Goal: Task Accomplishment & Management: Complete application form

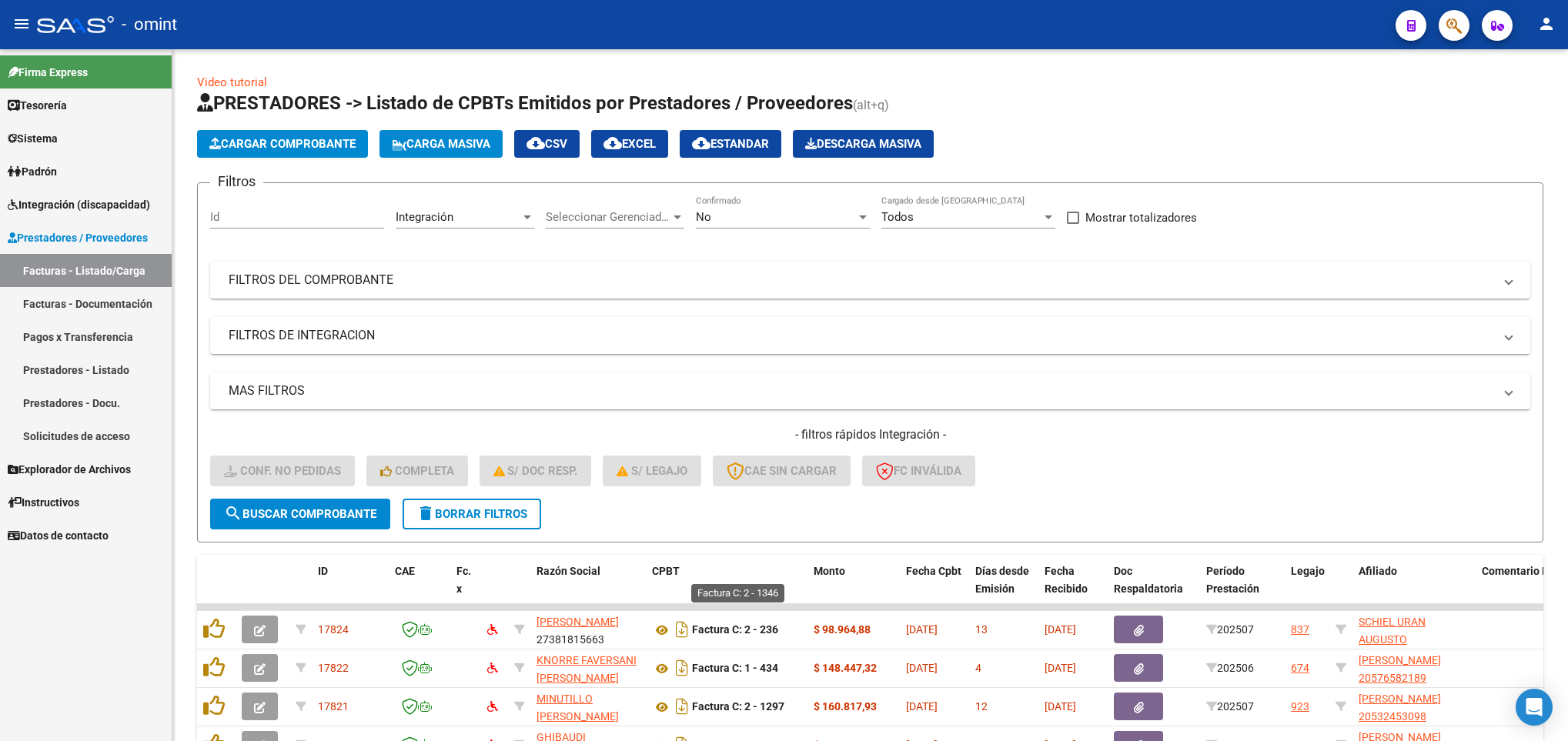
scroll to position [366, 0]
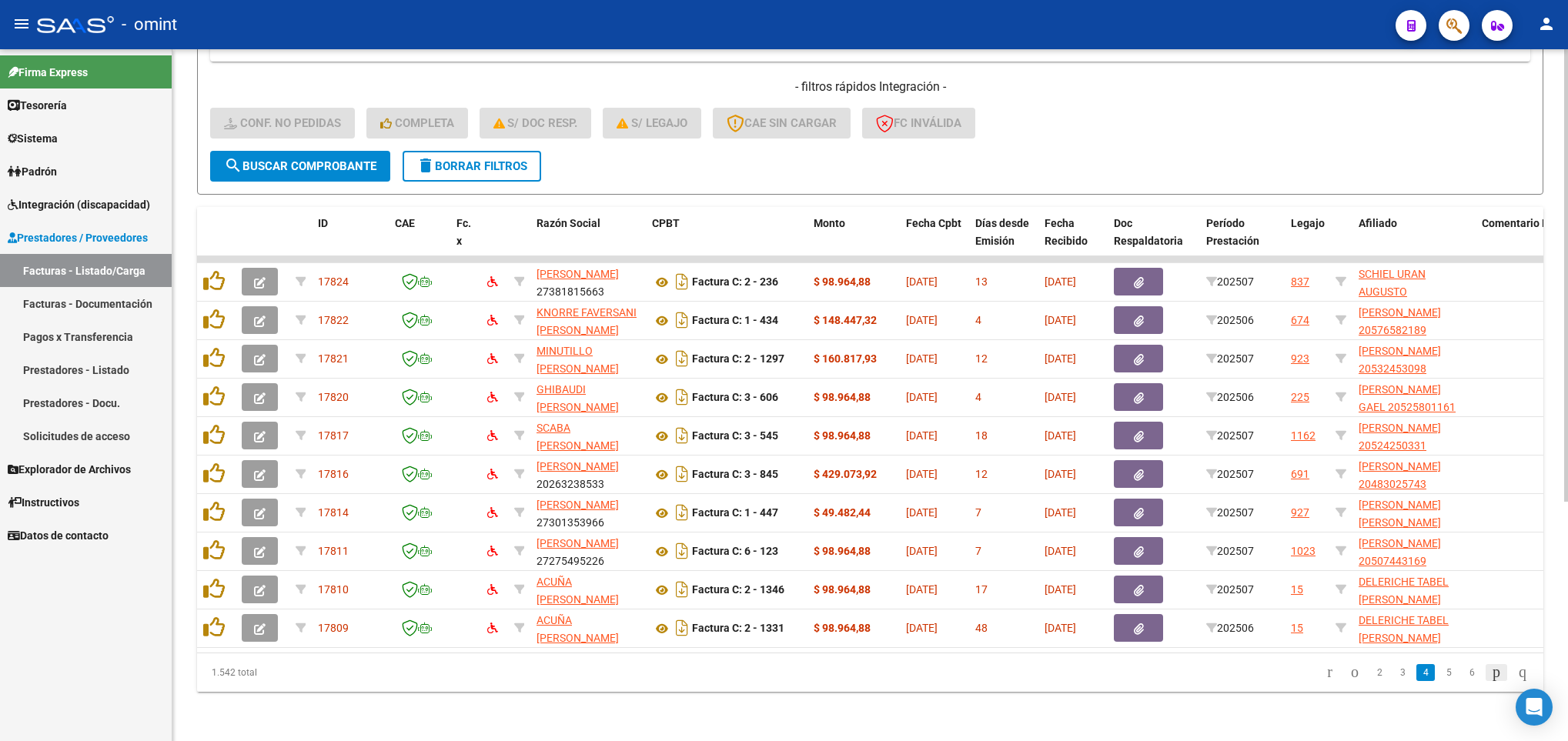
click at [1490, 672] on icon "go to next page" at bounding box center [1495, 671] width 13 height 19
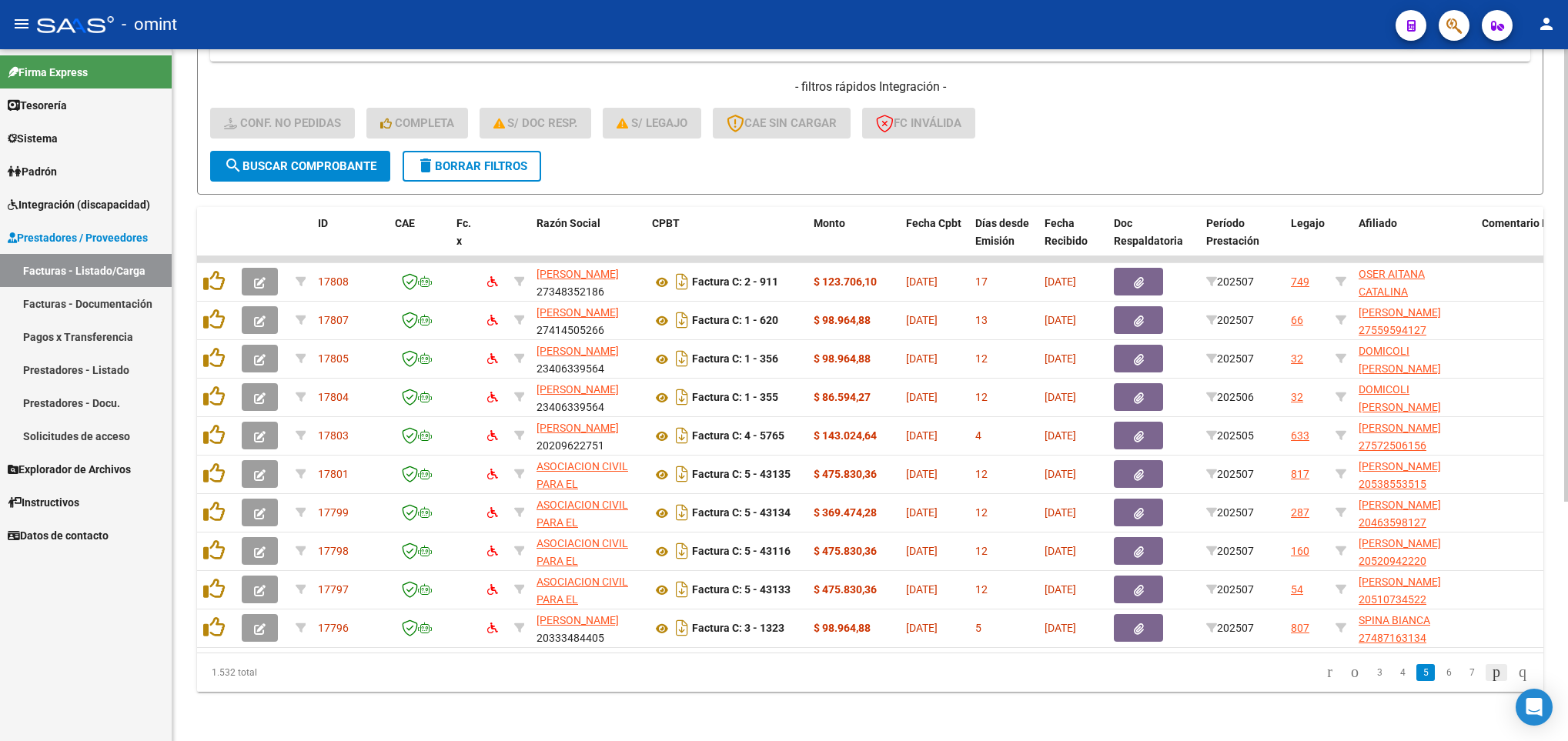
click at [1490, 672] on icon "go to next page" at bounding box center [1495, 671] width 13 height 19
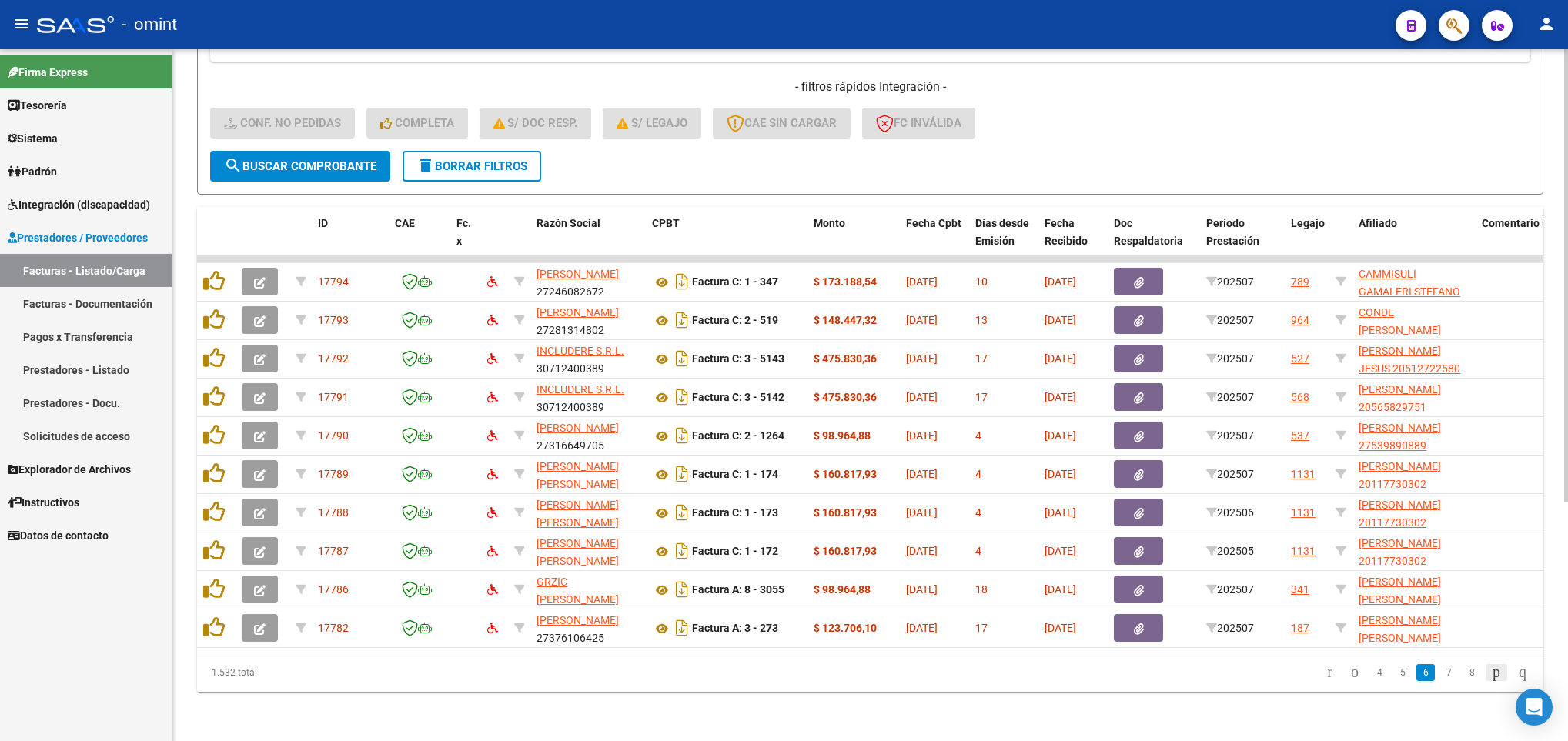
click at [1490, 672] on icon "go to next page" at bounding box center [1495, 671] width 13 height 19
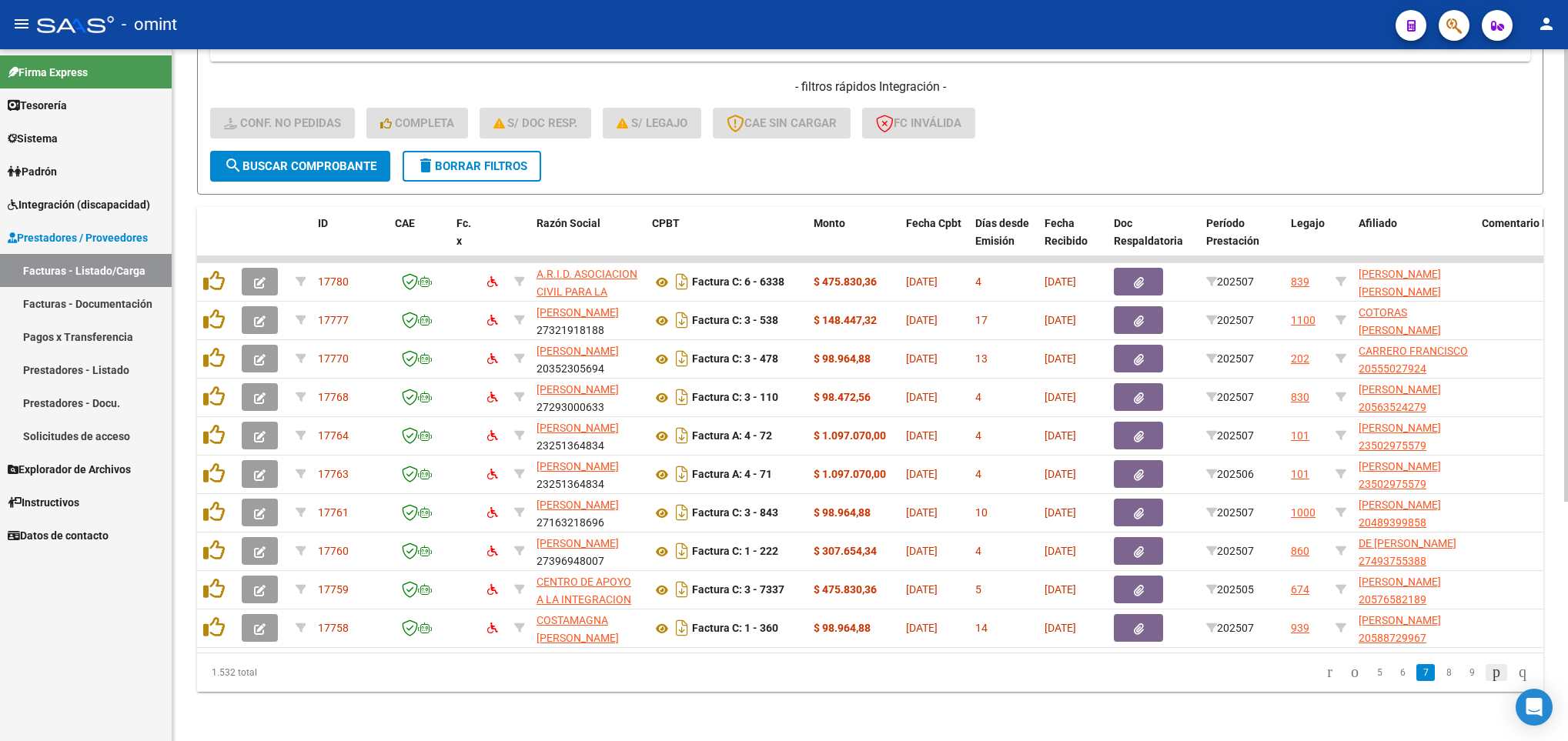
click at [1490, 672] on icon "go to next page" at bounding box center [1495, 671] width 13 height 19
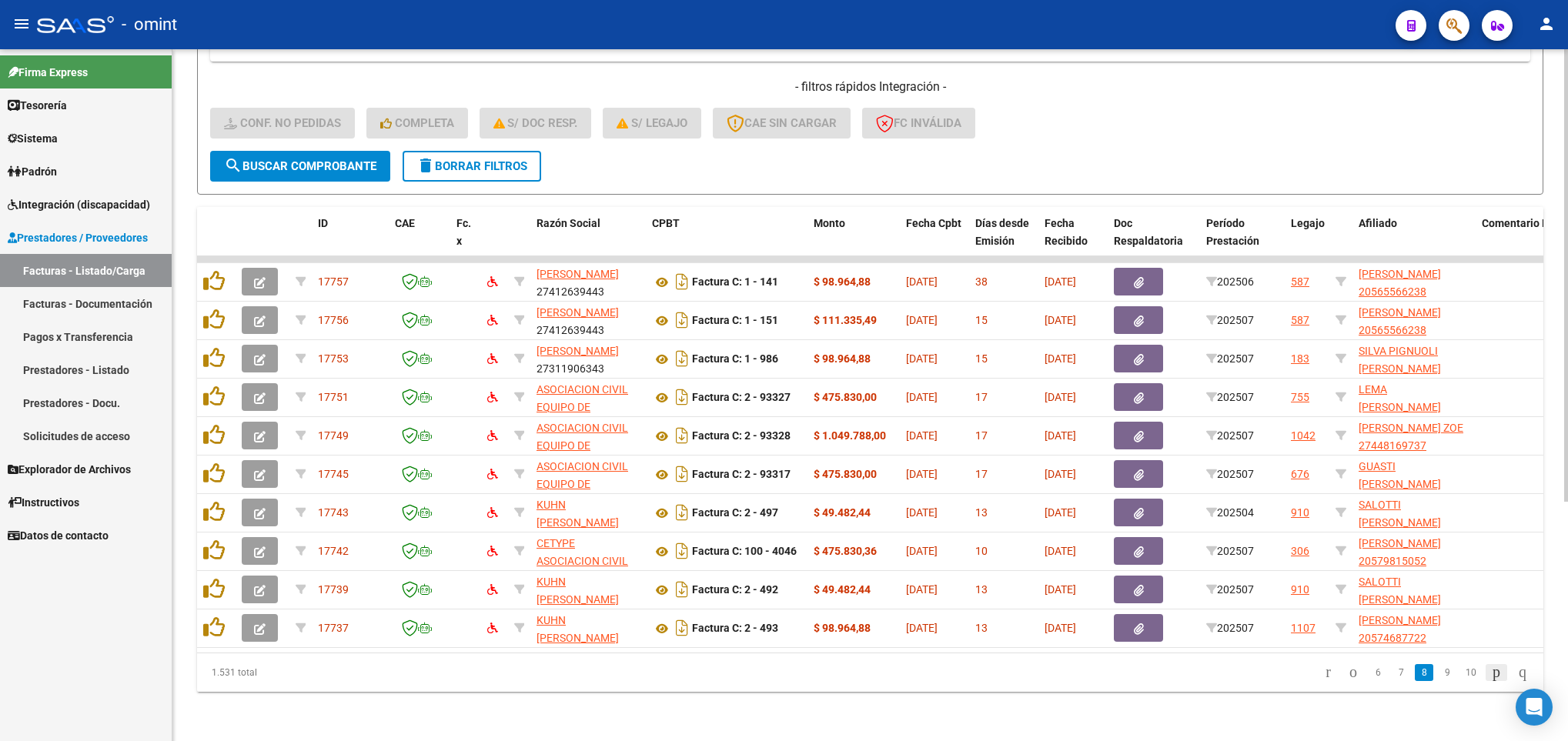
click at [1490, 672] on icon "go to next page" at bounding box center [1495, 671] width 13 height 19
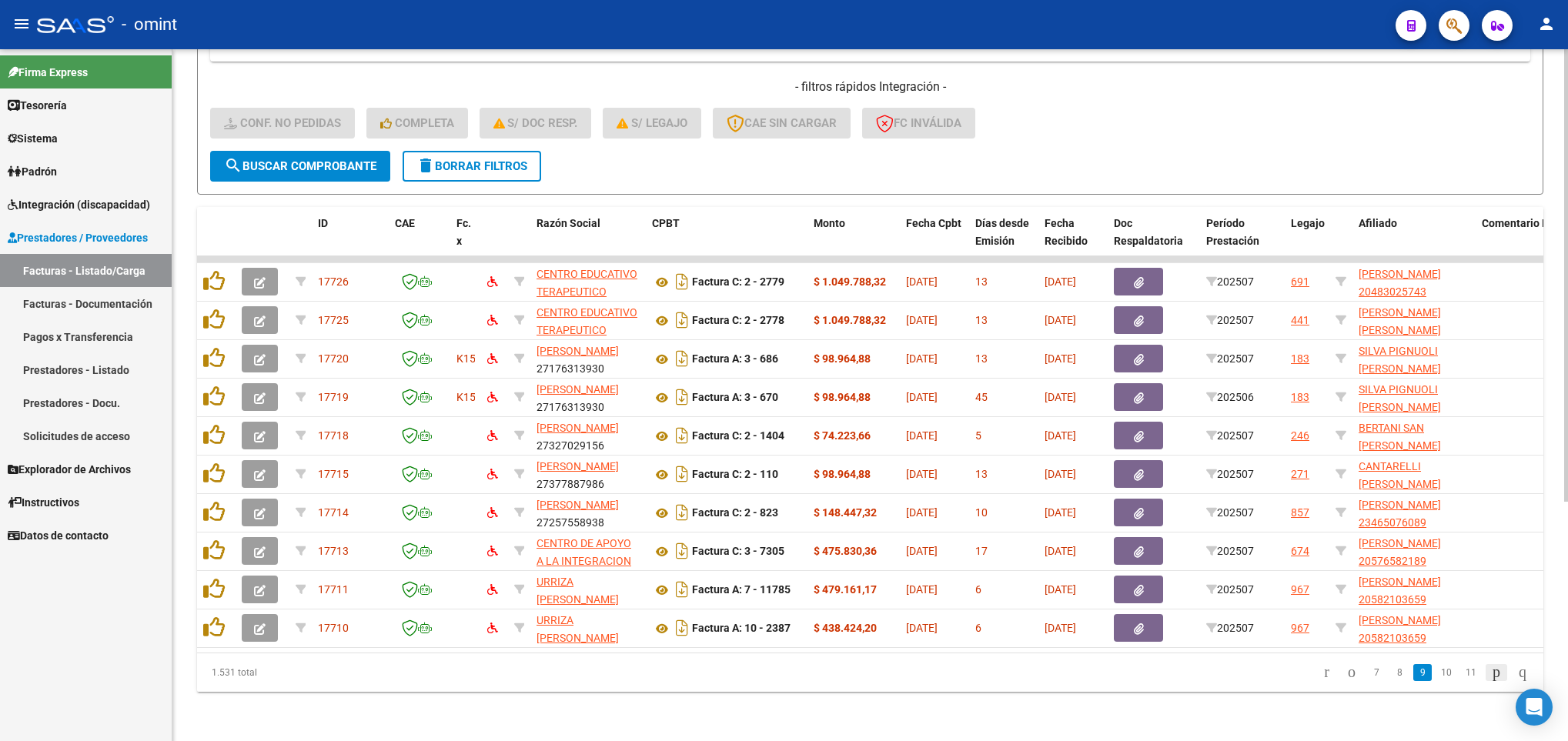
click at [1490, 672] on icon "go to next page" at bounding box center [1495, 671] width 13 height 19
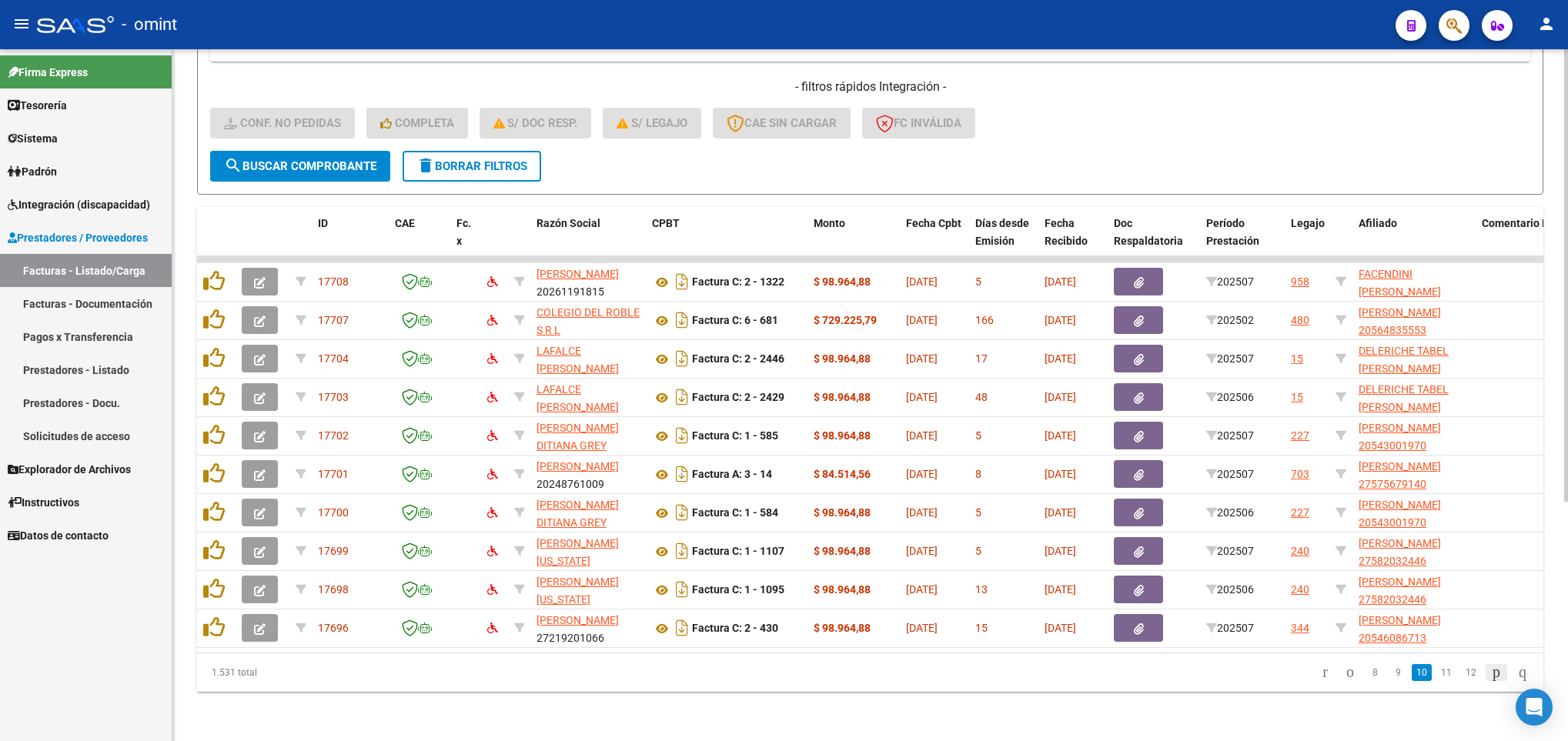
click at [1490, 672] on icon "go to next page" at bounding box center [1495, 671] width 13 height 19
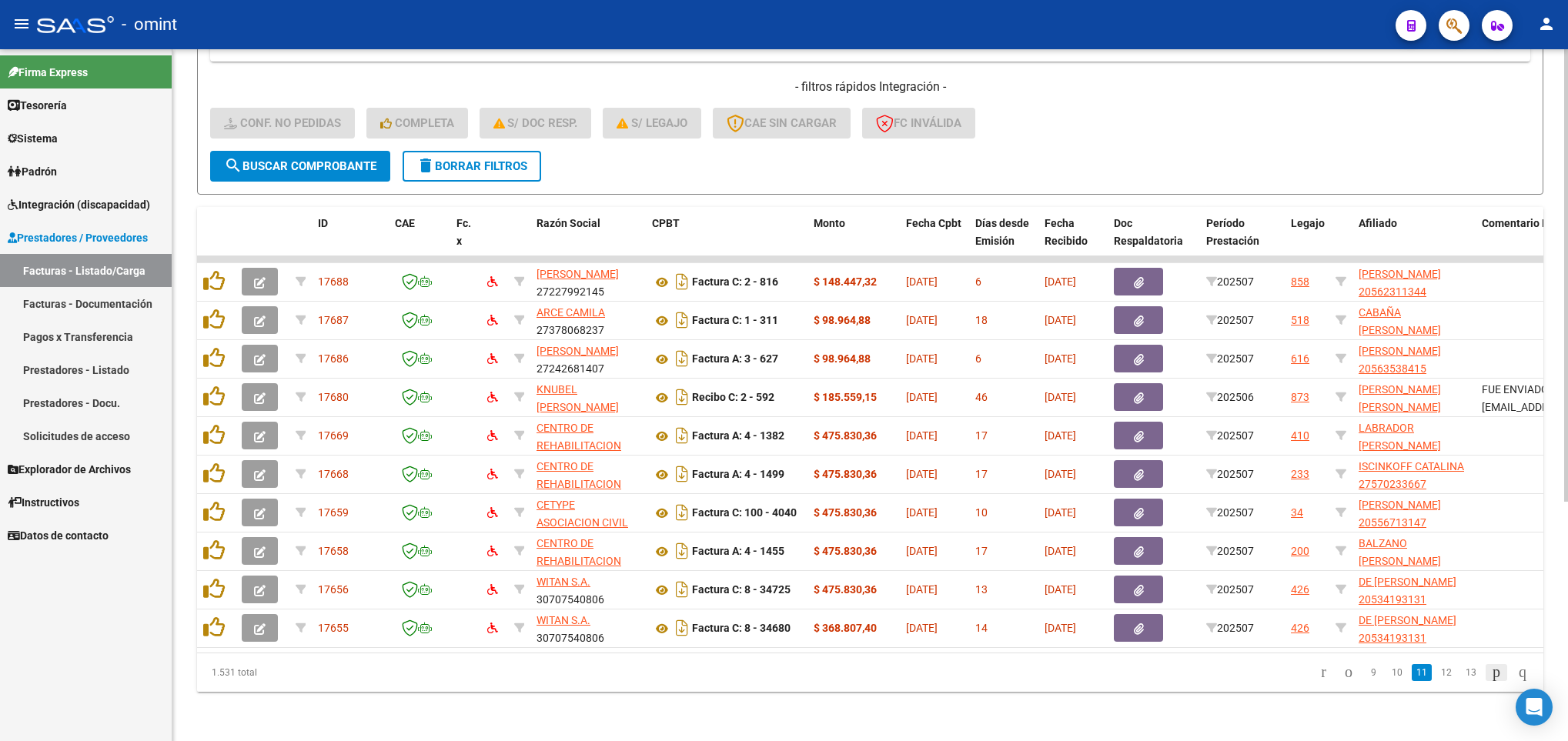
click at [1490, 672] on icon "go to next page" at bounding box center [1495, 671] width 13 height 19
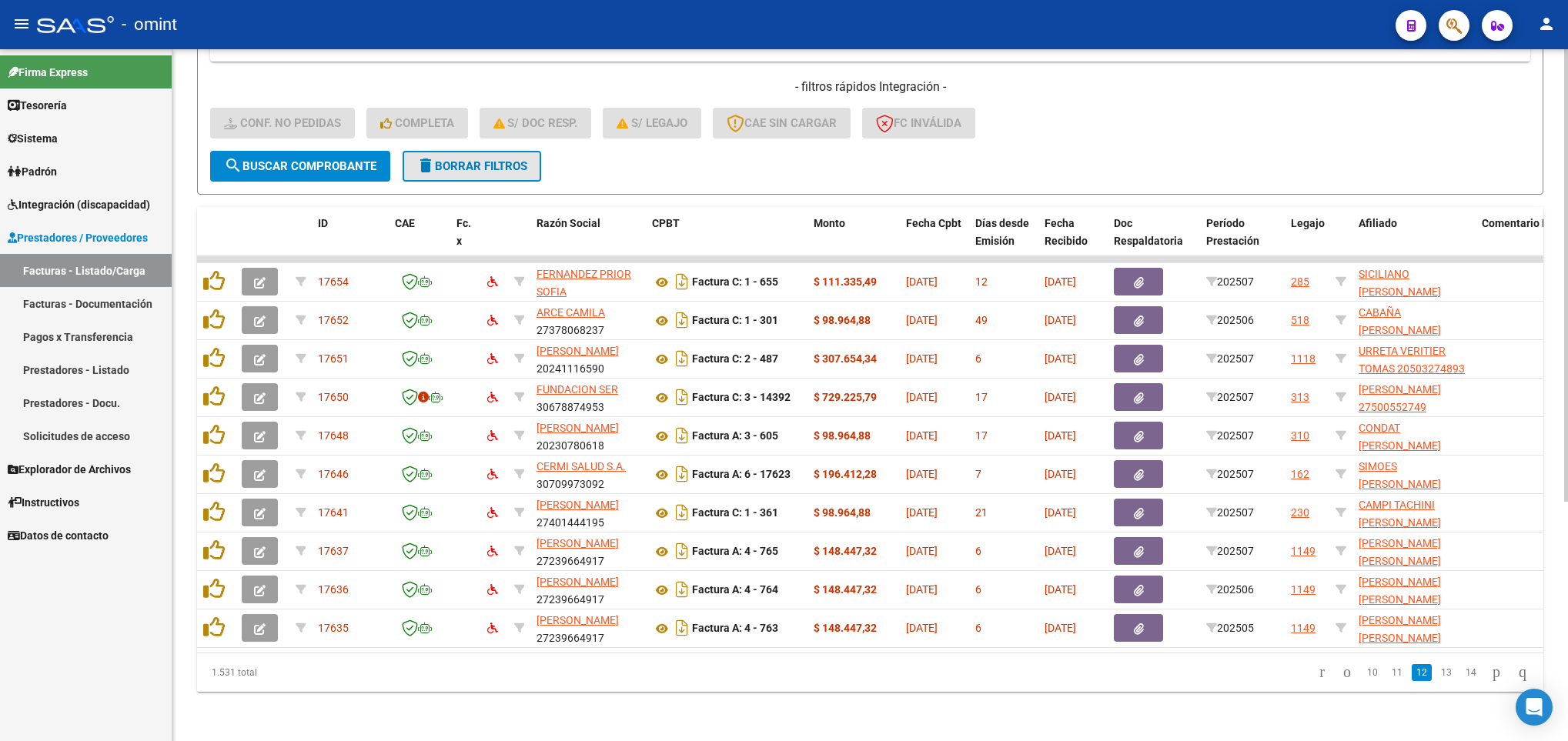
click at [465, 159] on span "delete Borrar Filtros" at bounding box center [472, 166] width 111 height 14
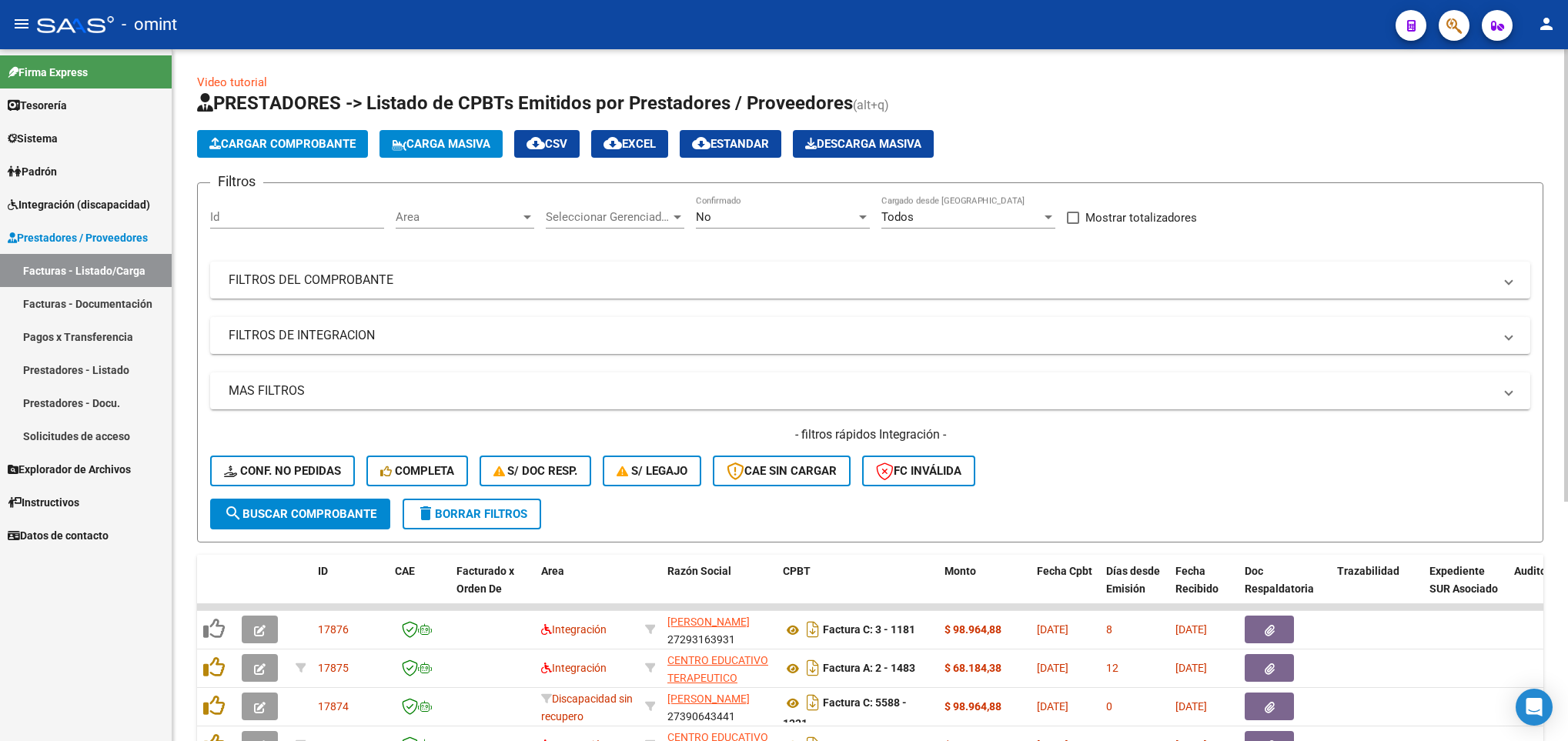
click at [1021, 301] on div "Filtros Id Area Area Seleccionar Gerenciador Seleccionar Gerenciador No Confirm…" at bounding box center [870, 346] width 1320 height 303
click at [1021, 271] on mat-expansion-panel-header "FILTROS DEL COMPROBANTE" at bounding box center [870, 280] width 1320 height 37
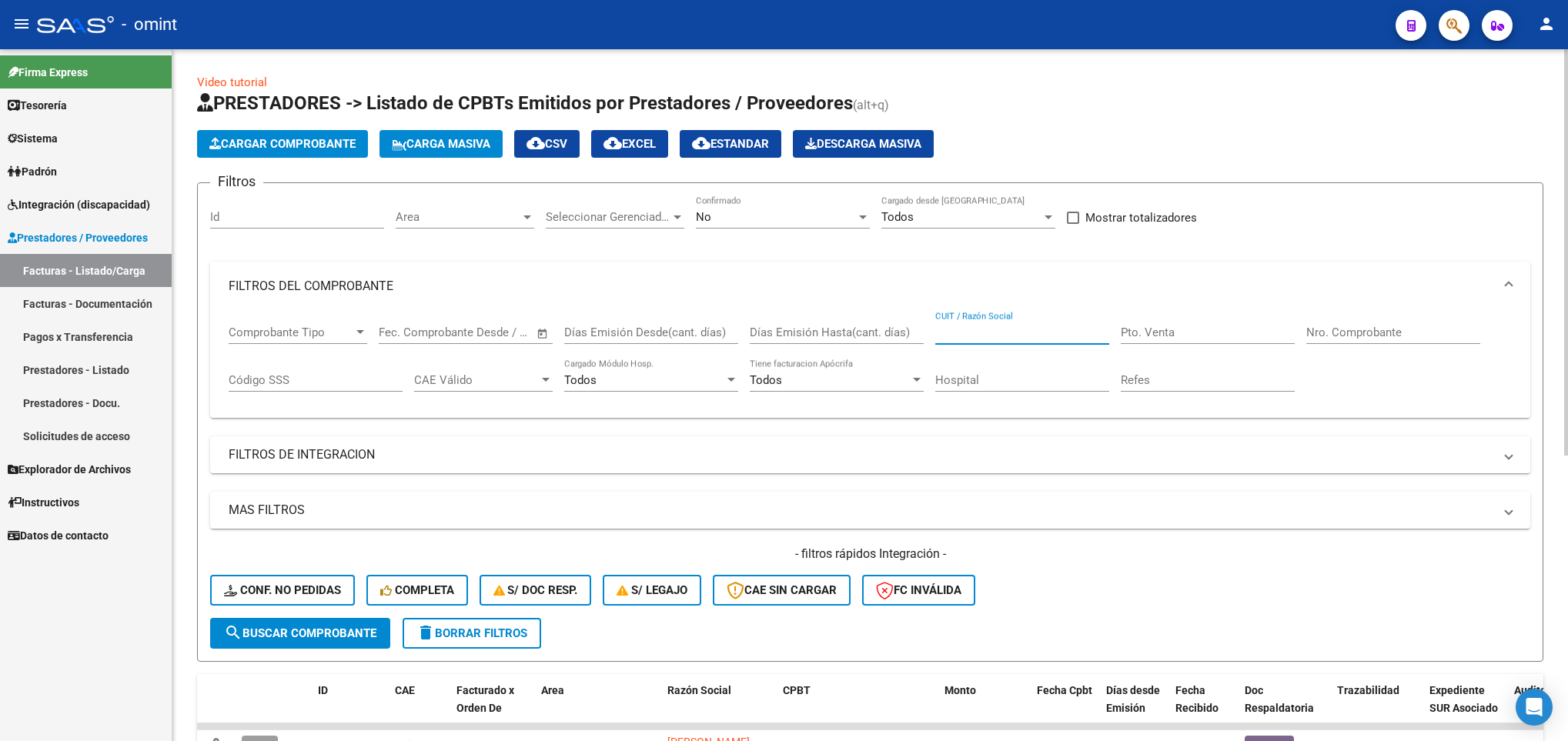
click at [992, 327] on input "CUIT / Razón Social" at bounding box center [1022, 332] width 174 height 14
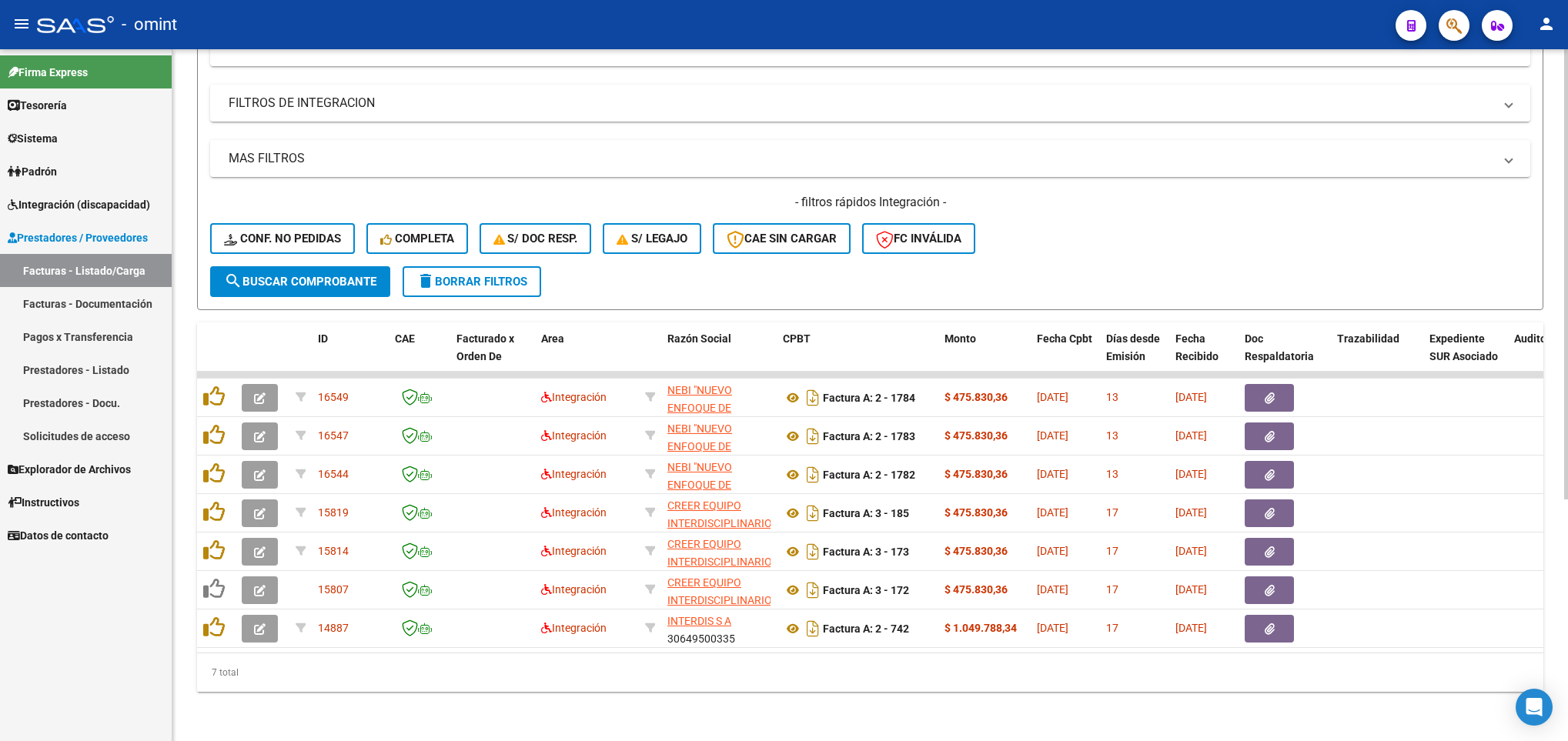
click at [1567, 568] on html "menu - omint person Firma Express Tesorería Extractos Procesados (csv) Extracto…" at bounding box center [784, 370] width 1568 height 741
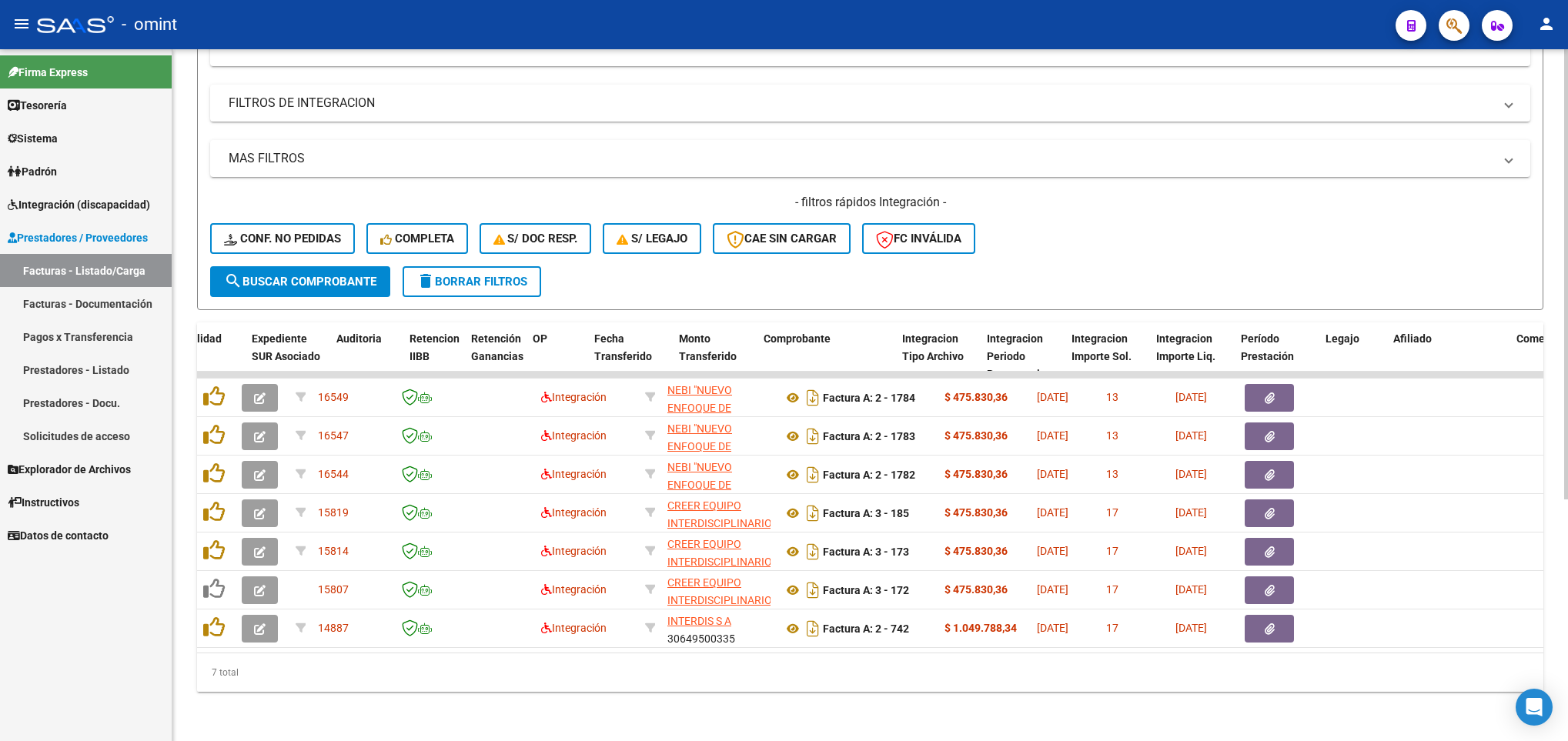
scroll to position [0, 1178]
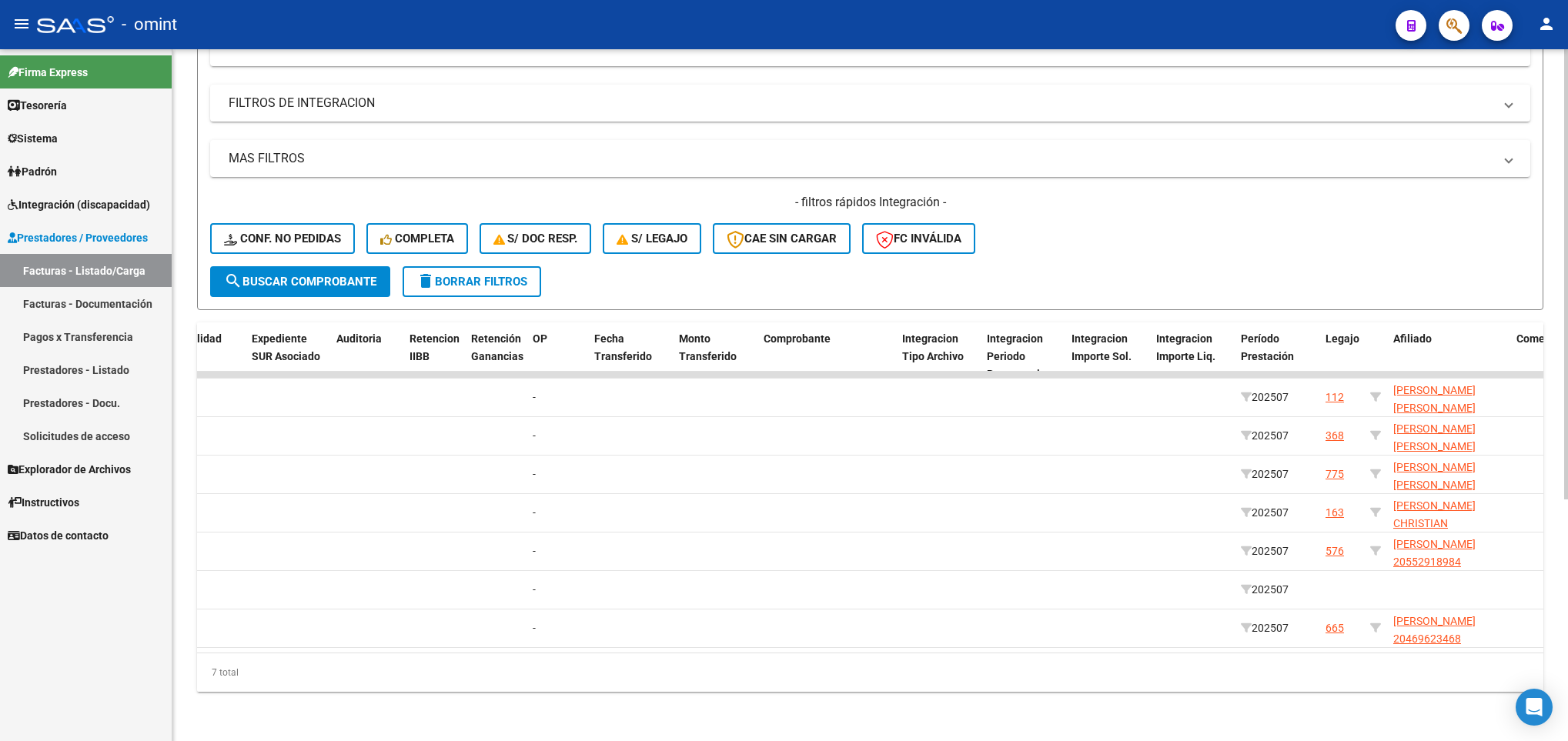
click at [1046, 654] on div "7 total" at bounding box center [870, 671] width 1346 height 38
click at [1109, 653] on div "7 total" at bounding box center [870, 671] width 1346 height 38
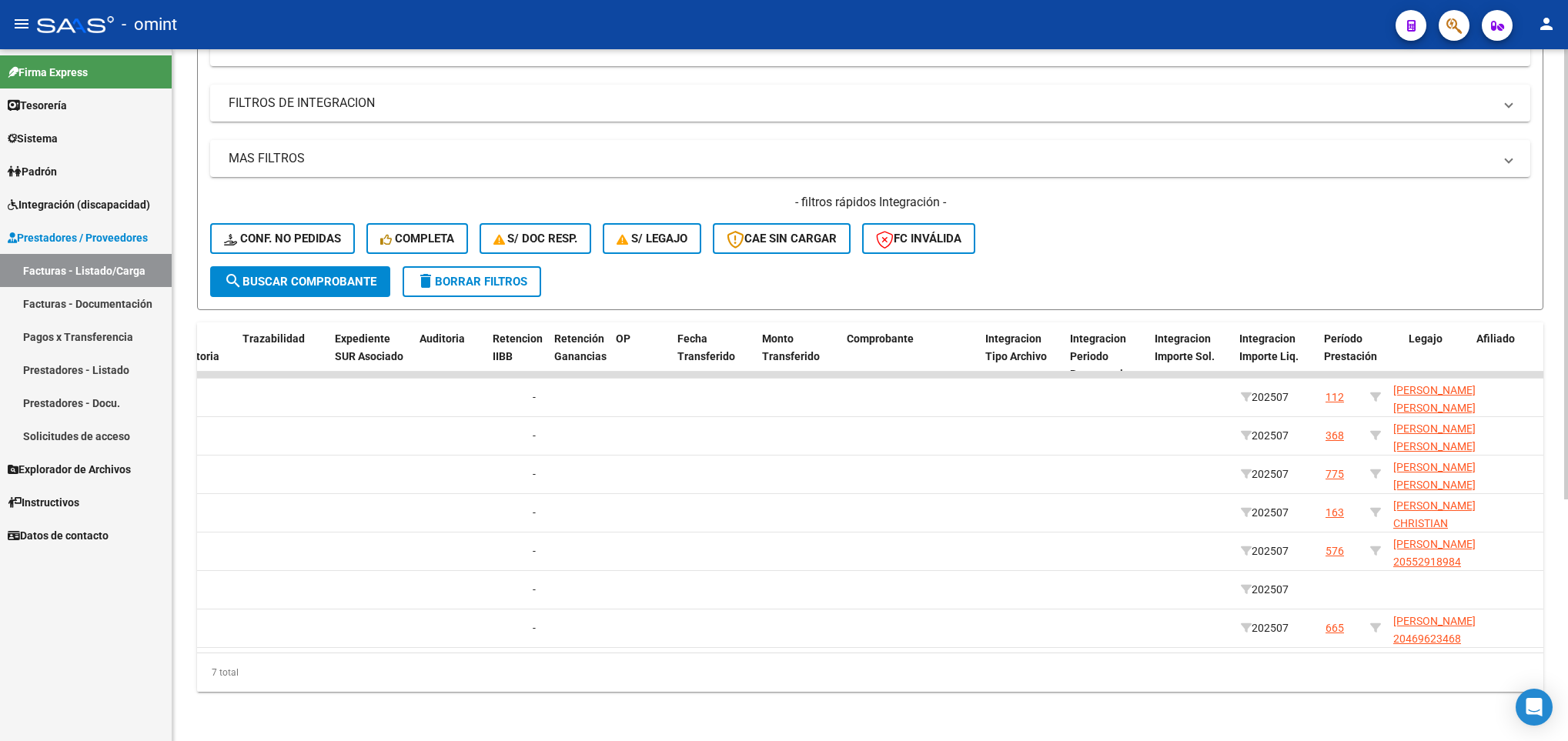
scroll to position [0, 0]
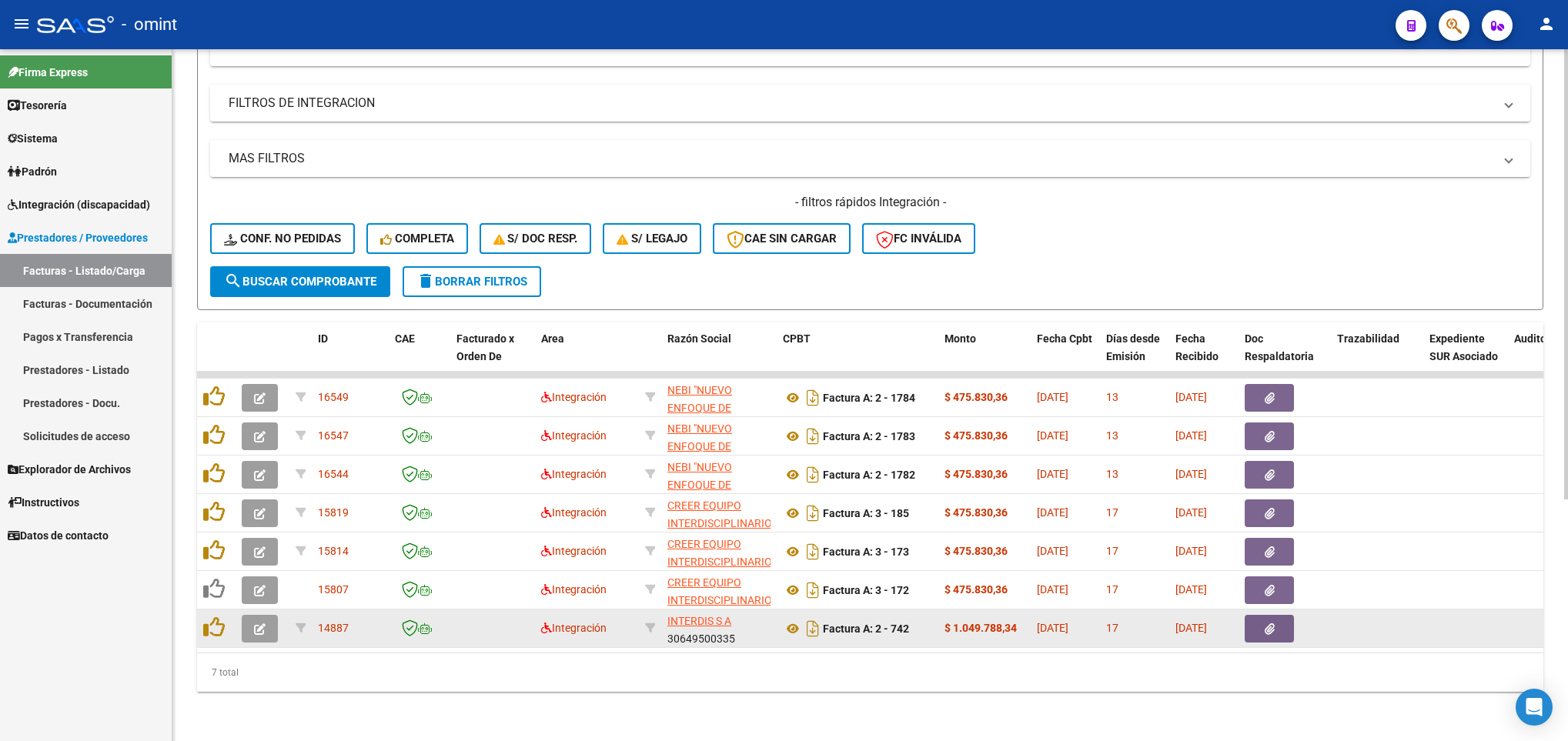
click at [709, 617] on div "INTERDIS S A 30649500335" at bounding box center [718, 628] width 103 height 32
copy div "30649500335"
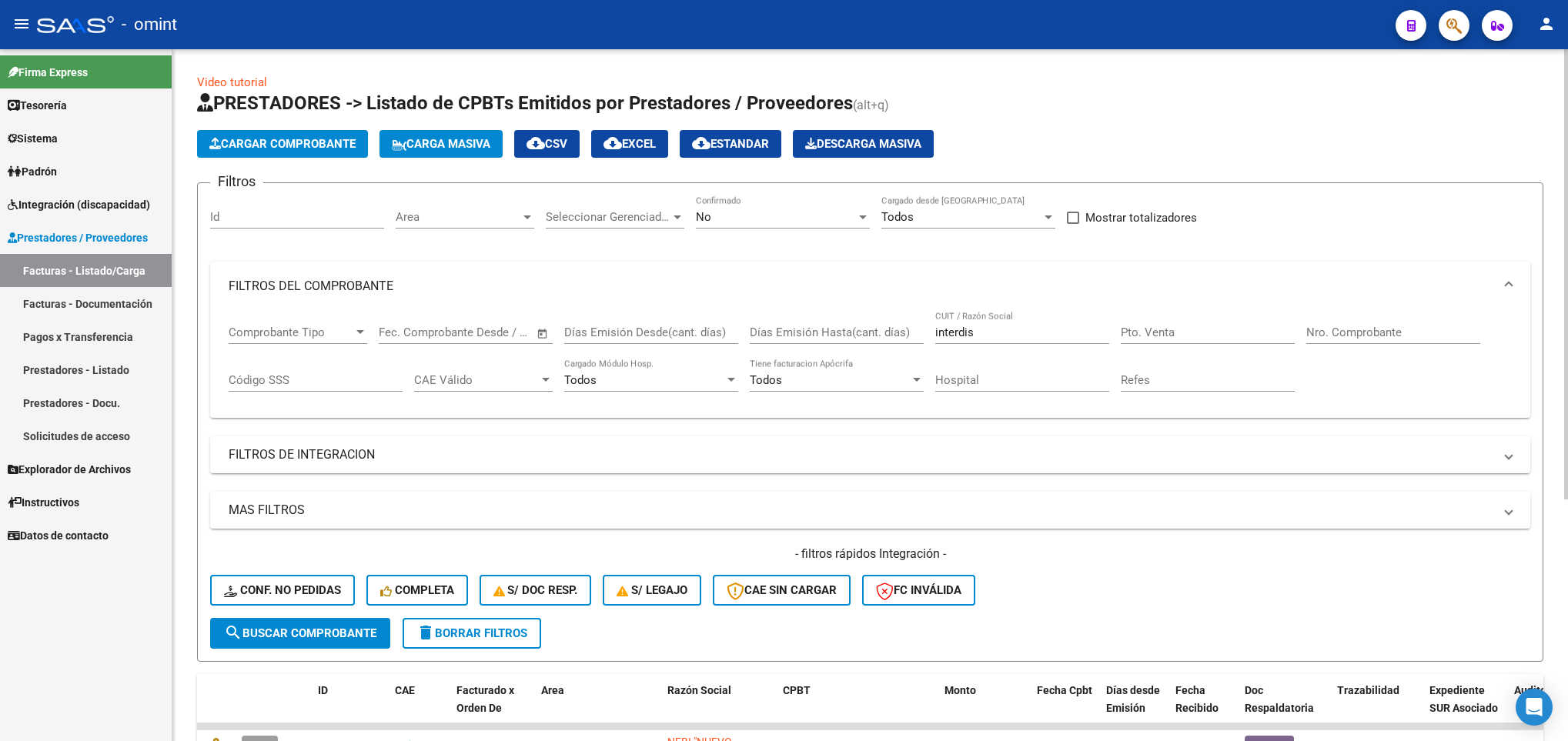
click at [1567, 230] on html "menu - omint person Firma Express Tesorería Extractos Procesados (csv) Extracto…" at bounding box center [784, 370] width 1568 height 741
click at [982, 335] on input "interdis" at bounding box center [1022, 332] width 174 height 14
type input "i"
paste input "30649500335"
type input "30649500335"
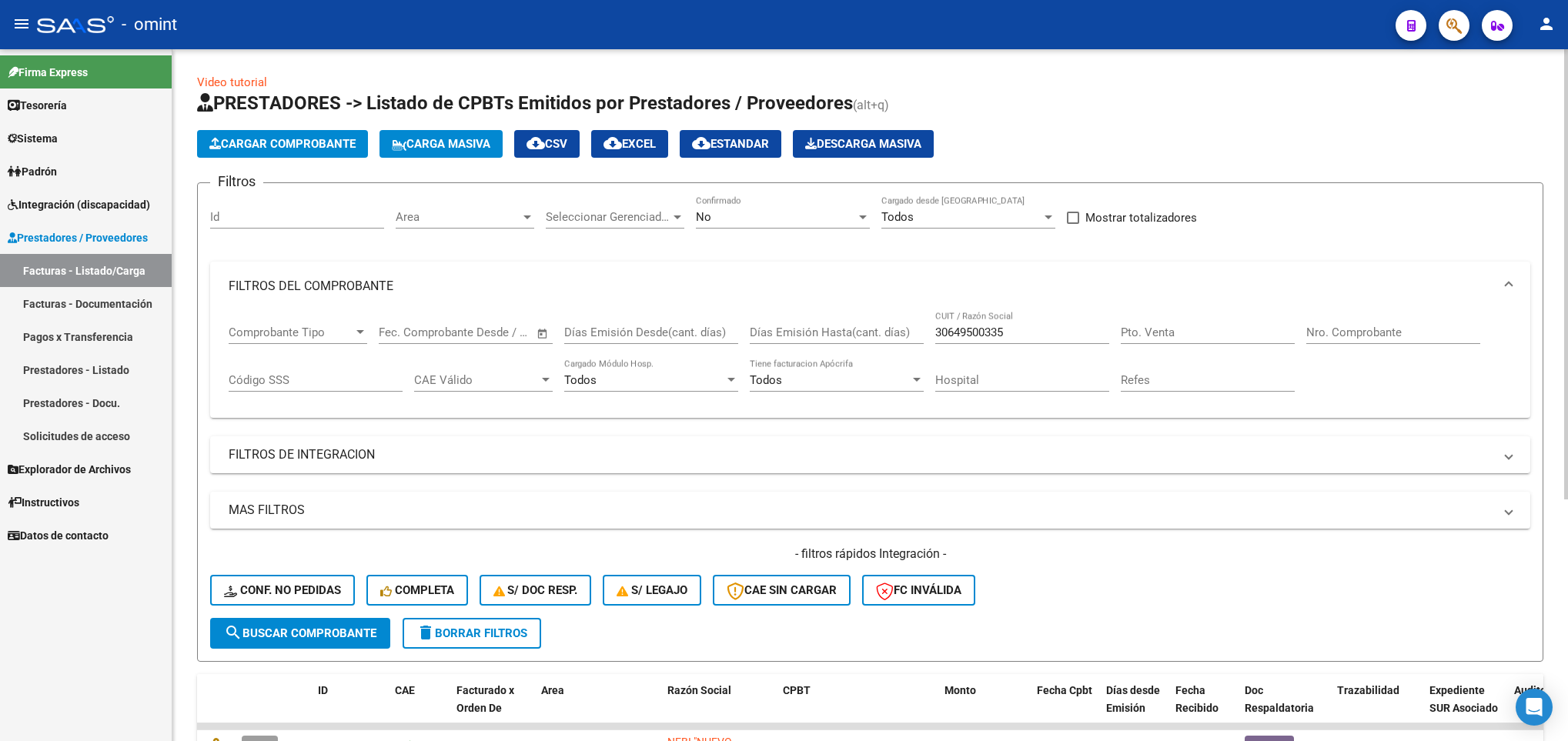
click at [515, 224] on div "Area Area" at bounding box center [464, 212] width 138 height 33
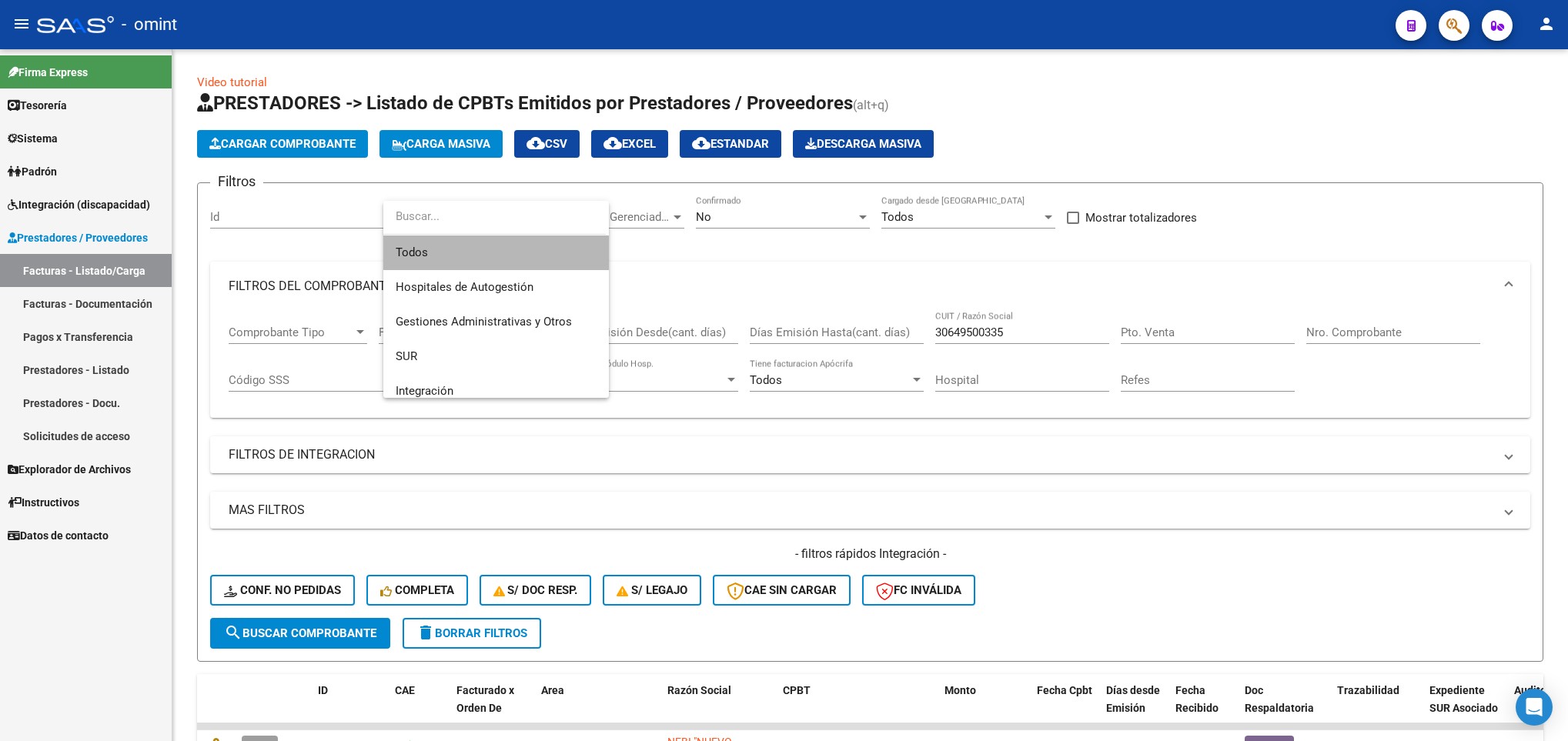
click at [496, 240] on span "Todos" at bounding box center [495, 252] width 201 height 34
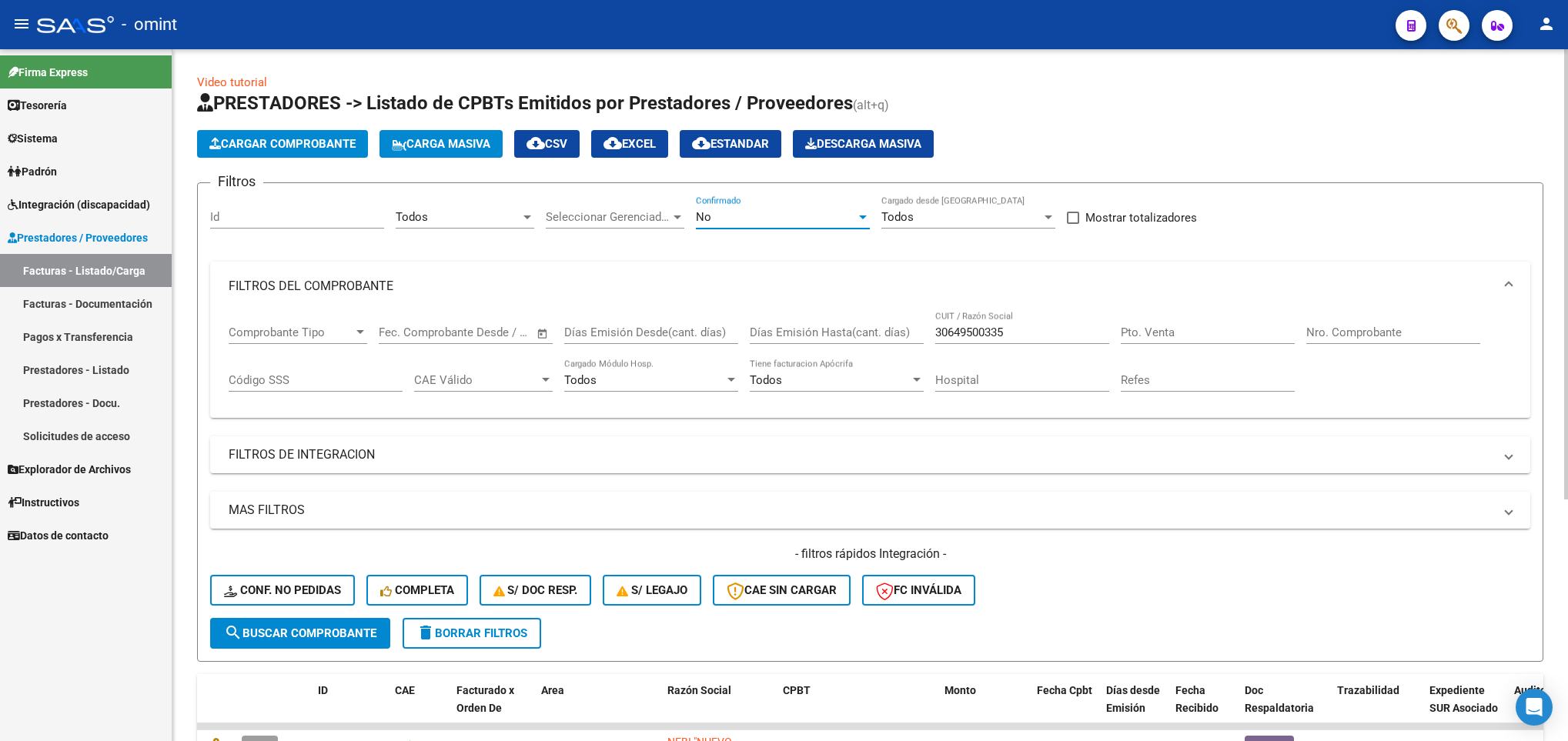
click at [792, 217] on div "No" at bounding box center [775, 217] width 160 height 14
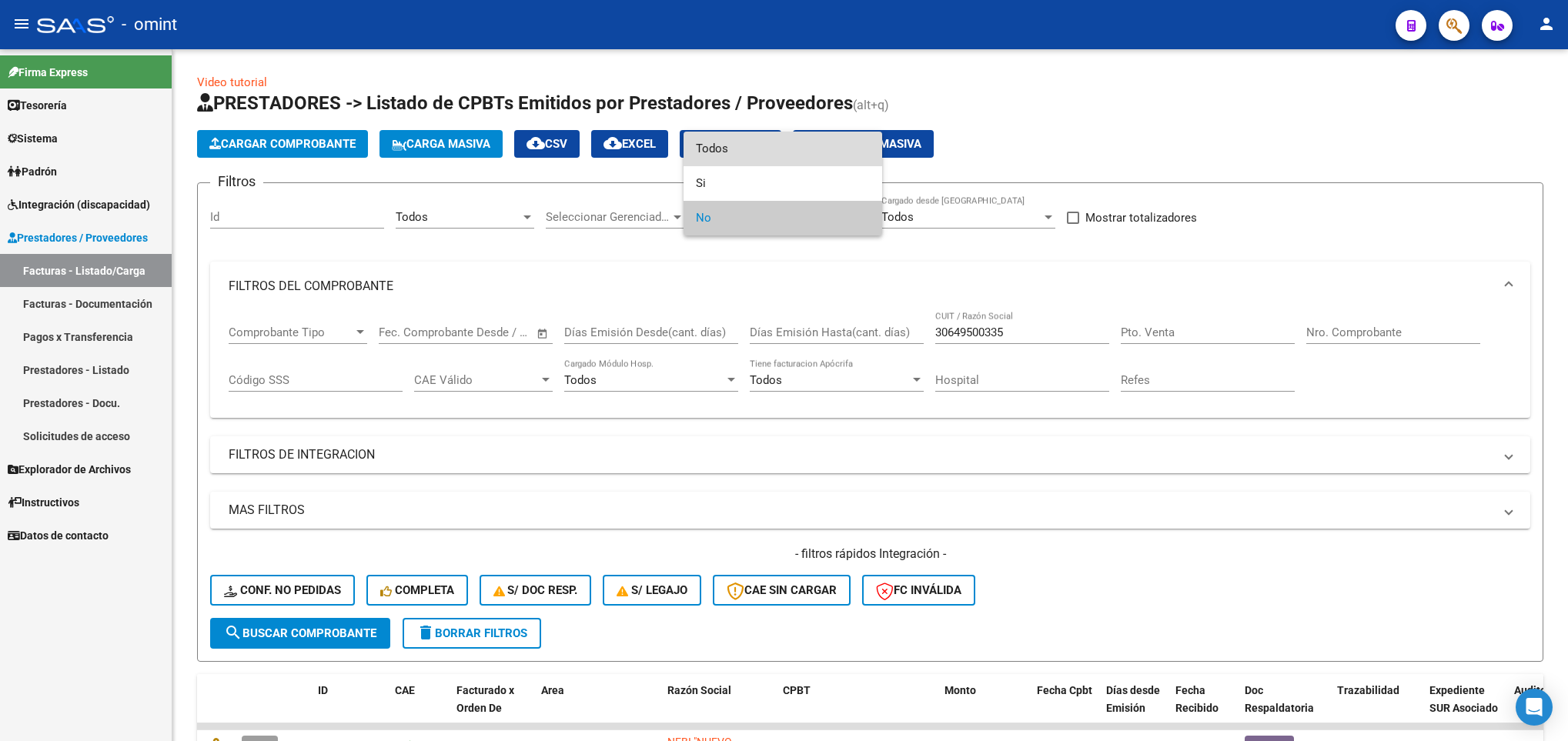
click at [782, 141] on span "Todos" at bounding box center [782, 148] width 174 height 34
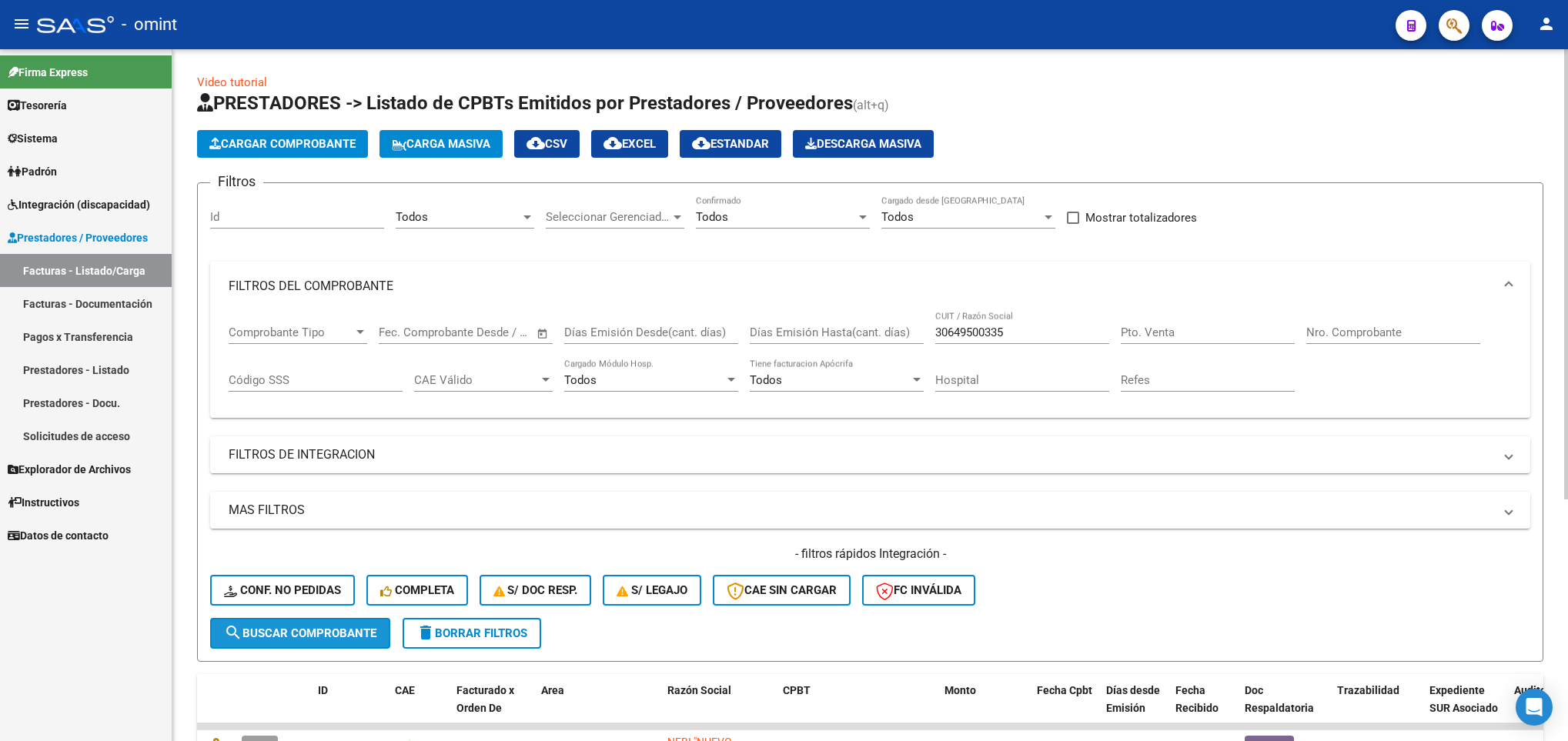
click at [335, 640] on span "search Buscar Comprobante" at bounding box center [299, 633] width 152 height 14
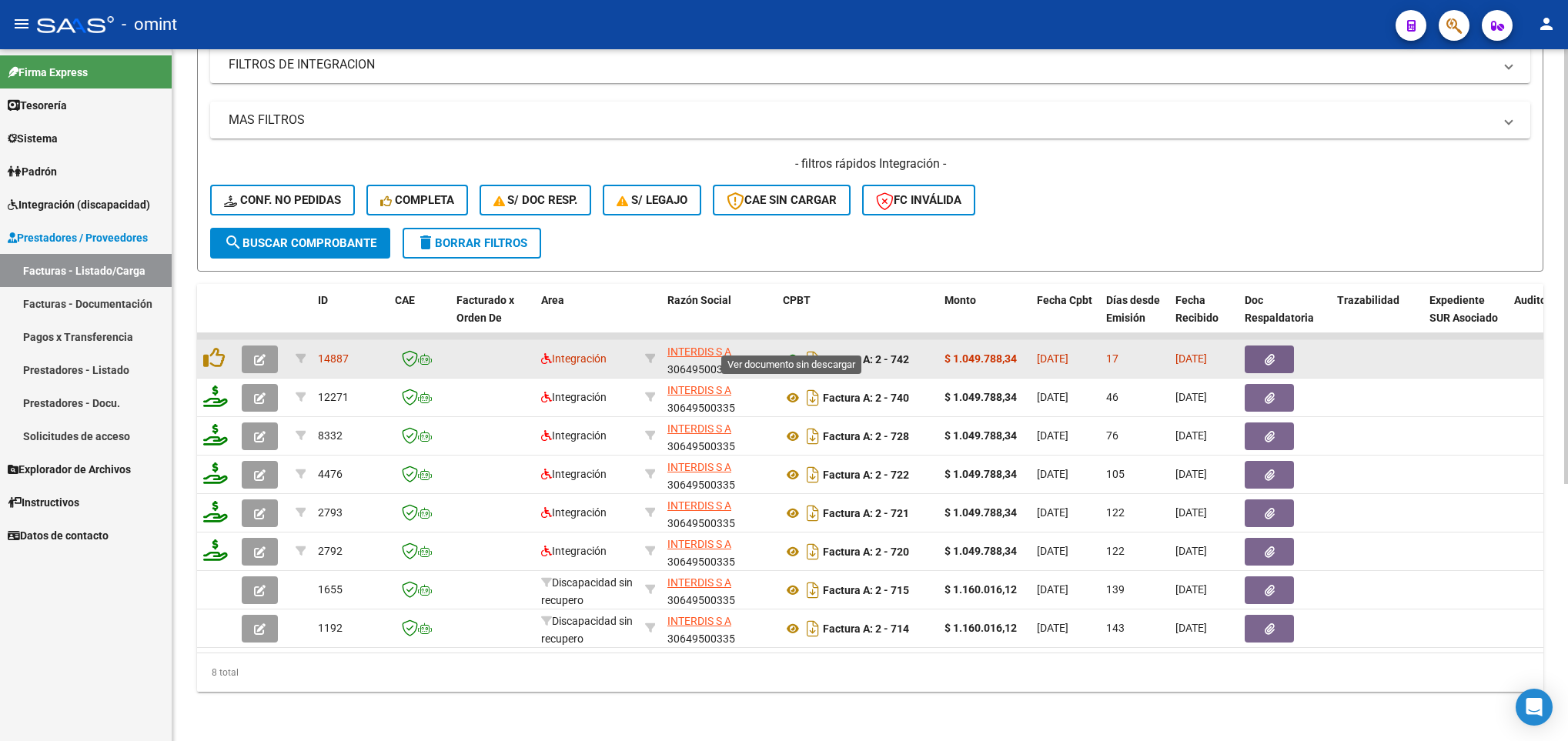
click at [797, 350] on icon at bounding box center [792, 359] width 20 height 19
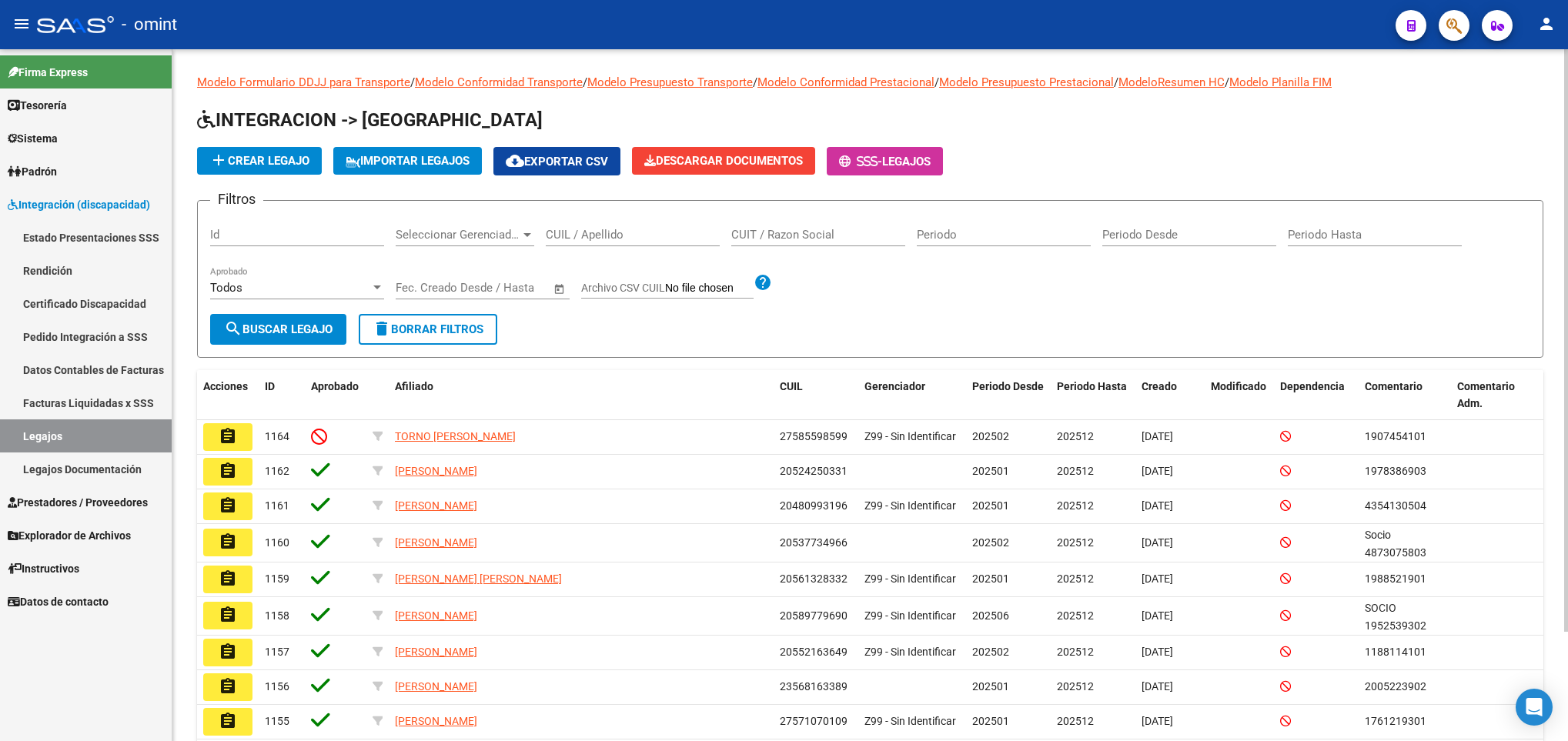
click at [576, 243] on div "CUIL / Apellido" at bounding box center [632, 229] width 174 height 33
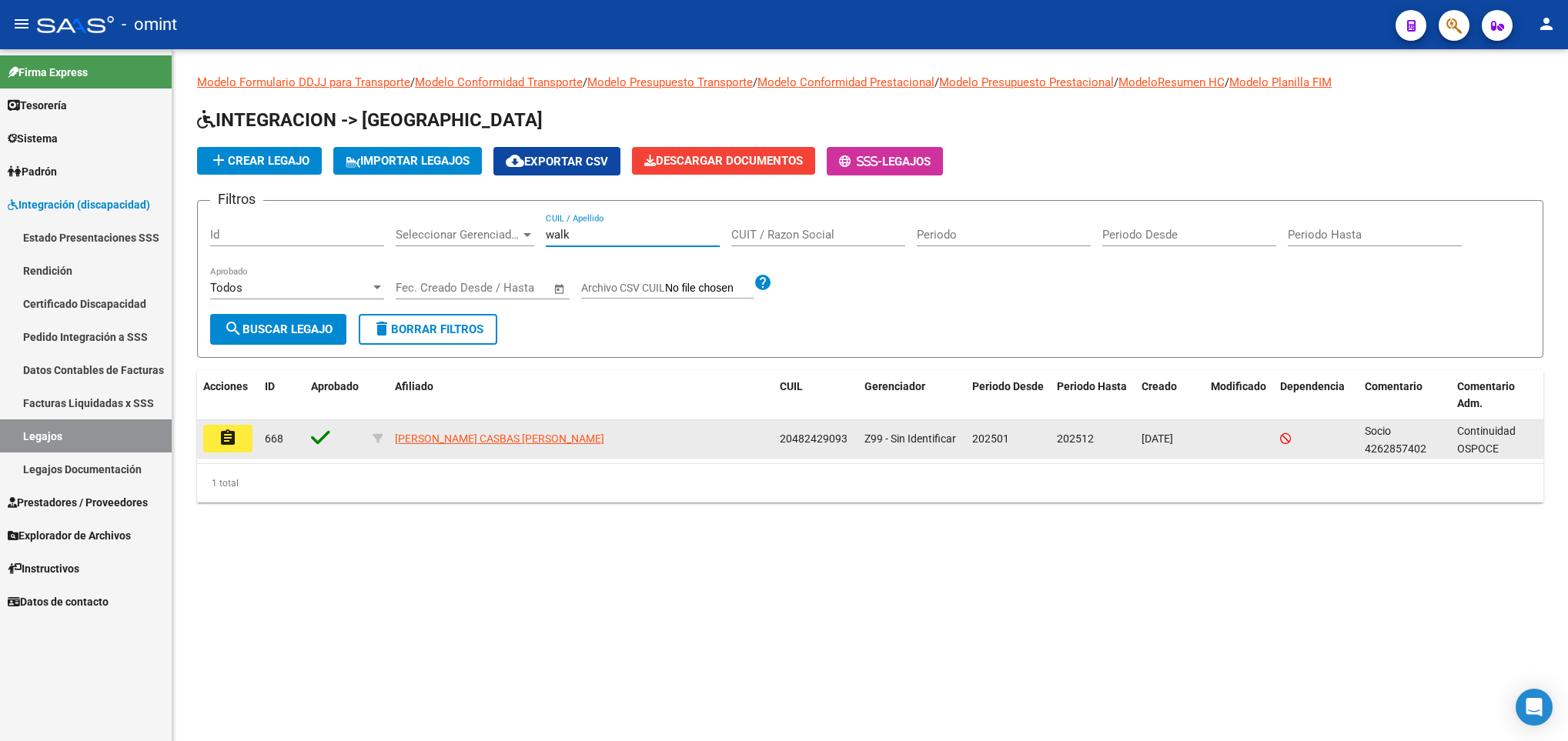
type input "walk"
click at [220, 441] on mat-icon "assignment" at bounding box center [228, 437] width 19 height 19
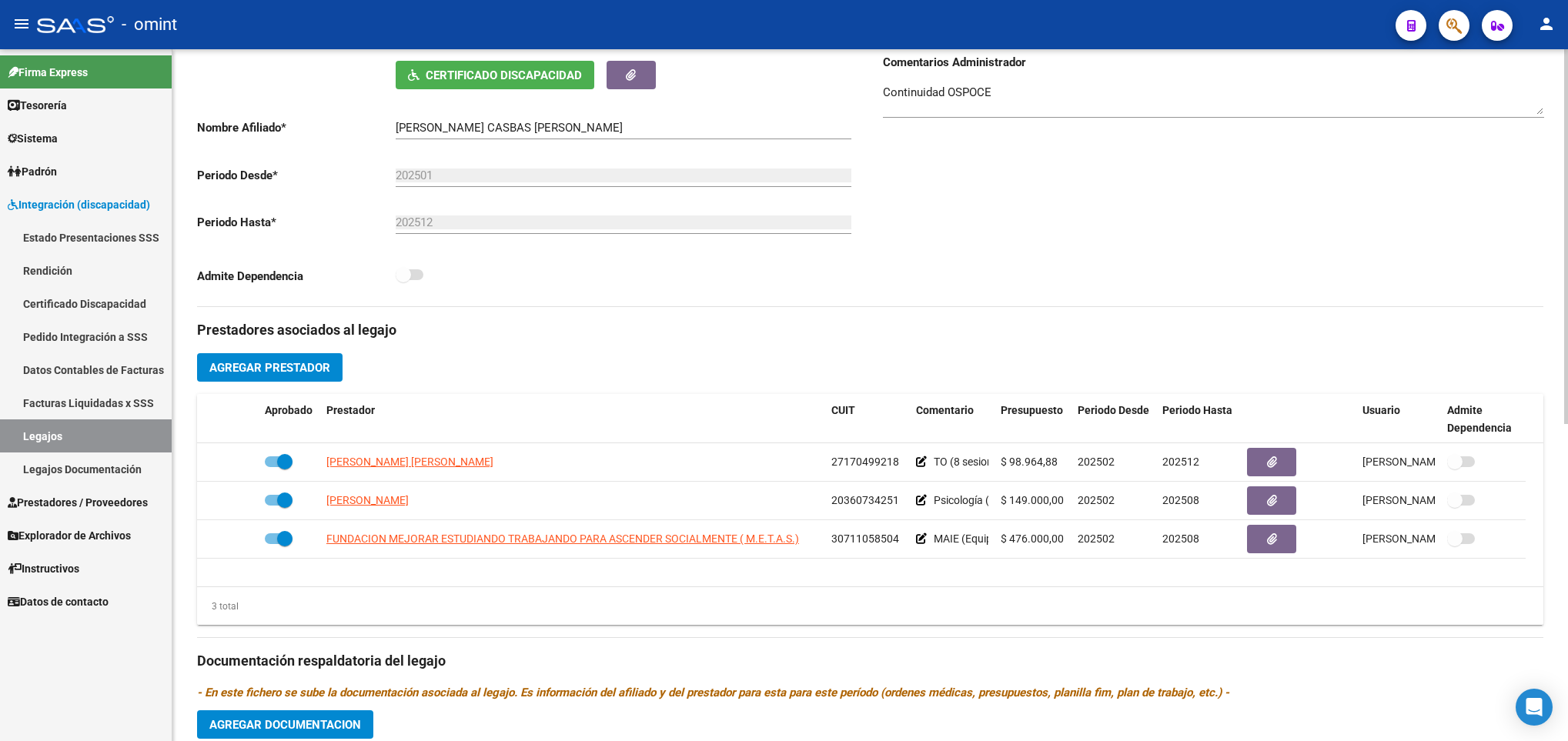
scroll to position [370, 0]
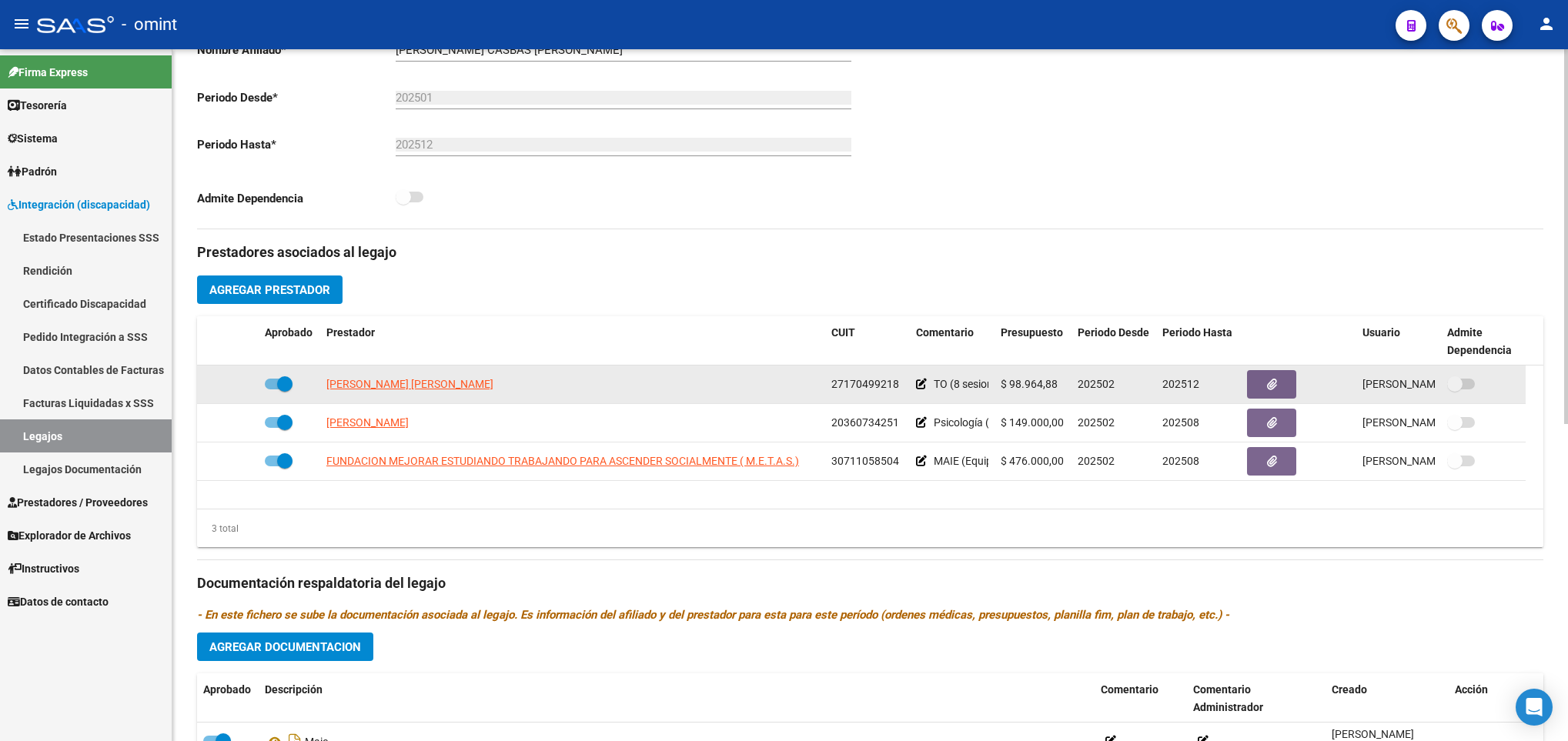
click at [278, 376] on datatable-body-cell at bounding box center [289, 384] width 62 height 37
click at [273, 386] on span at bounding box center [278, 383] width 27 height 11
click at [273, 389] on input "checkbox" at bounding box center [272, 389] width 1 height 1
checkbox input "false"
click at [236, 388] on icon at bounding box center [235, 383] width 11 height 11
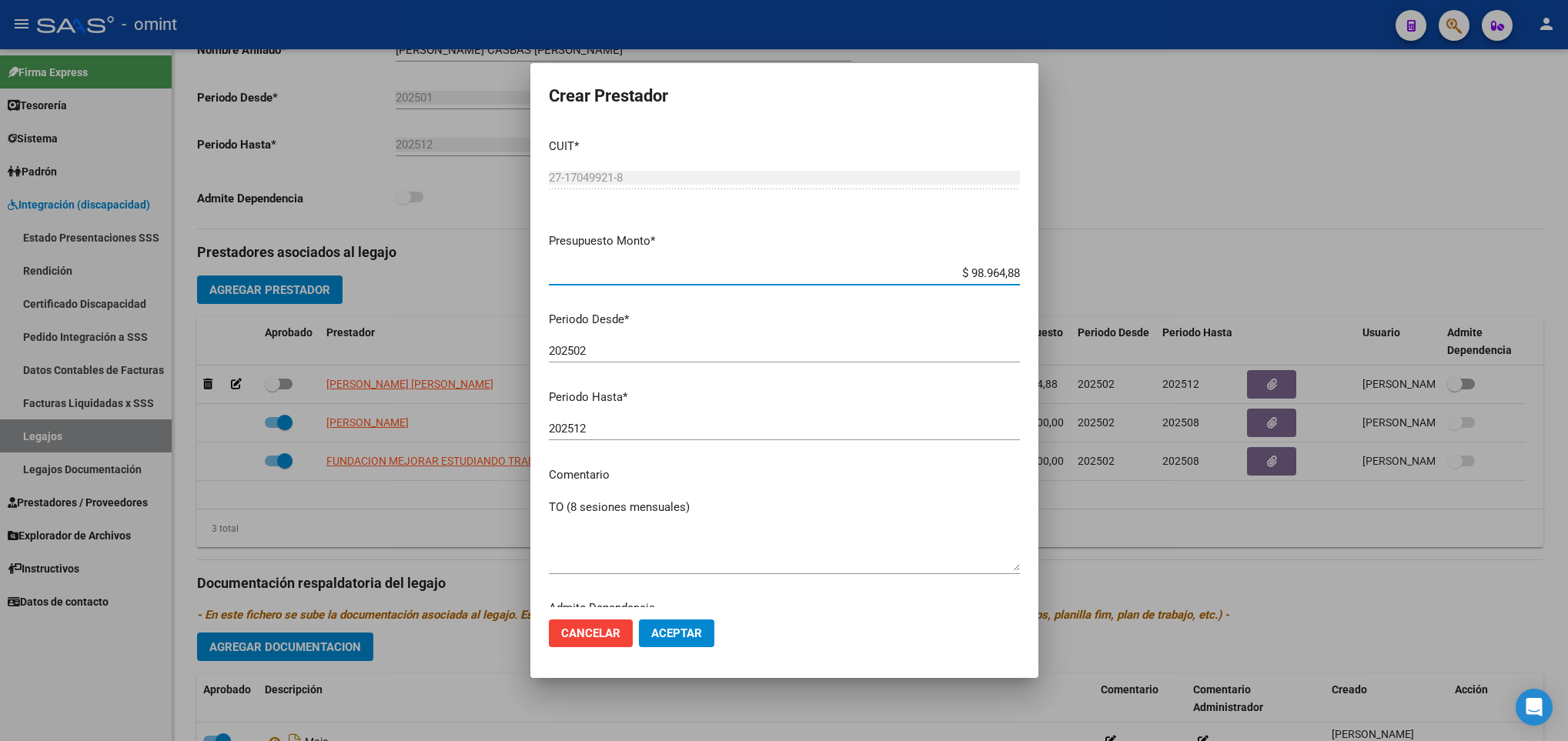
click at [649, 437] on div "202512 Ingresar el periodo" at bounding box center [784, 428] width 471 height 24
type input "202510"
click at [702, 632] on button "Aceptar" at bounding box center [676, 633] width 76 height 27
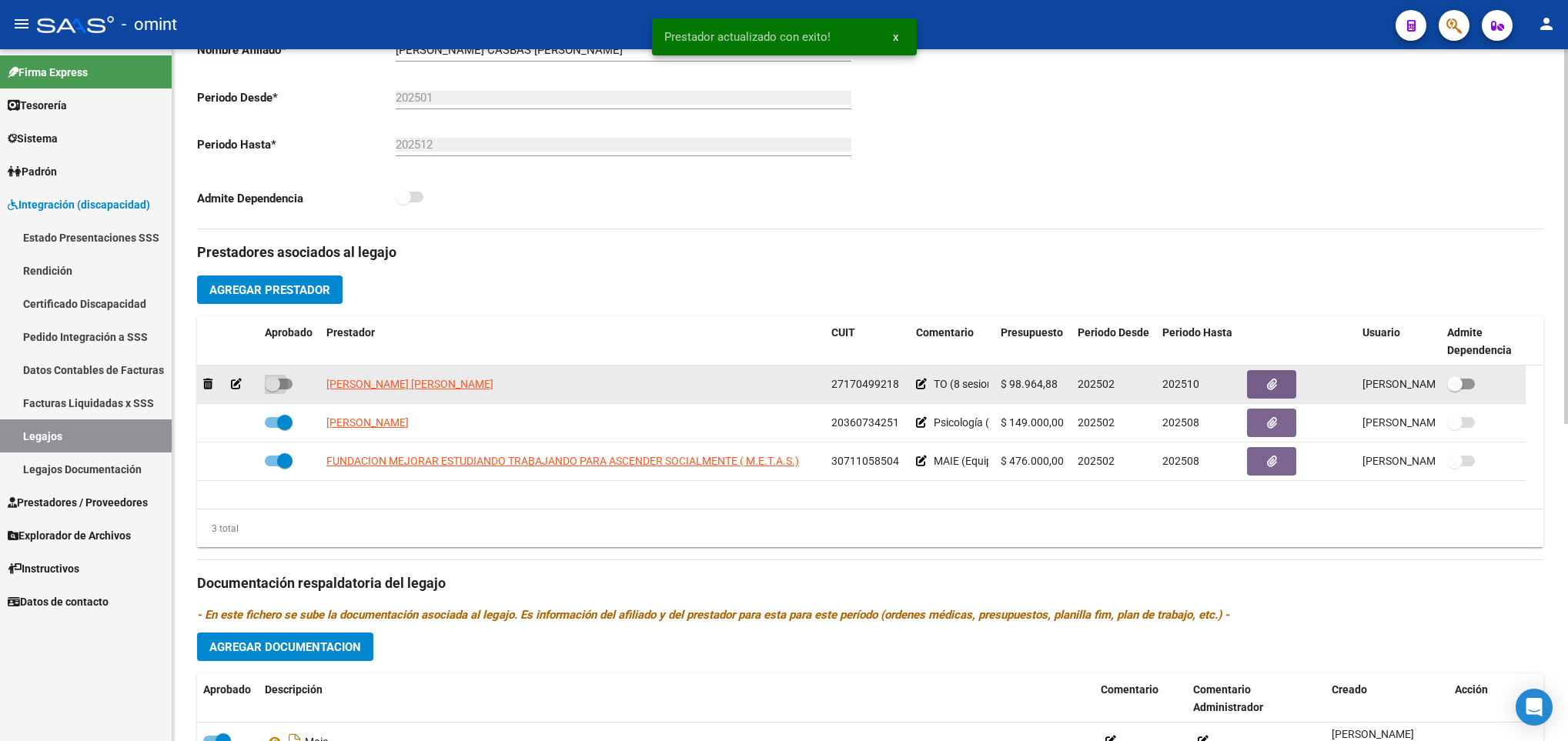
click at [282, 383] on span at bounding box center [278, 383] width 27 height 11
click at [273, 389] on input "checkbox" at bounding box center [272, 389] width 1 height 1
checkbox input "true"
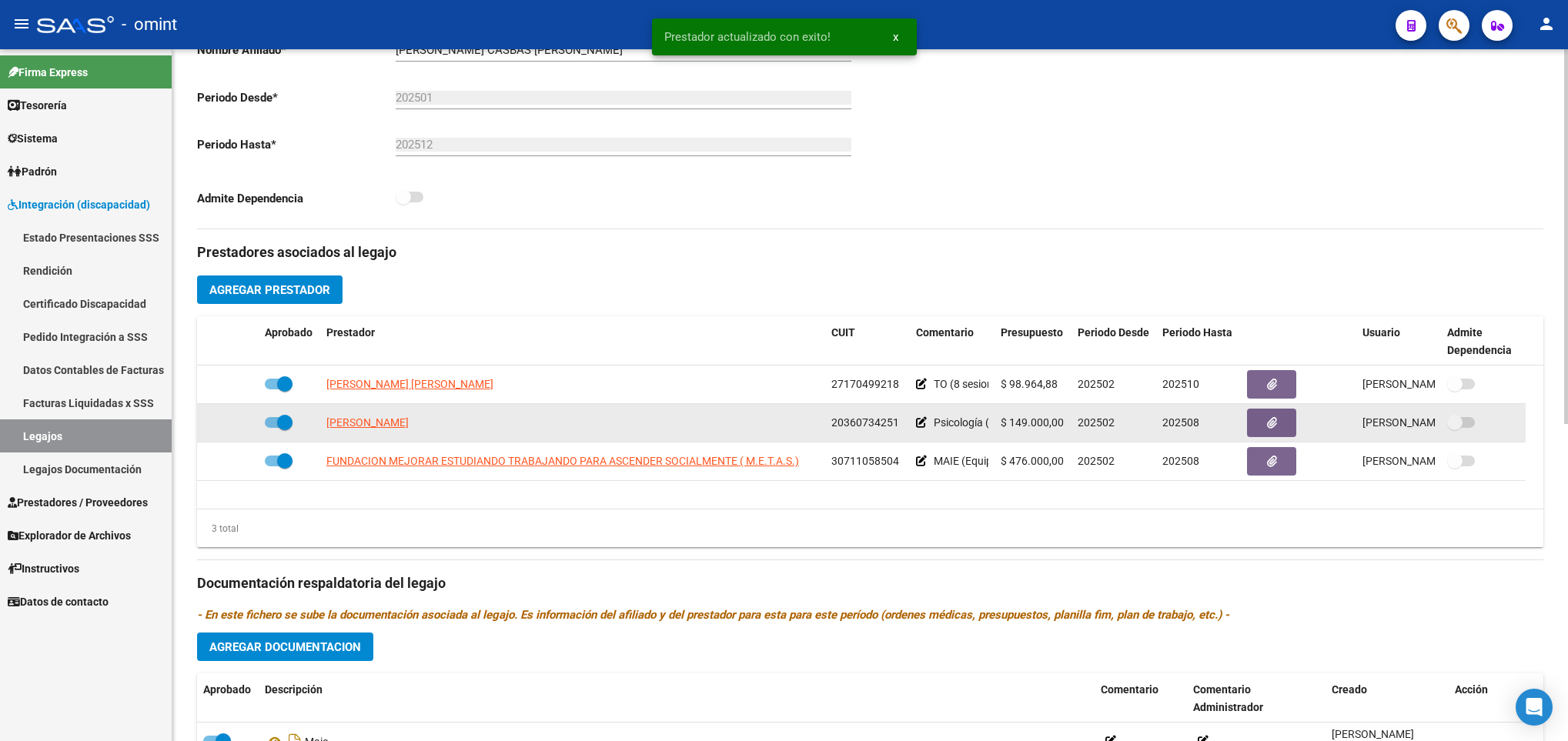
click at [282, 427] on span at bounding box center [285, 422] width 16 height 16
click at [273, 427] on input "checkbox" at bounding box center [272, 427] width 1 height 1
checkbox input "false"
click at [236, 423] on icon at bounding box center [235, 421] width 11 height 11
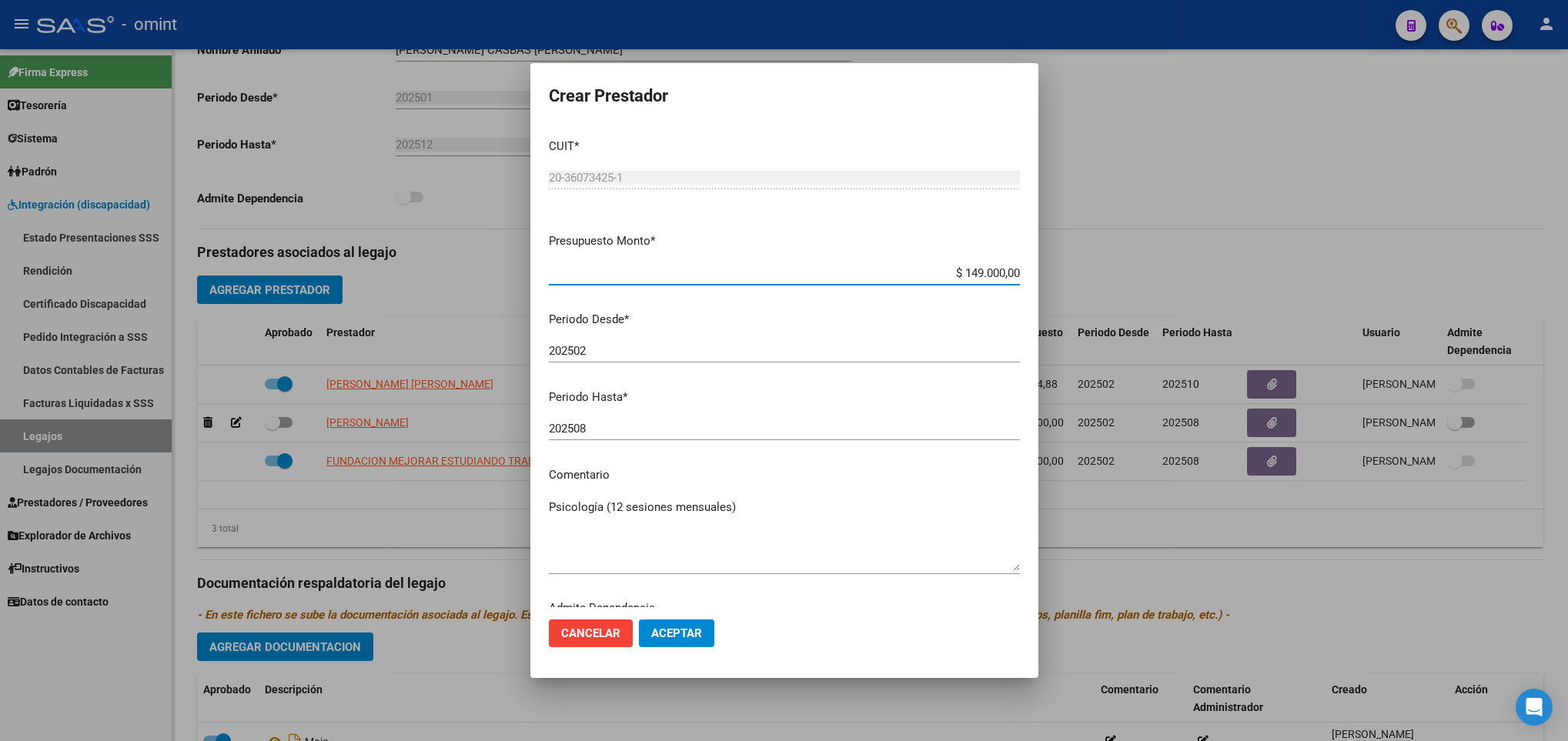
click at [705, 425] on input "202508" at bounding box center [784, 428] width 471 height 14
type input "202512"
click at [695, 627] on span "Aceptar" at bounding box center [677, 633] width 51 height 14
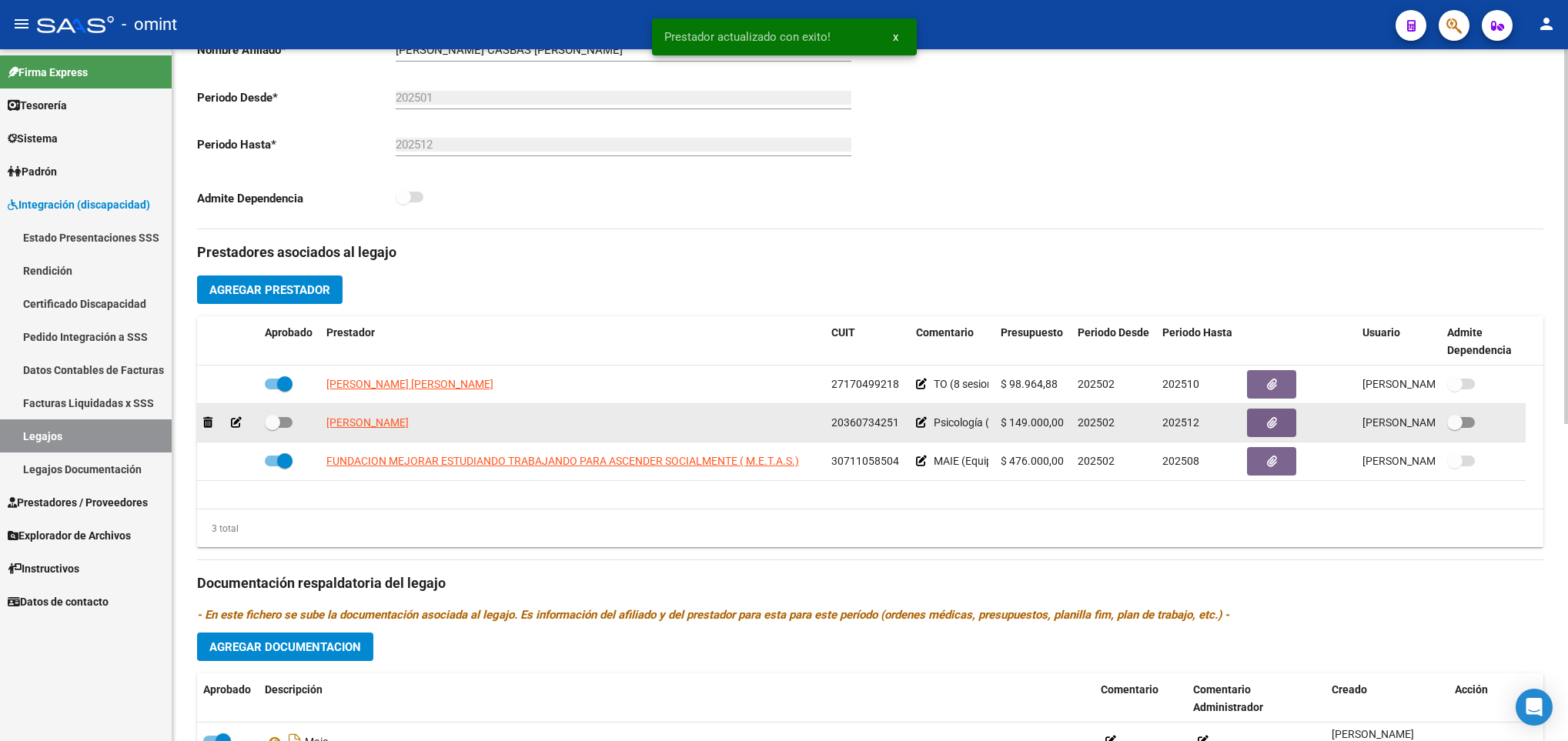
click at [284, 419] on label at bounding box center [278, 421] width 27 height 19
click at [273, 427] on input "checkbox" at bounding box center [272, 427] width 1 height 1
checkbox input "true"
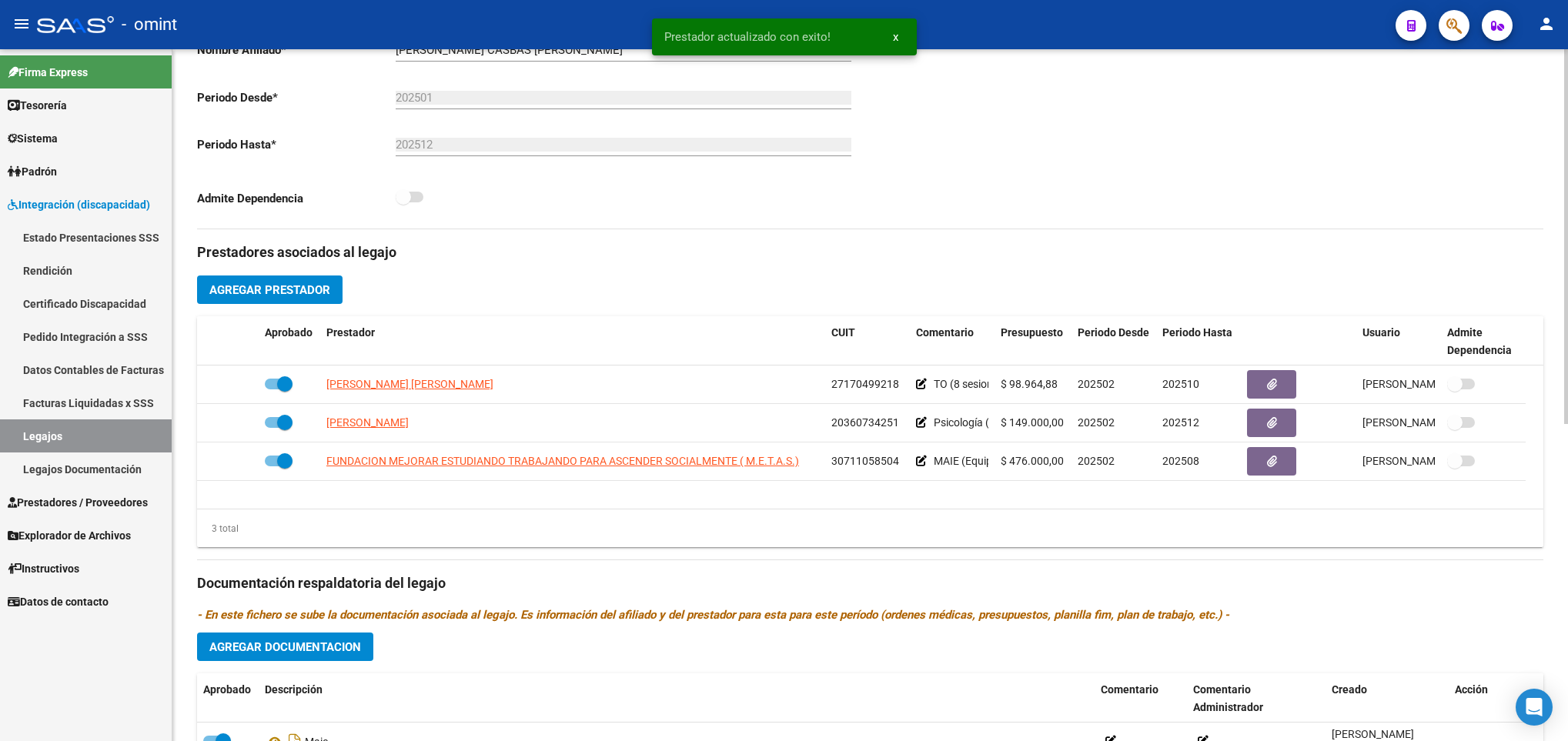
scroll to position [0, 0]
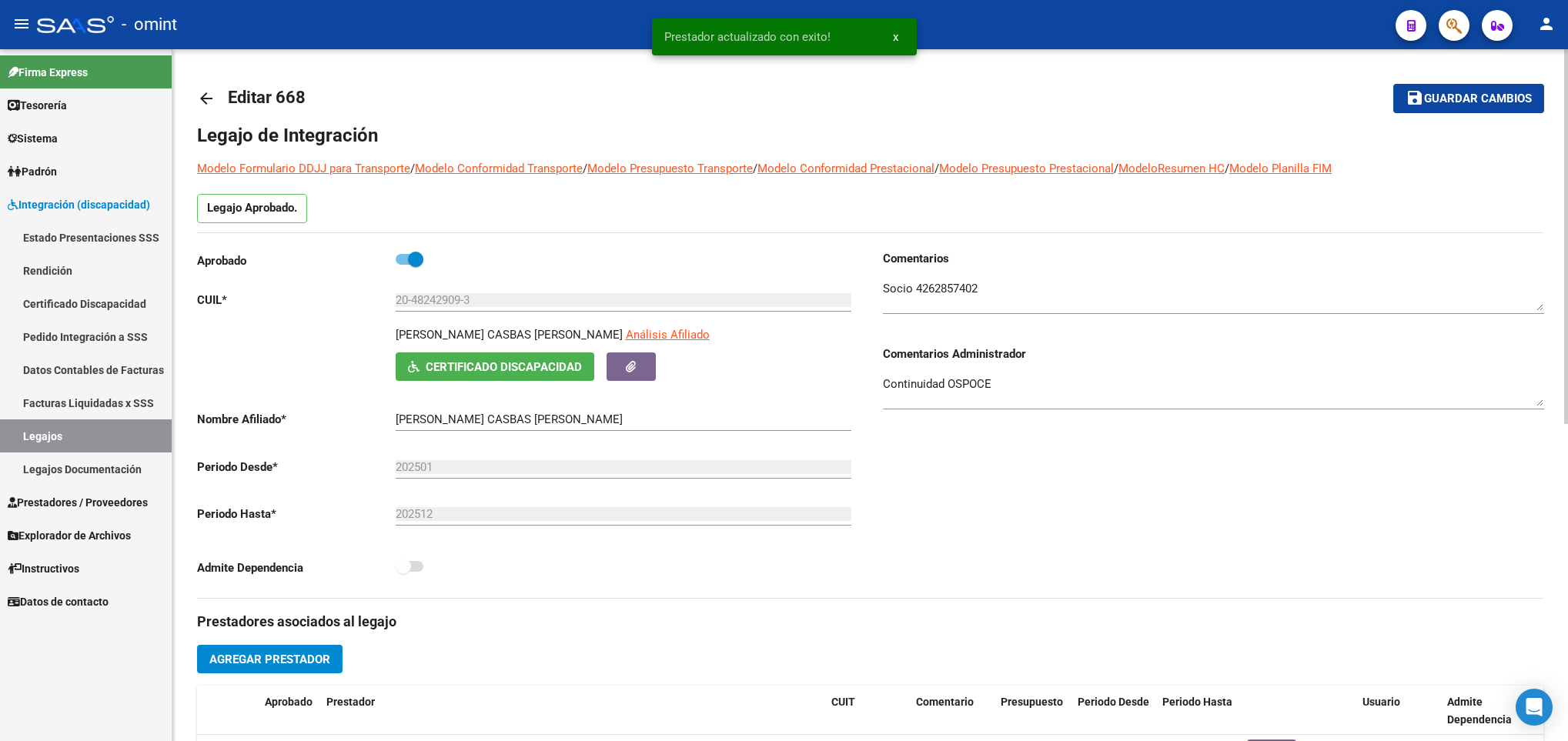
click at [1565, 121] on div at bounding box center [1566, 395] width 4 height 692
click at [1492, 102] on span "Guardar cambios" at bounding box center [1478, 99] width 108 height 14
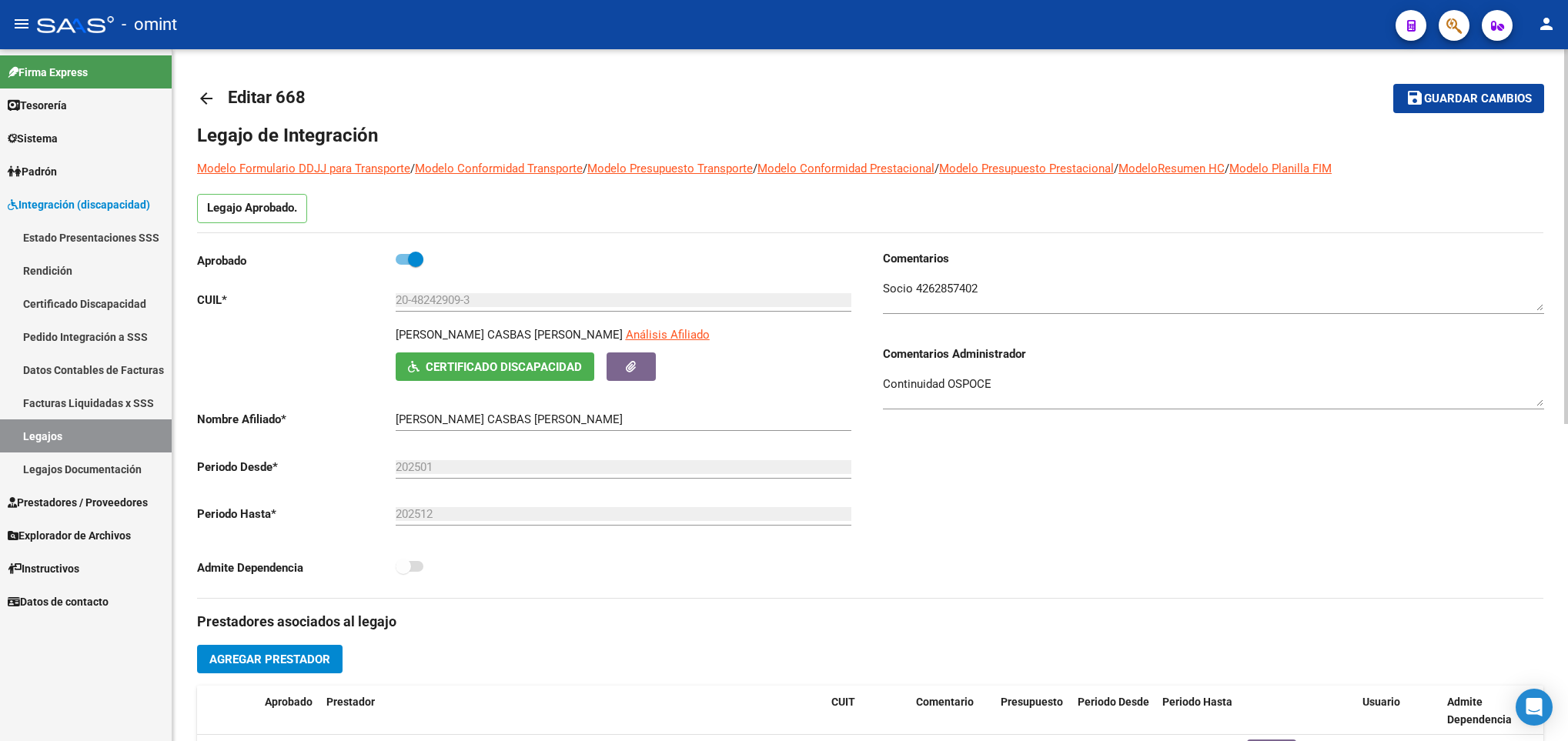
click at [1564, 104] on div at bounding box center [1566, 395] width 4 height 692
click at [922, 280] on div at bounding box center [1213, 290] width 661 height 47
click at [931, 289] on textarea at bounding box center [1213, 295] width 661 height 30
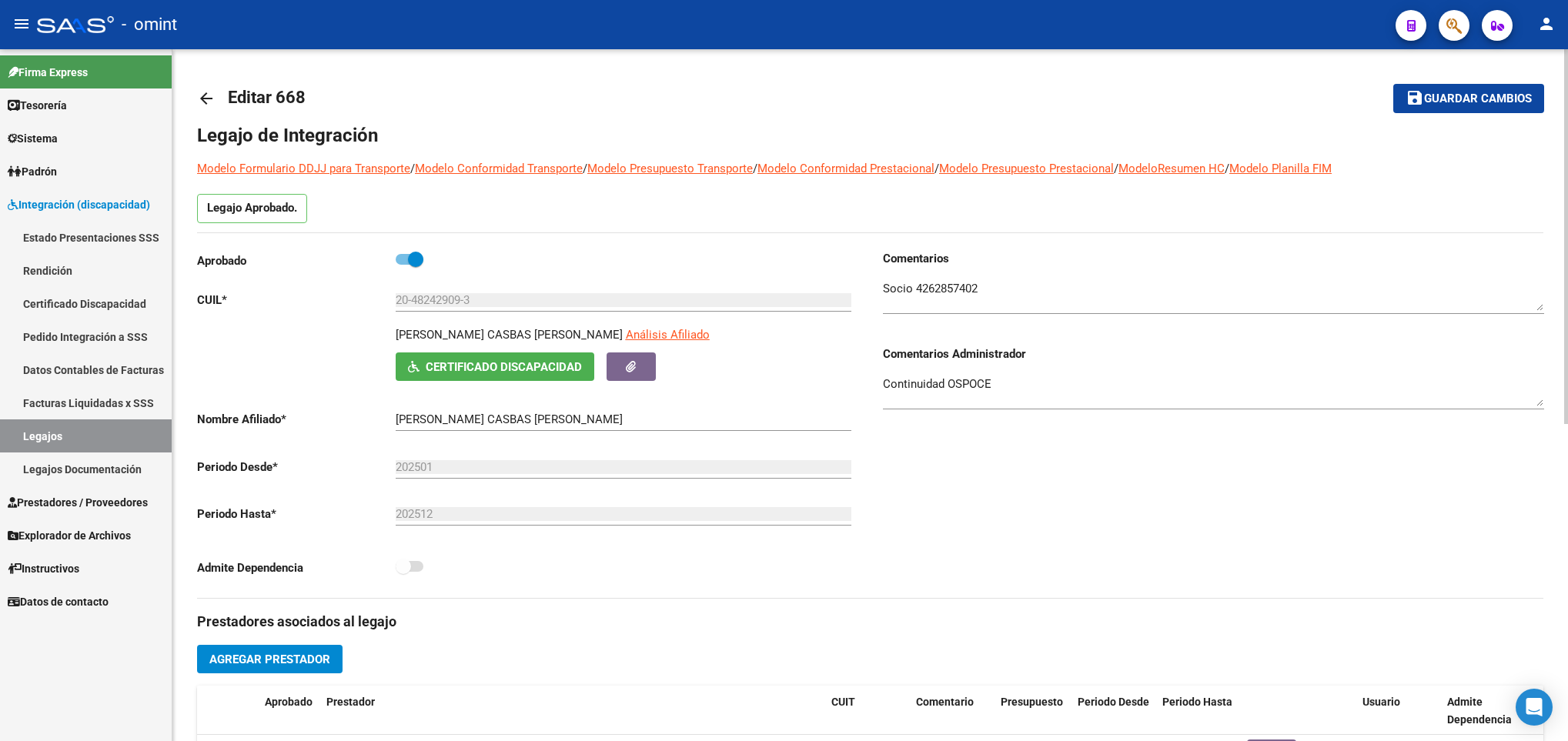
click at [998, 484] on div "Comentarios Comentarios Administrador Continuidad OSPOCE" at bounding box center [1207, 423] width 674 height 348
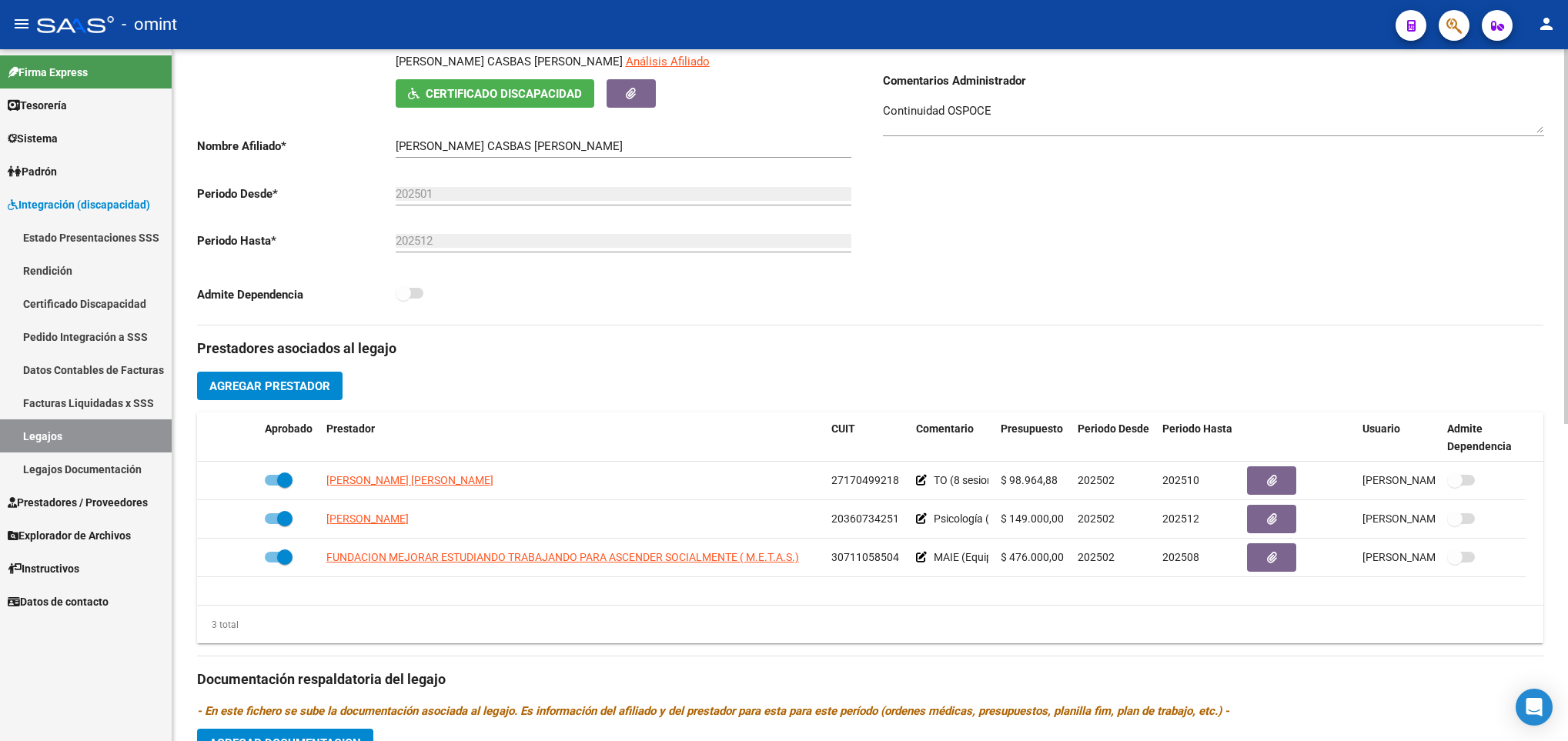
scroll to position [584, 0]
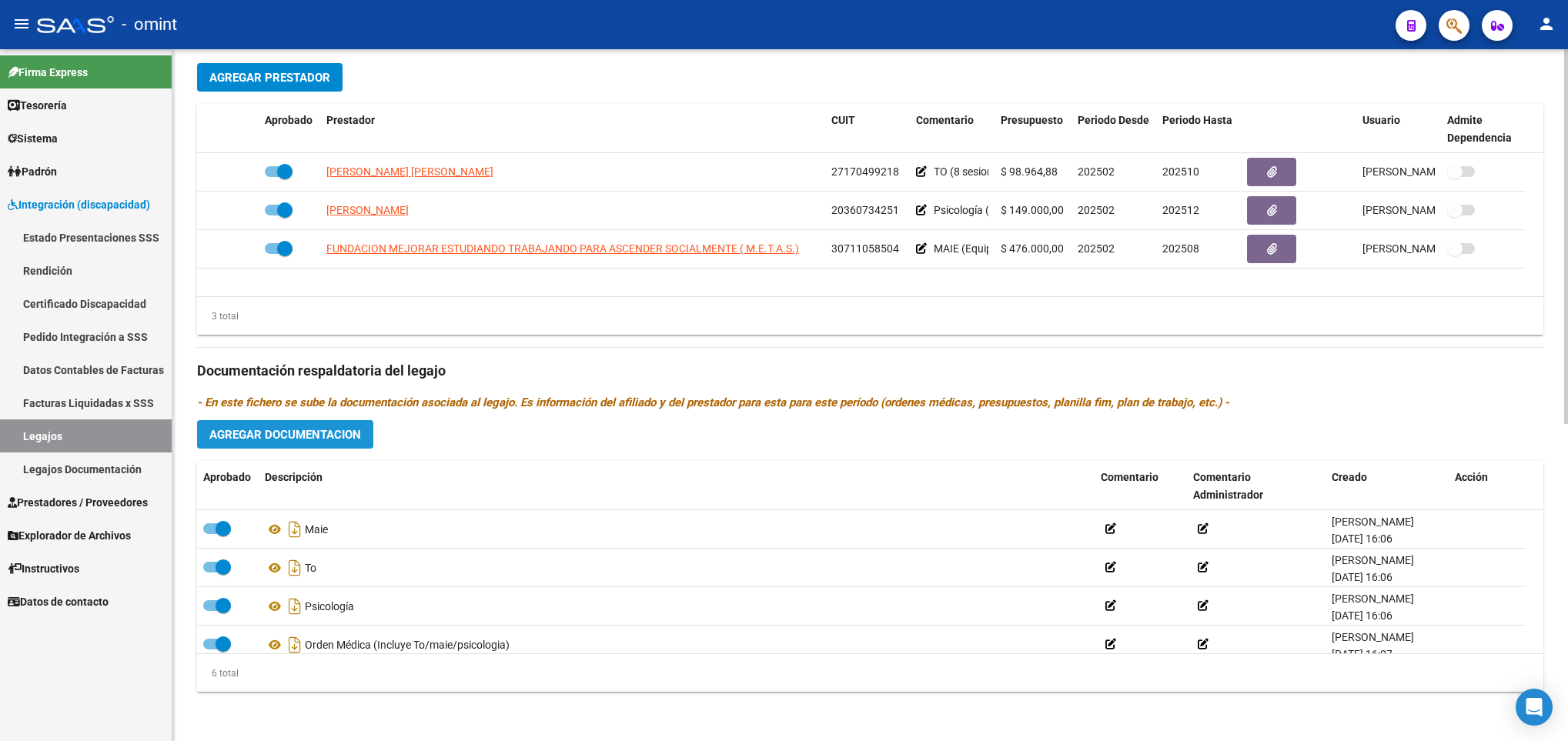
click at [269, 438] on span "Agregar Documentacion" at bounding box center [284, 434] width 152 height 14
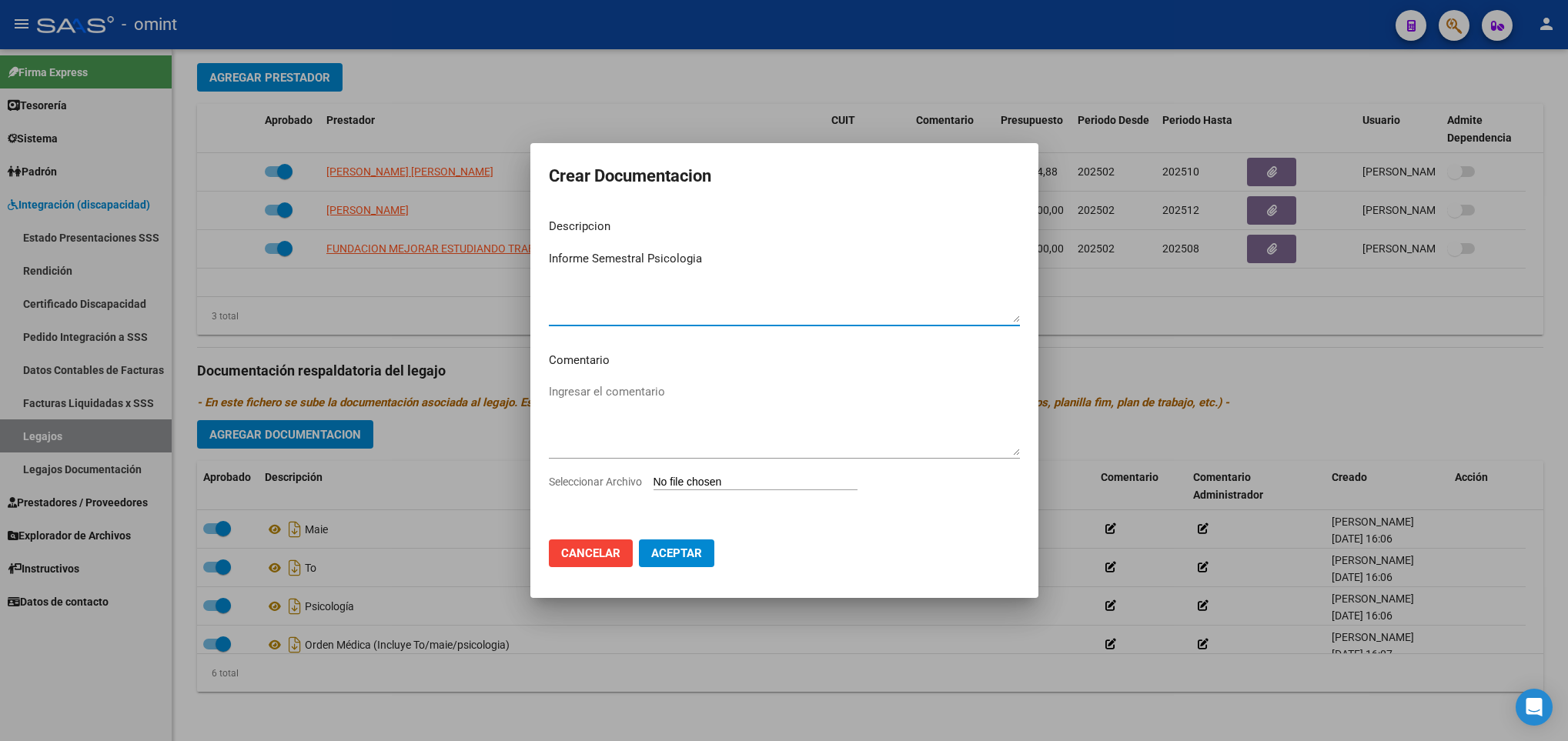
type textarea "Informe Semestral Psicologia"
click at [767, 476] on input "Seleccionar Archivo" at bounding box center [755, 482] width 204 height 15
click at [584, 552] on span "Cancelar" at bounding box center [590, 553] width 59 height 14
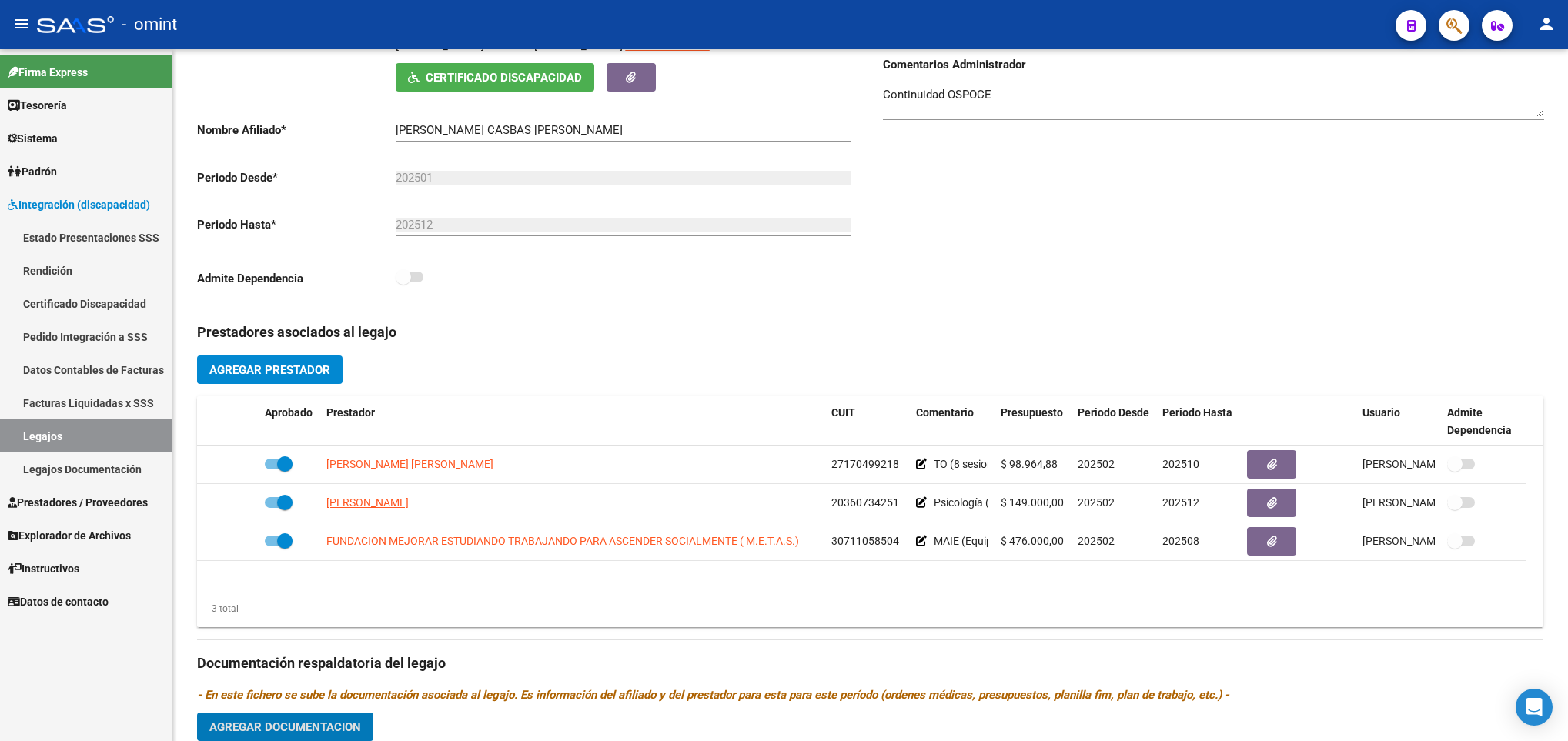
scroll to position [124, 0]
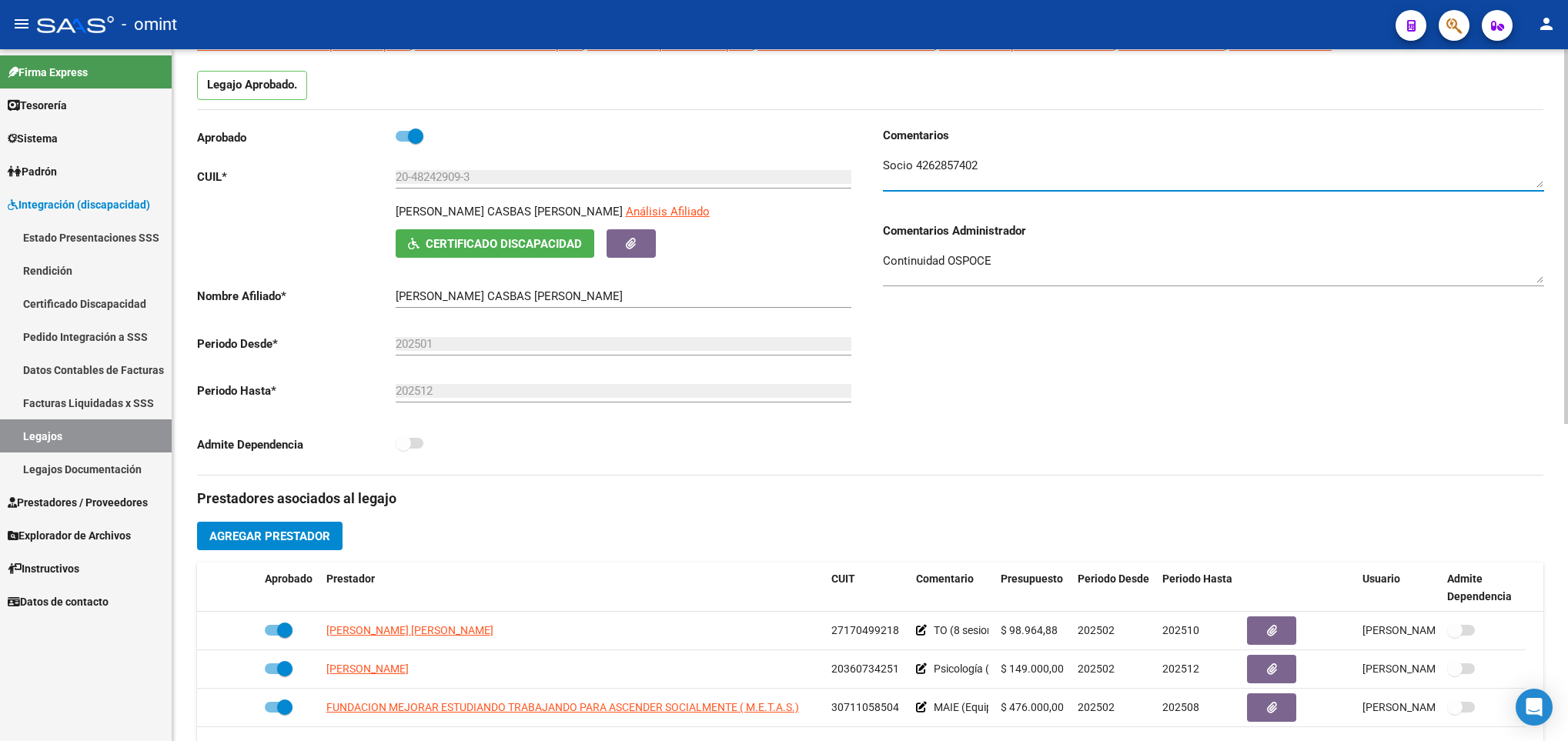
click at [944, 169] on textarea at bounding box center [1213, 172] width 661 height 30
click at [633, 491] on h3 "Prestadores asociados al legajo" at bounding box center [870, 499] width 1346 height 22
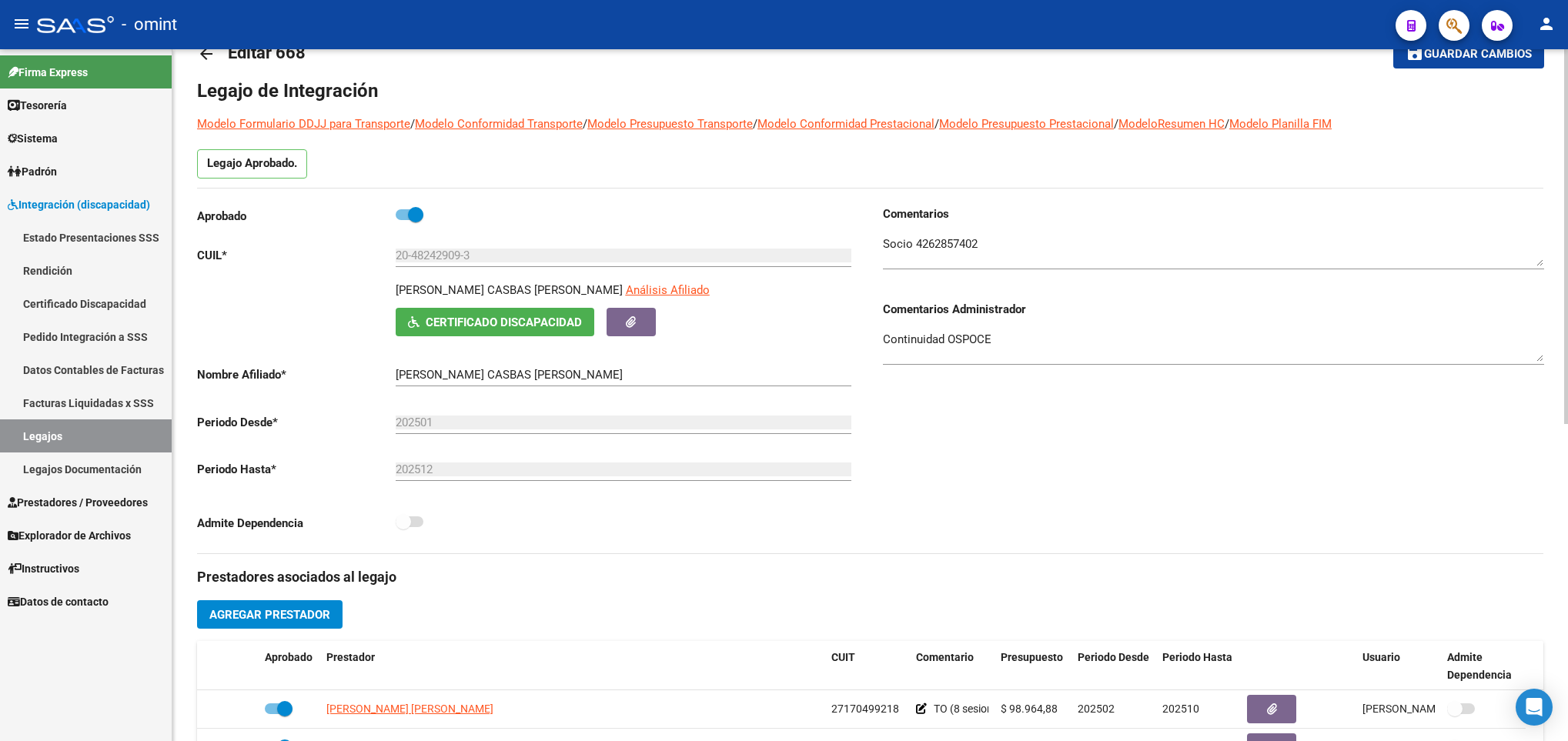
scroll to position [0, 0]
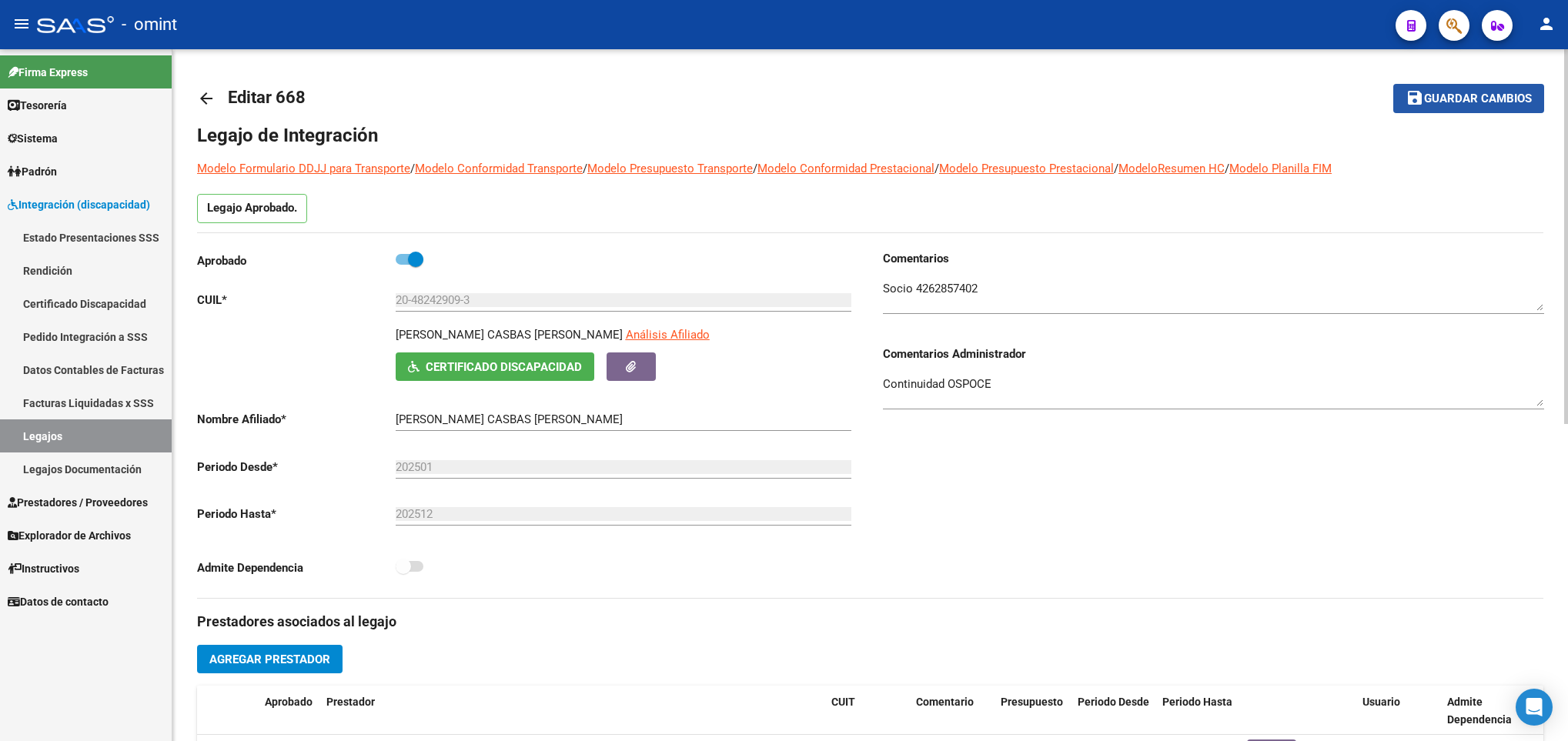
click at [1487, 97] on span "Guardar cambios" at bounding box center [1478, 99] width 108 height 14
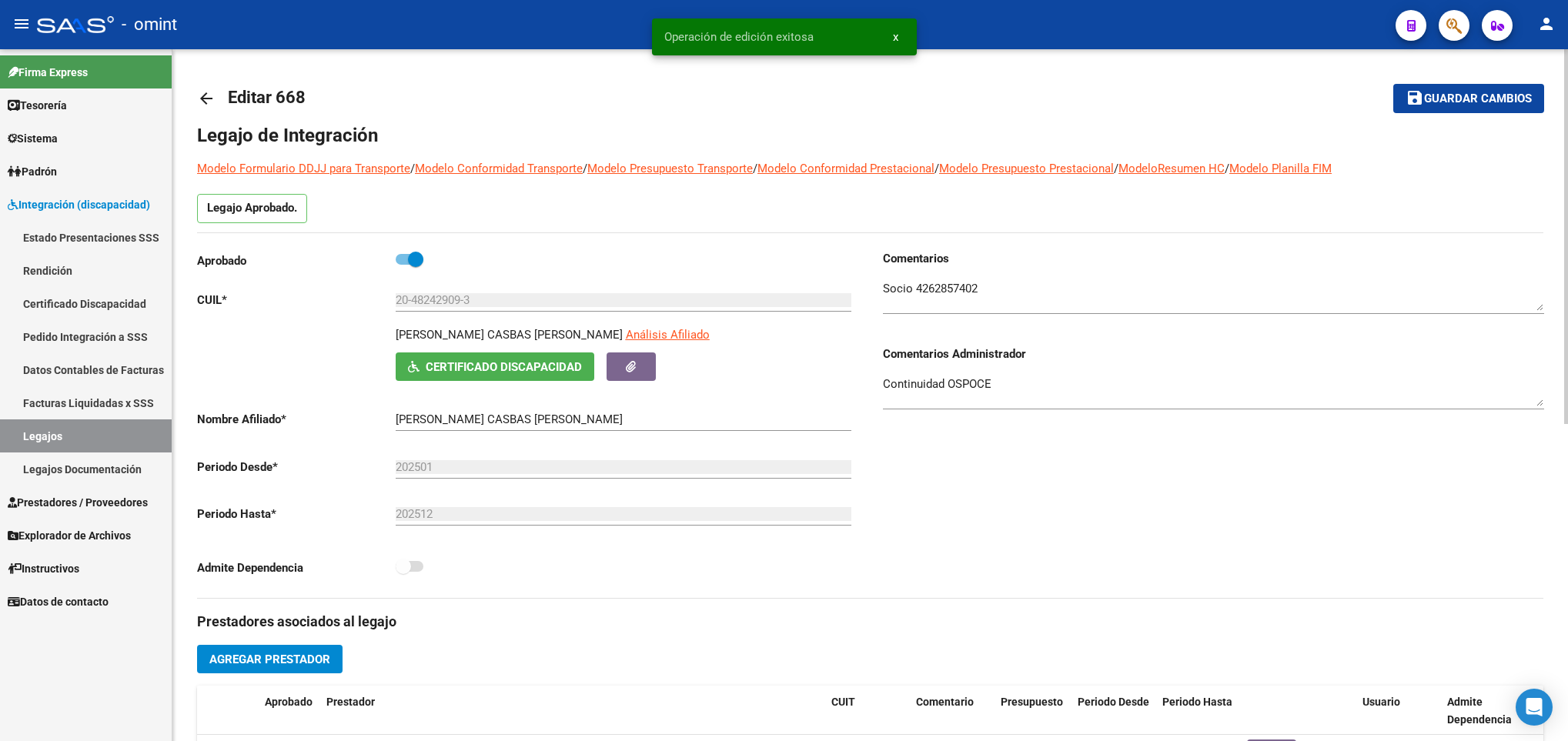
click at [605, 625] on h3 "Prestadores asociados al legajo" at bounding box center [870, 621] width 1346 height 22
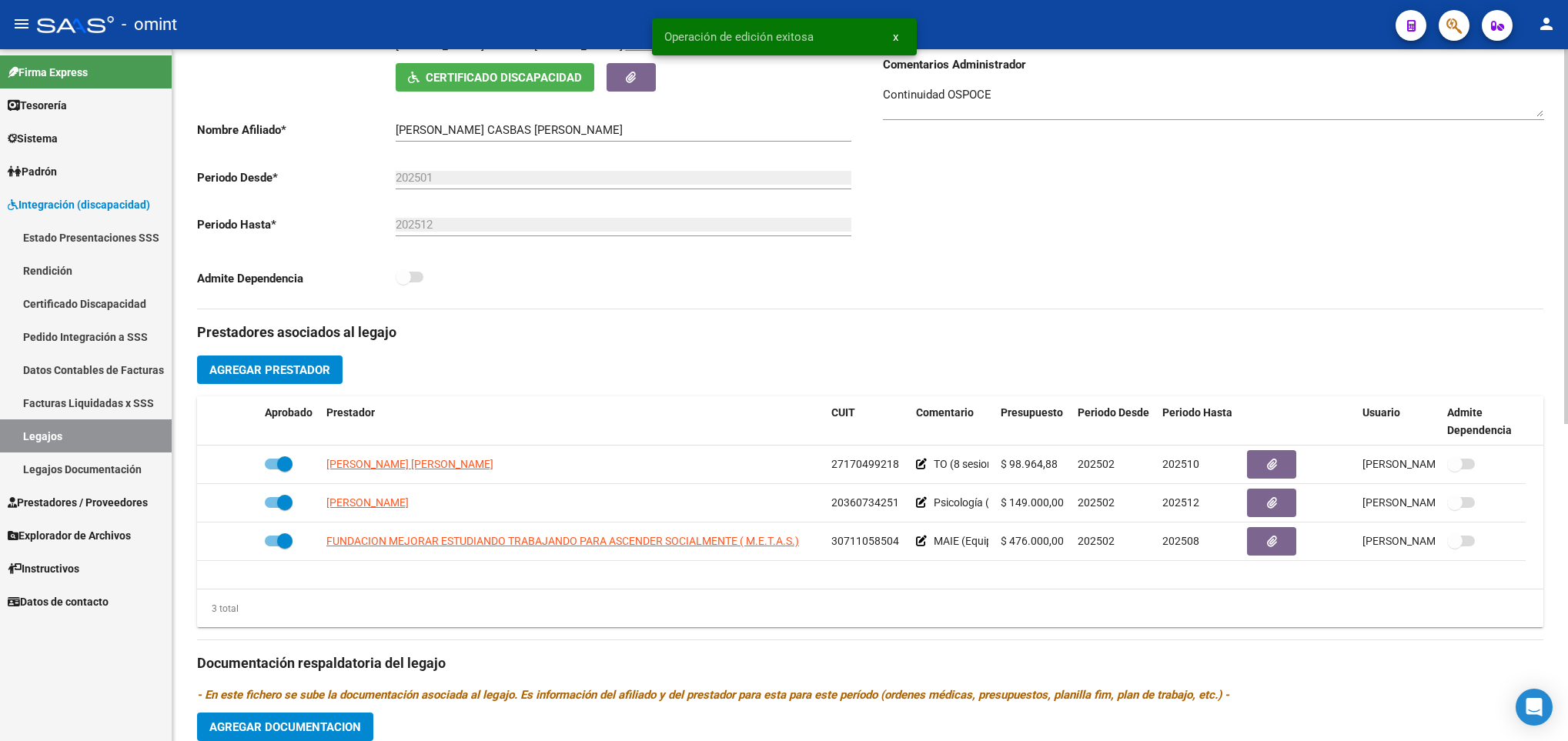
scroll to position [323, 0]
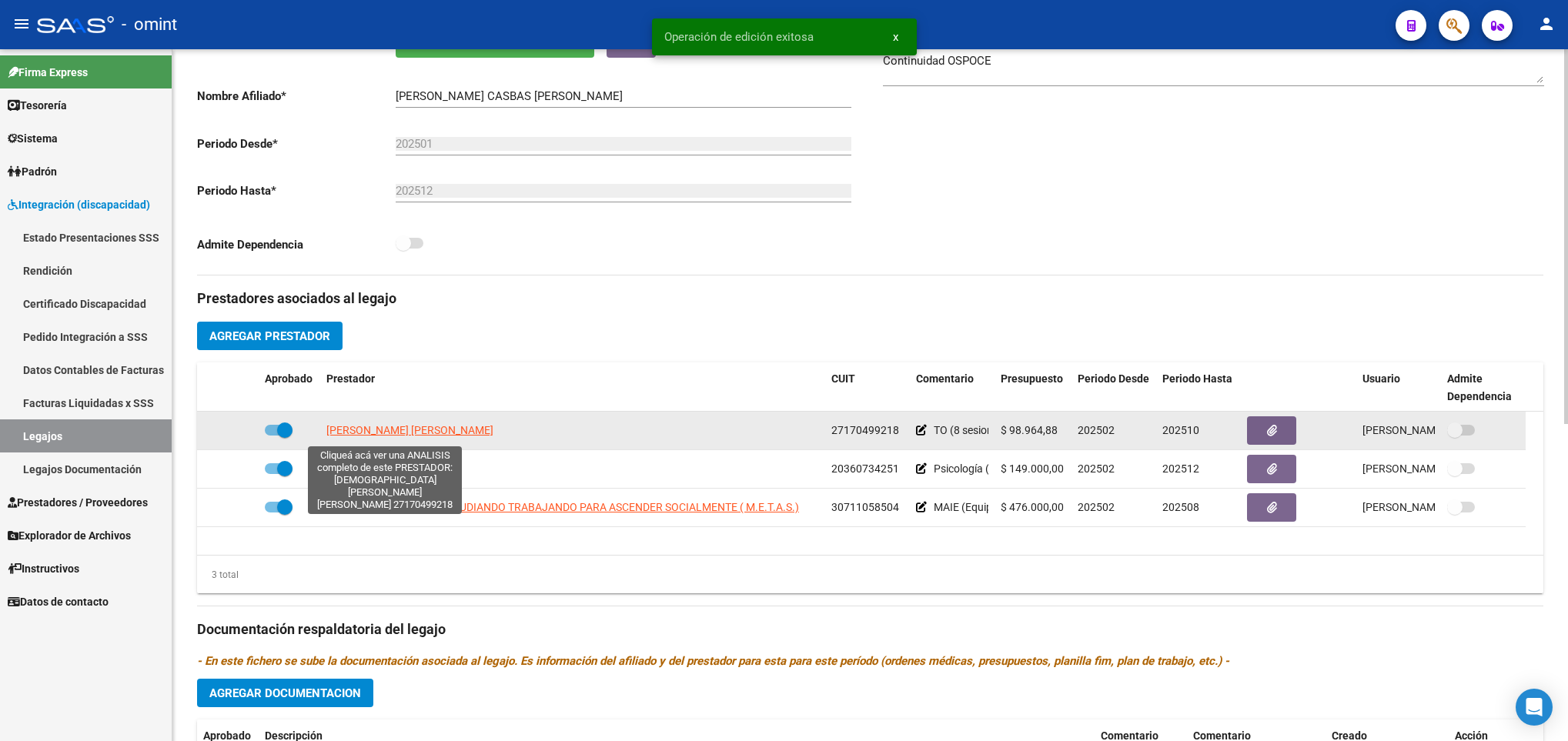
click at [407, 434] on span "LUBIAN CLAUDIA EDITH" at bounding box center [410, 429] width 167 height 13
type textarea "27170499218"
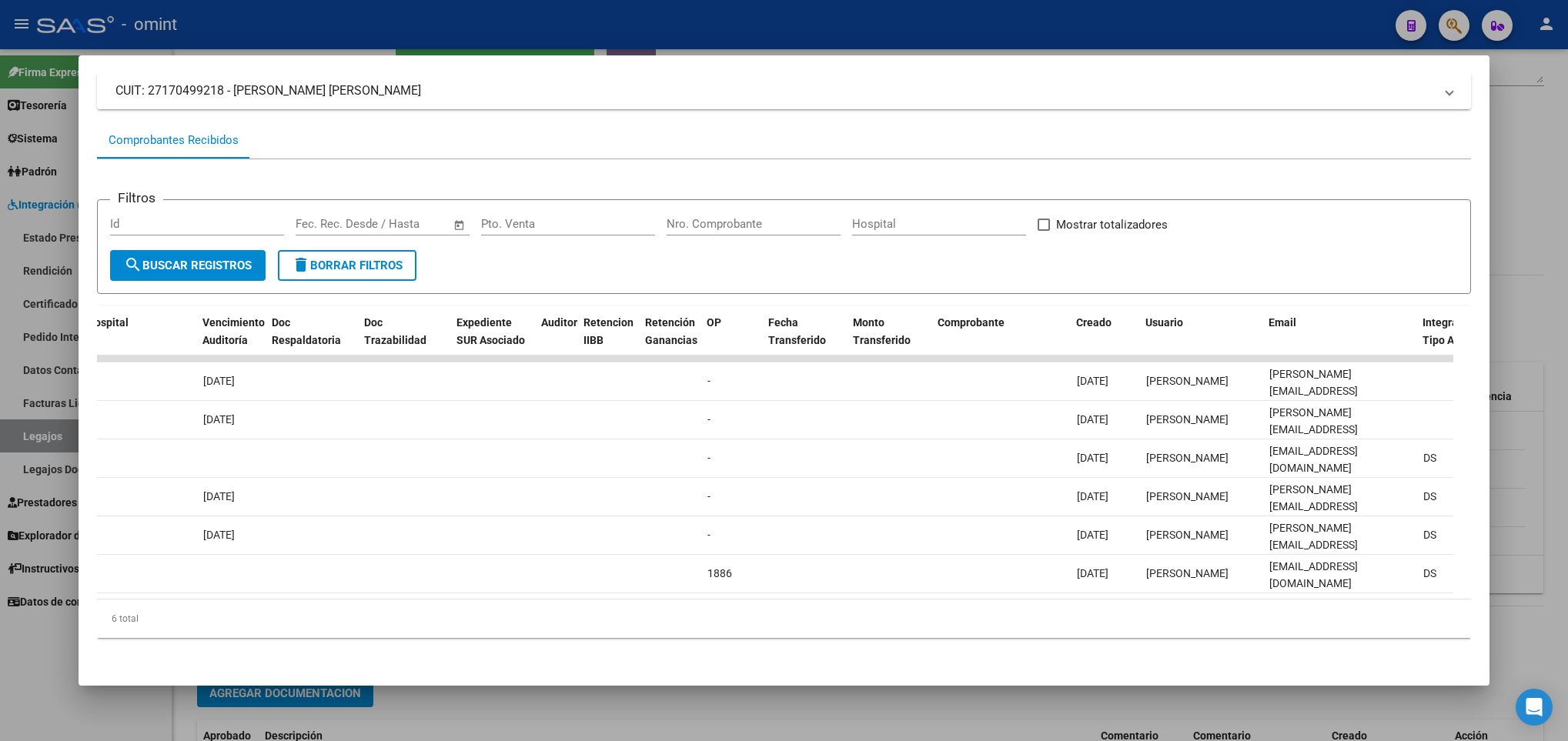
scroll to position [0, 0]
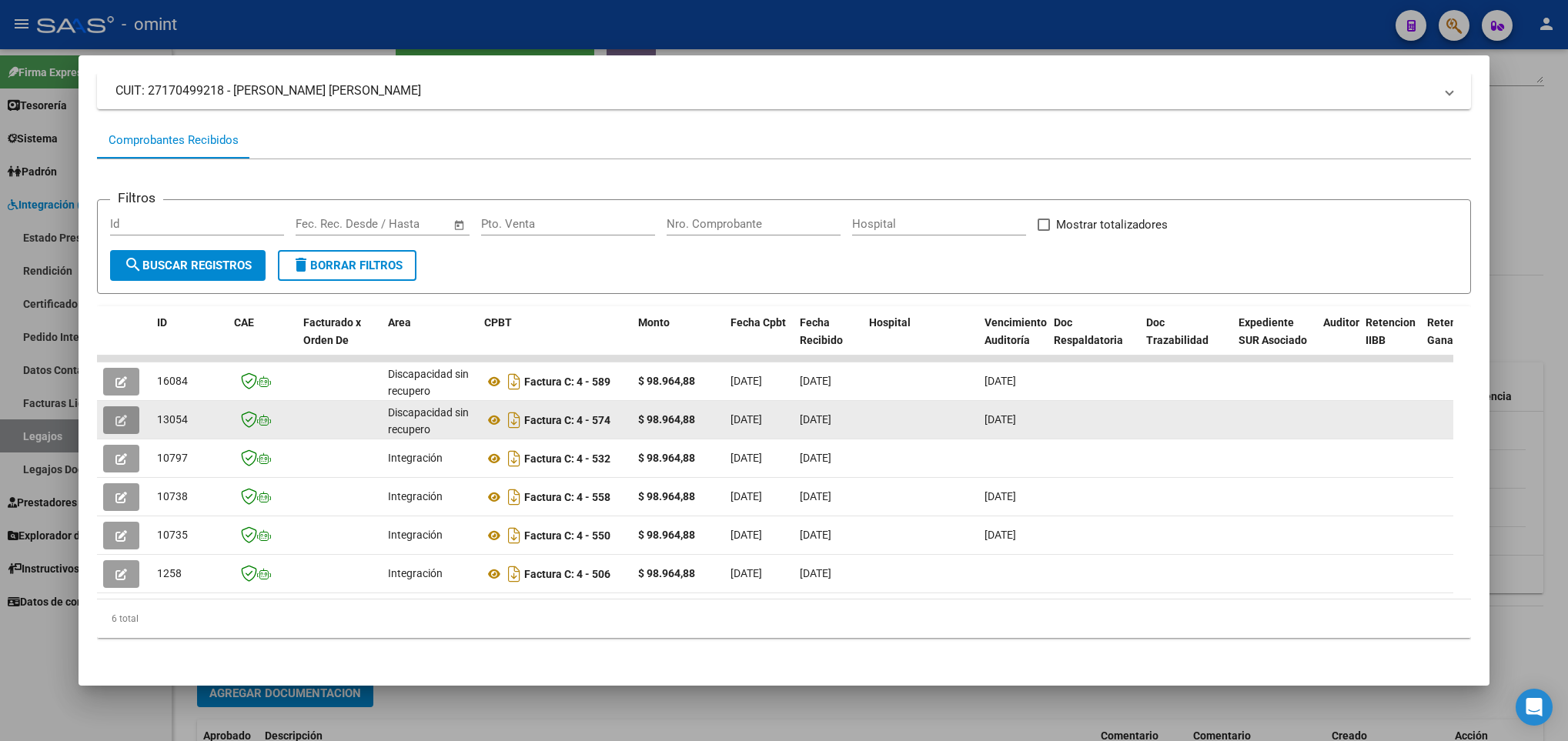
click at [120, 413] on span "button" at bounding box center [122, 420] width 12 height 14
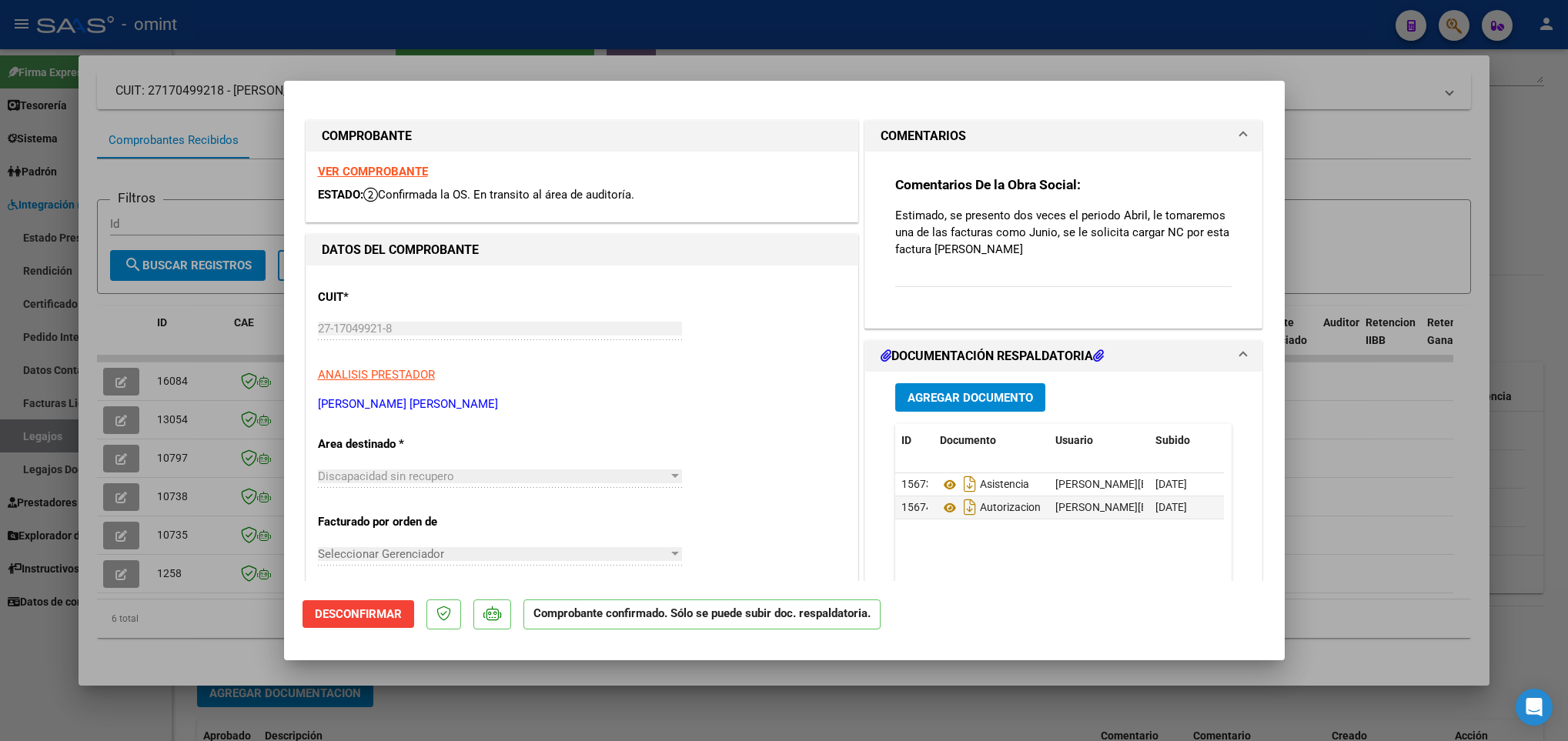
click at [1409, 412] on div at bounding box center [784, 370] width 1568 height 741
type input "$ 0,00"
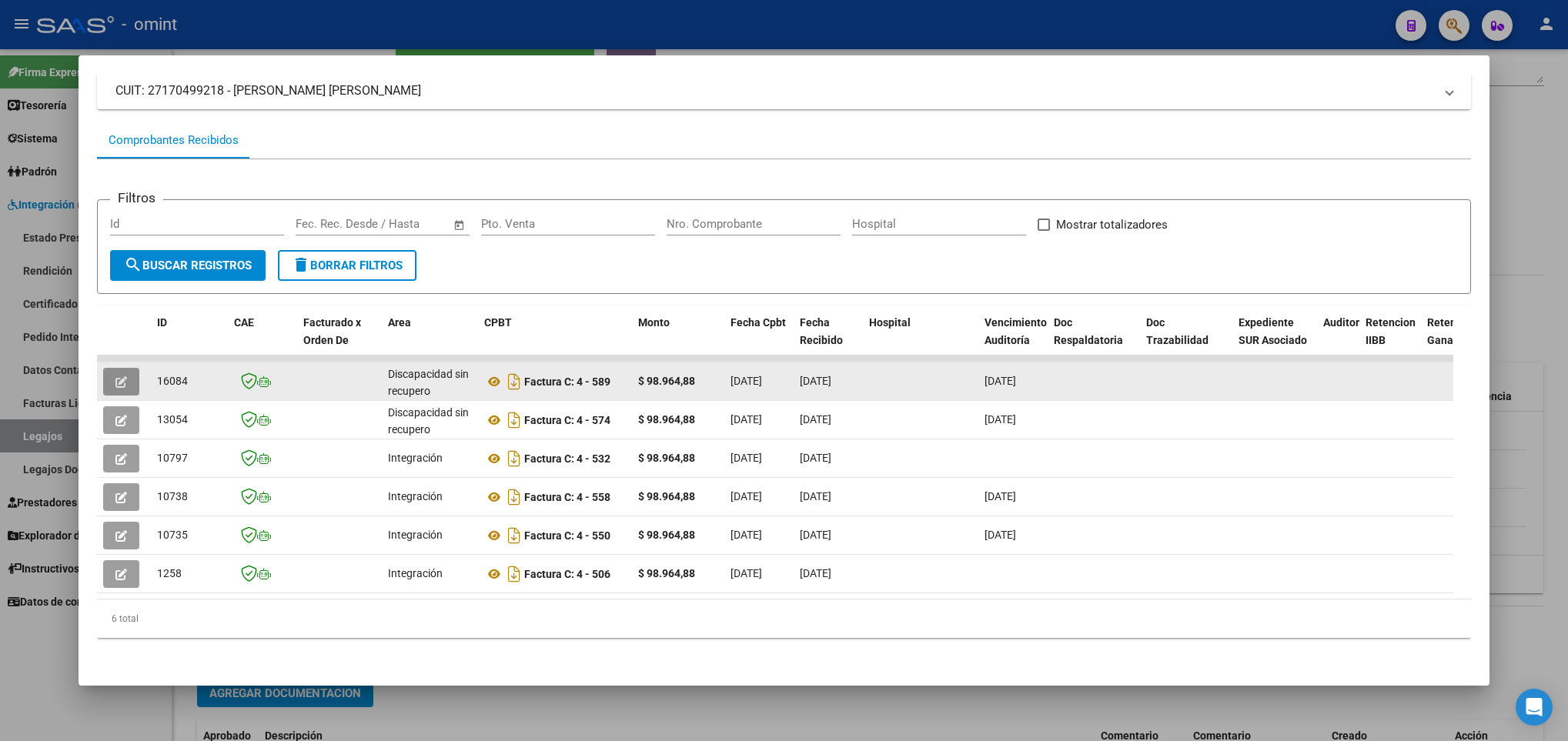
click at [132, 368] on button "button" at bounding box center [121, 381] width 36 height 27
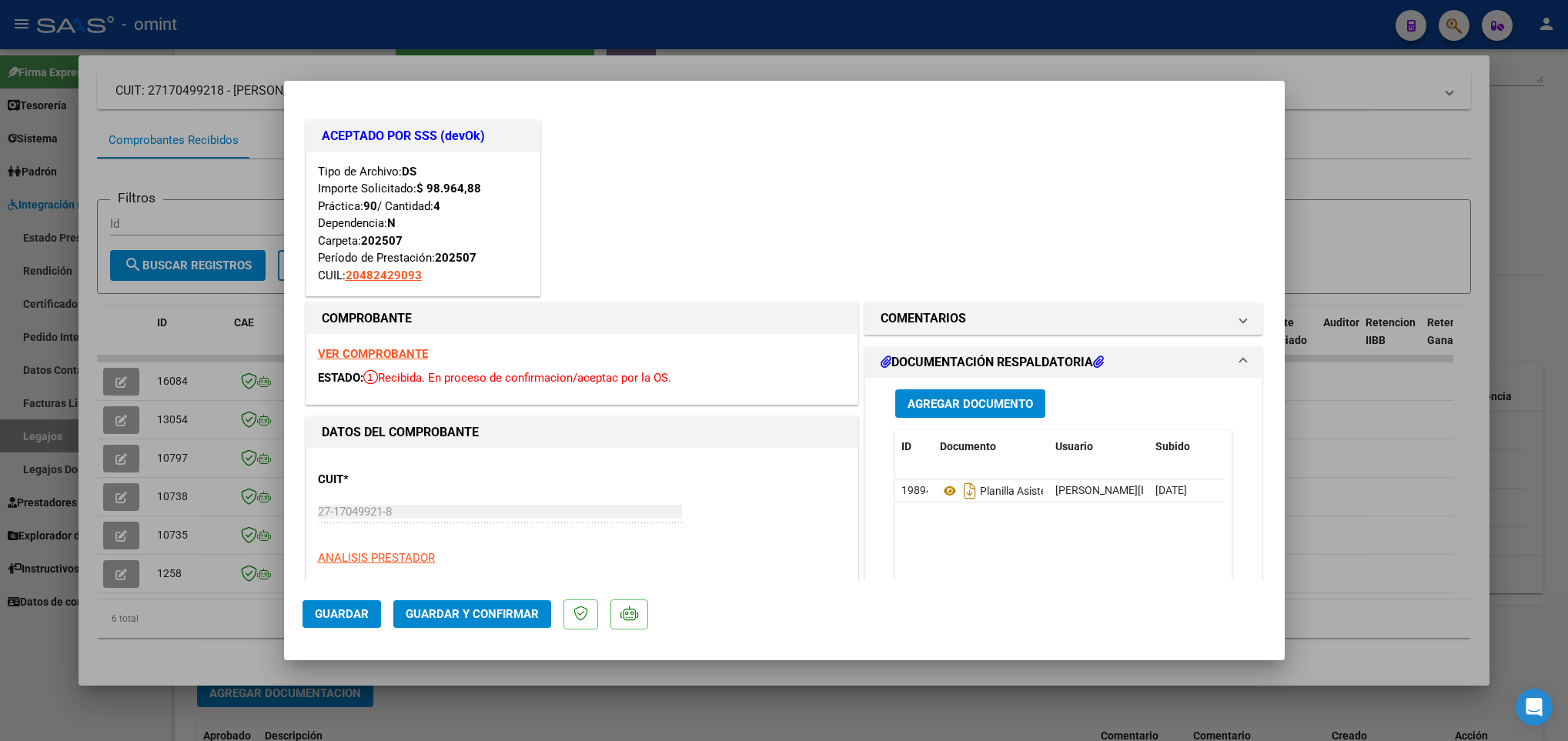
click at [1441, 384] on div at bounding box center [784, 370] width 1568 height 741
type input "$ 0,00"
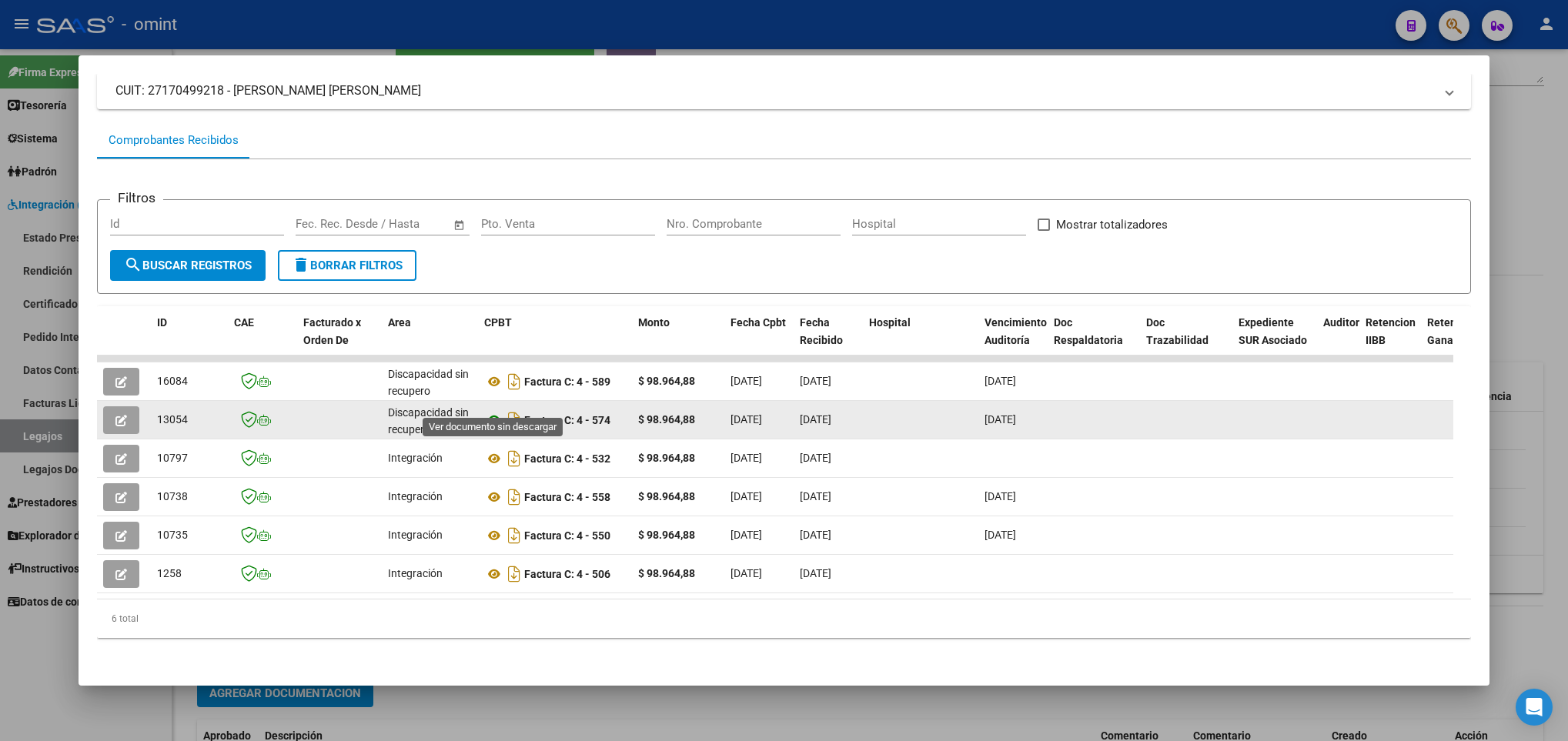
click at [488, 411] on icon at bounding box center [494, 420] width 20 height 19
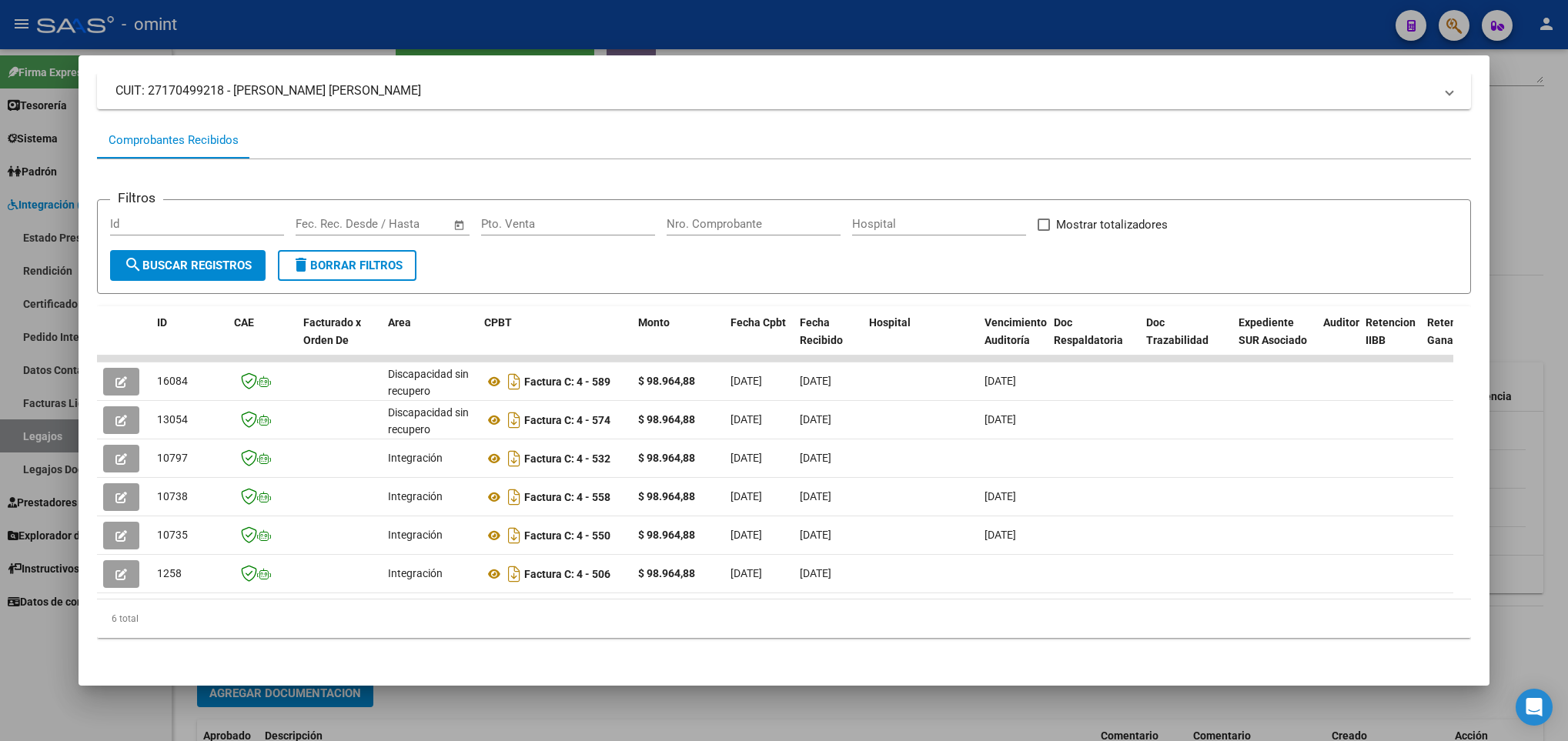
click at [832, 695] on div at bounding box center [784, 370] width 1568 height 741
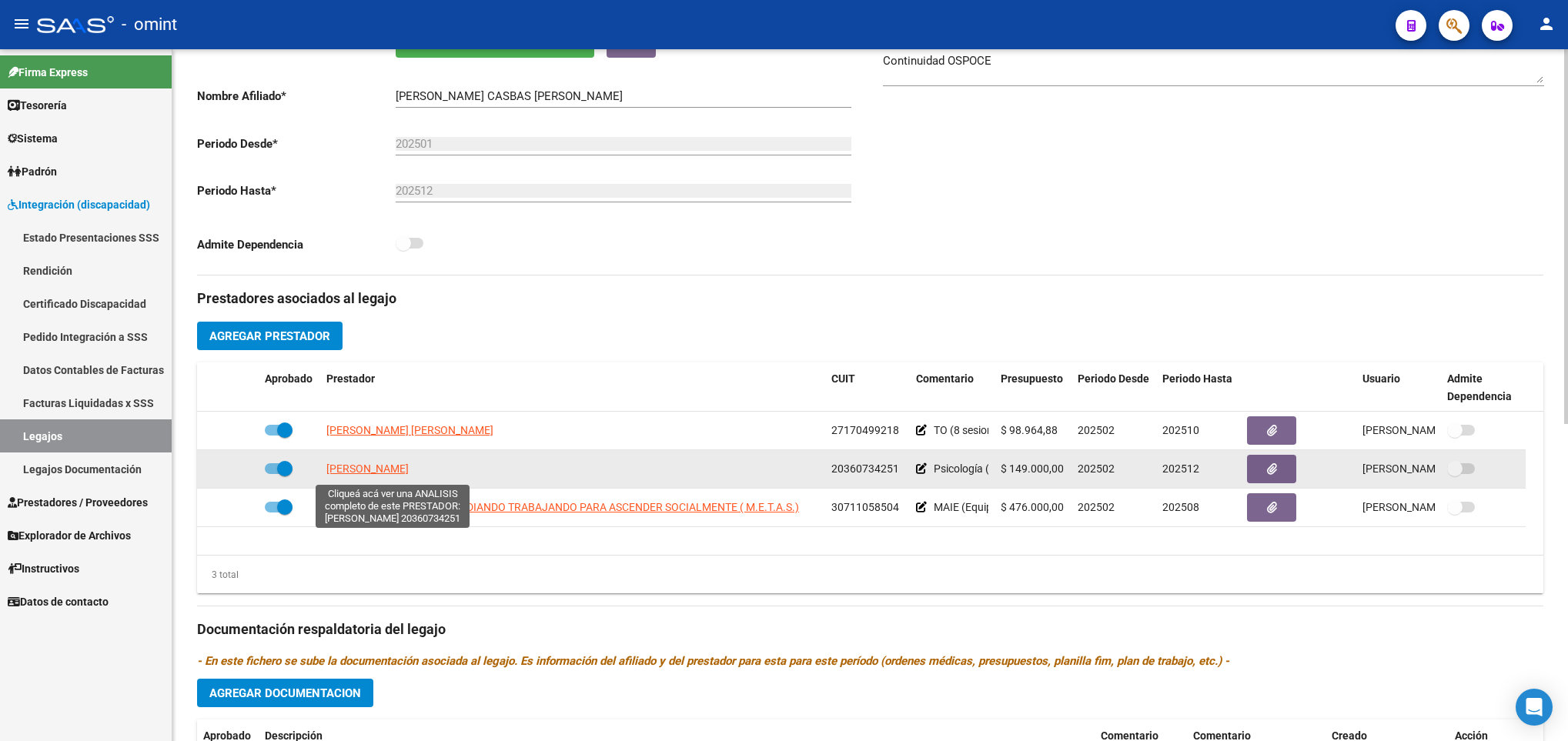
click at [404, 469] on span "TURNER ADRIAN EDUARDO" at bounding box center [368, 469] width 82 height 13
type textarea "20360734251"
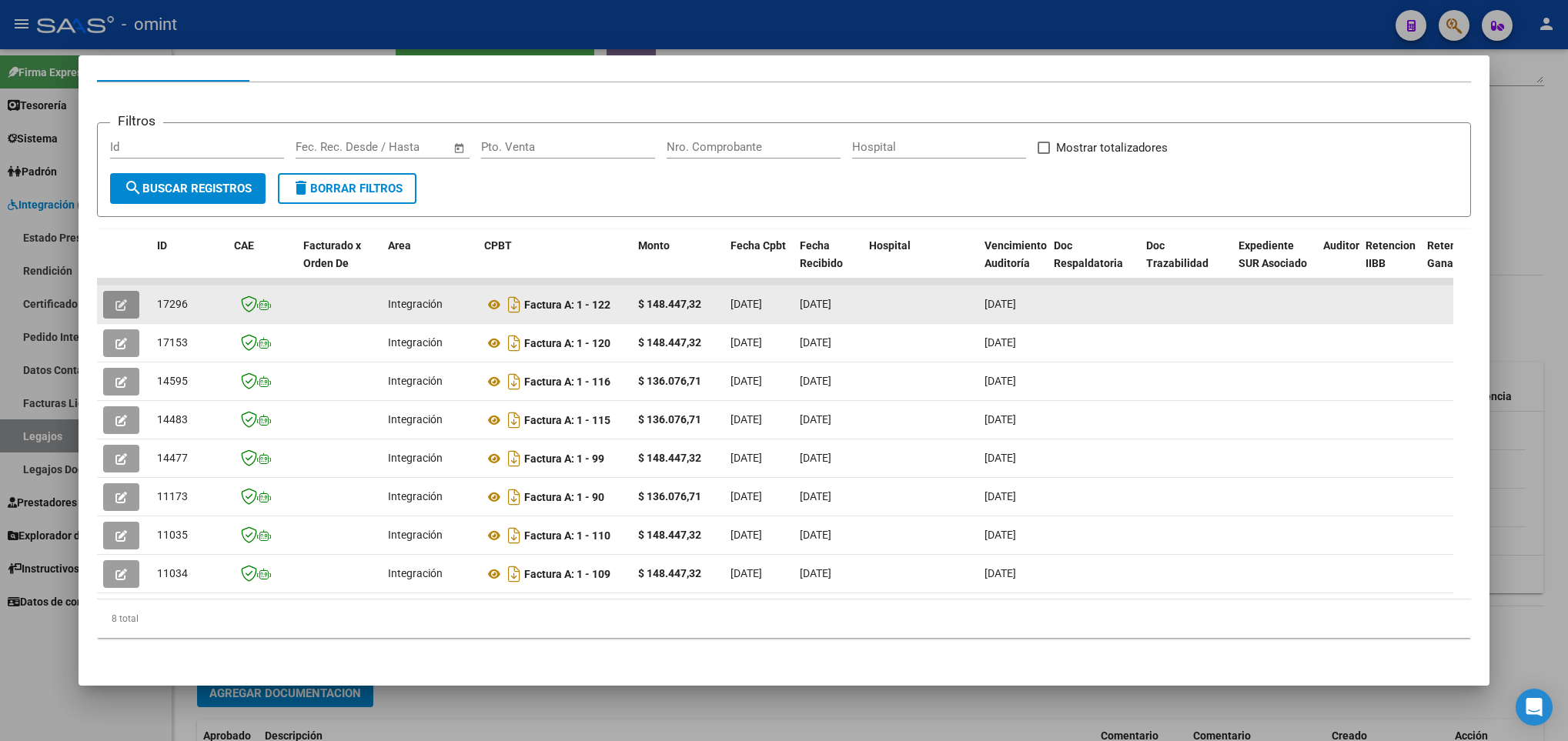
click at [112, 291] on button "button" at bounding box center [121, 305] width 36 height 27
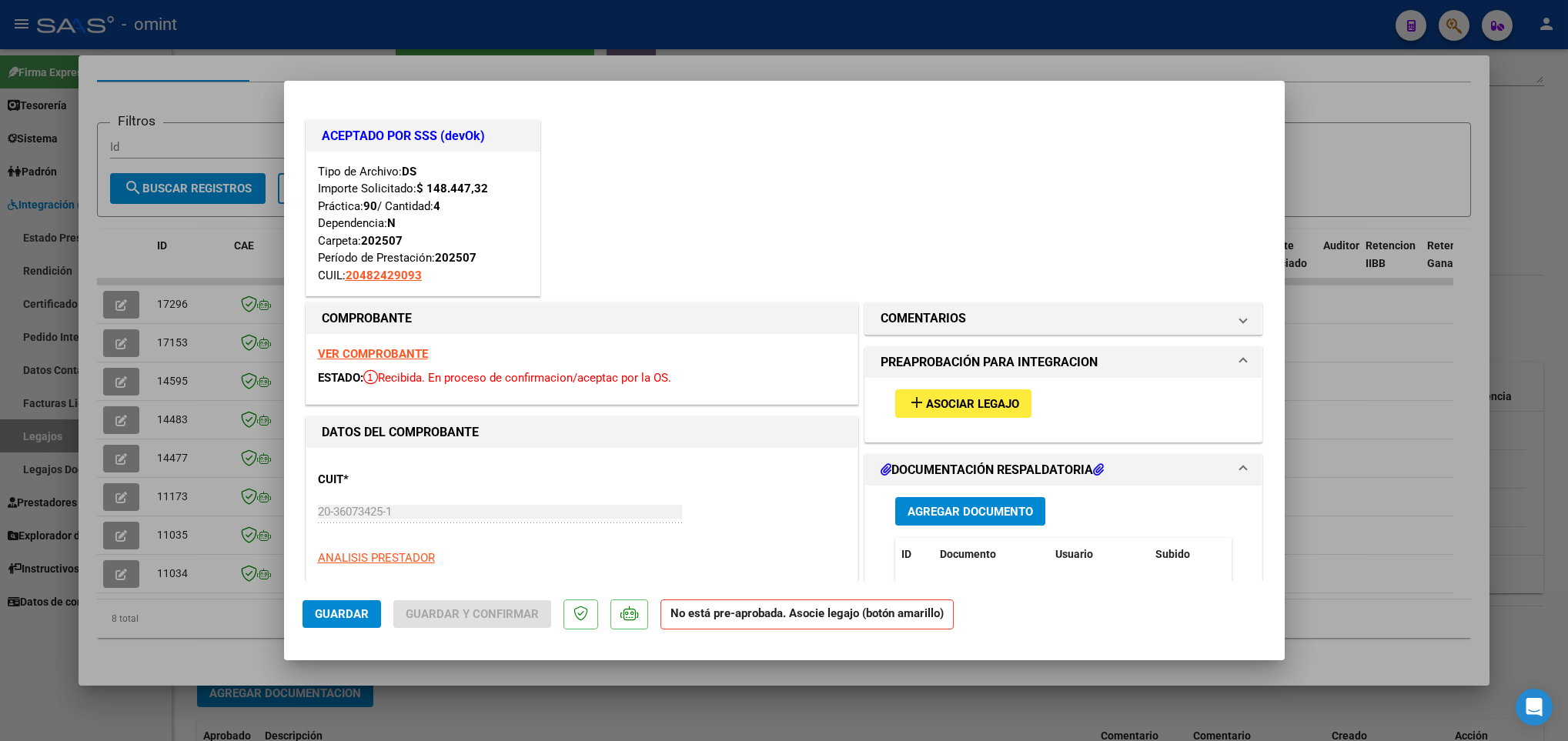
click at [378, 352] on strong "VER COMPROBANTE" at bounding box center [373, 354] width 110 height 14
click at [949, 409] on span "Asociar Legajo" at bounding box center [972, 404] width 93 height 14
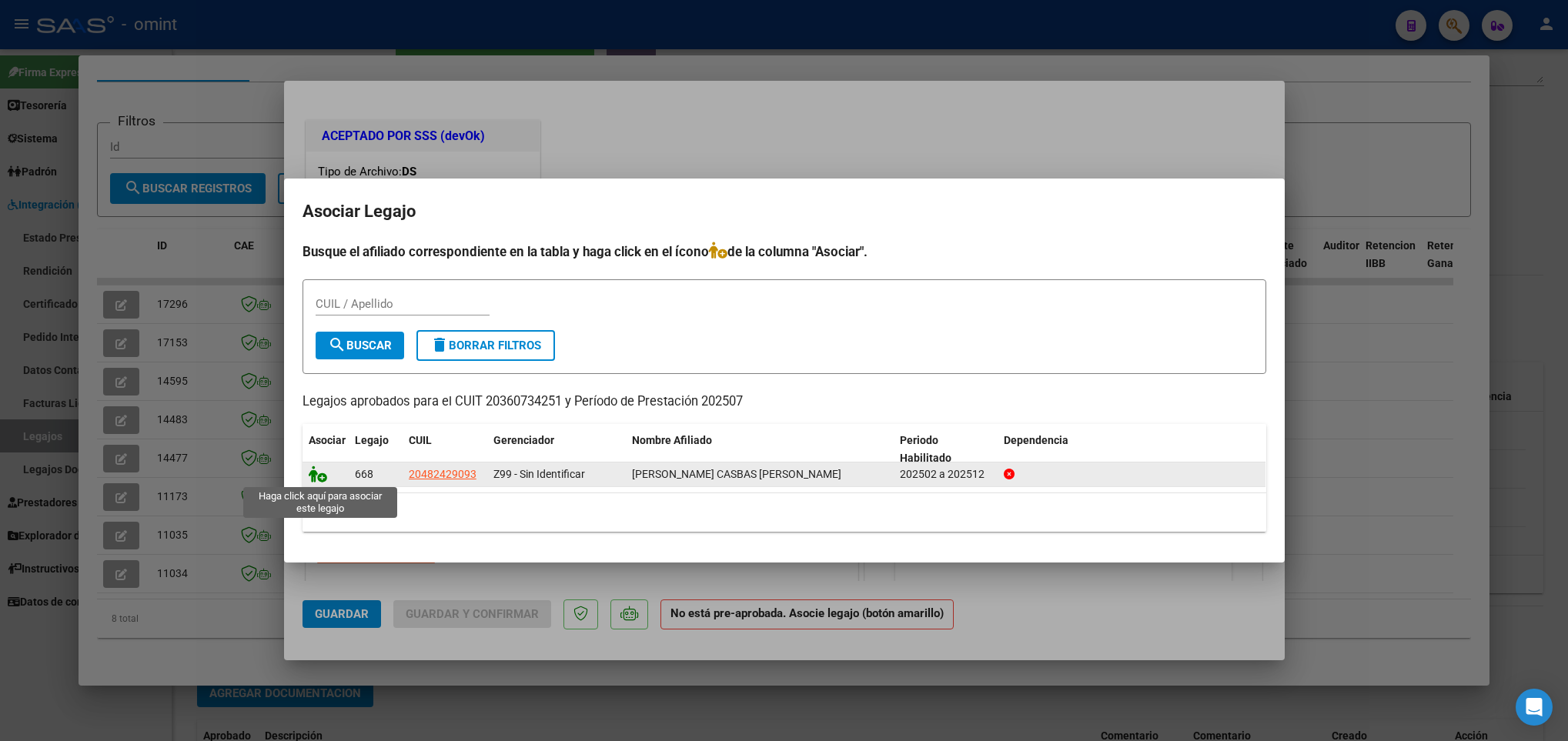
click at [317, 475] on icon at bounding box center [318, 473] width 19 height 17
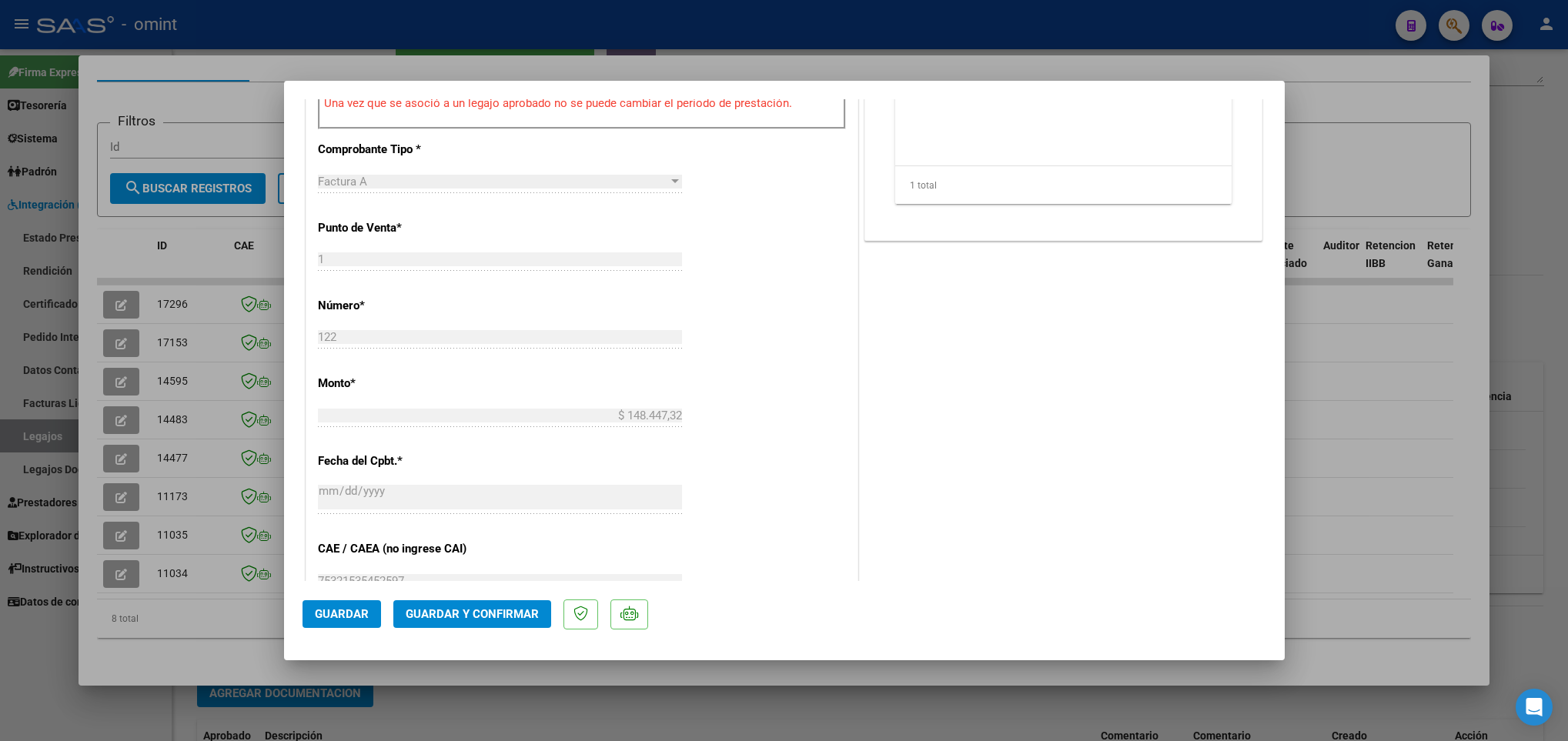
scroll to position [840, 0]
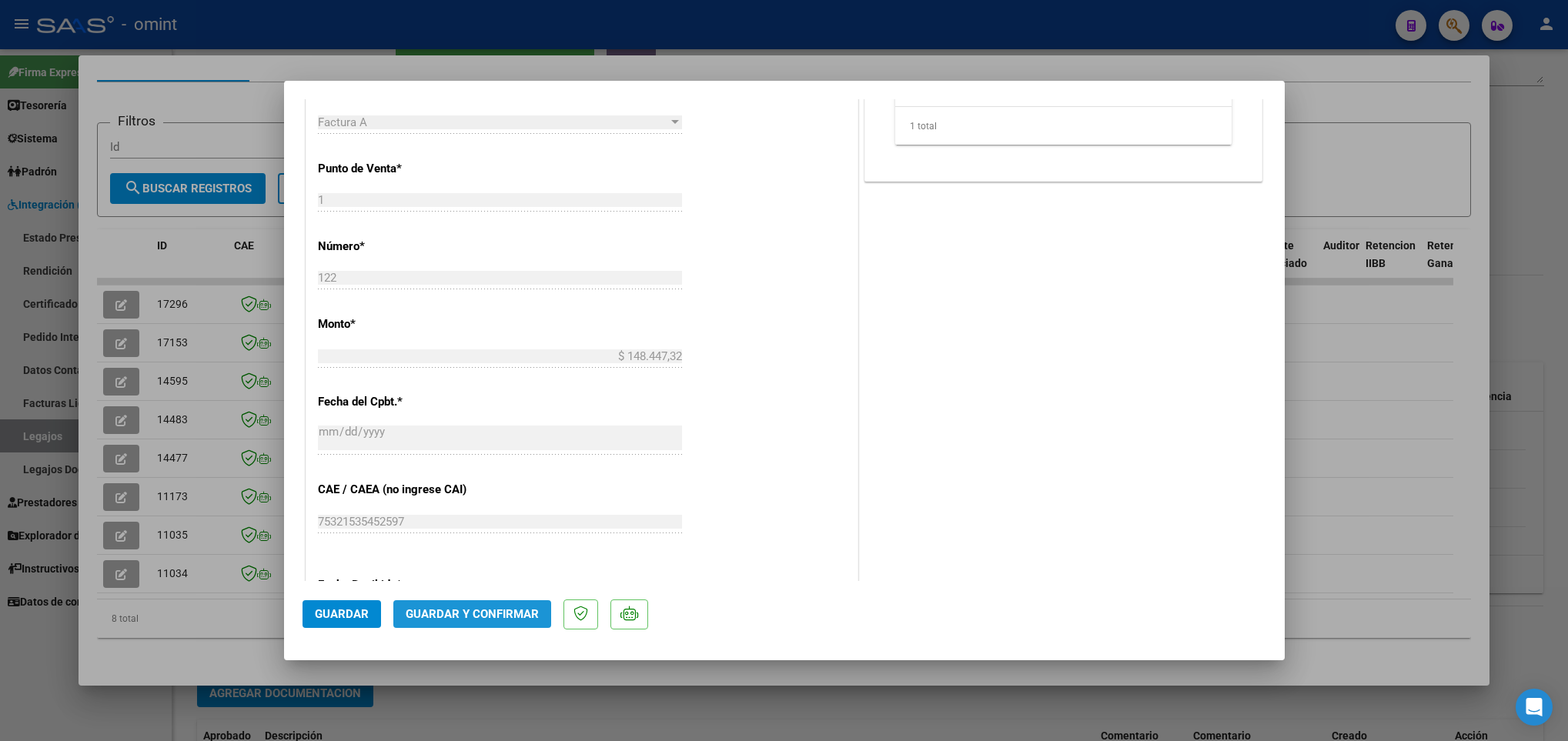
click at [490, 610] on span "Guardar y Confirmar" at bounding box center [473, 614] width 133 height 14
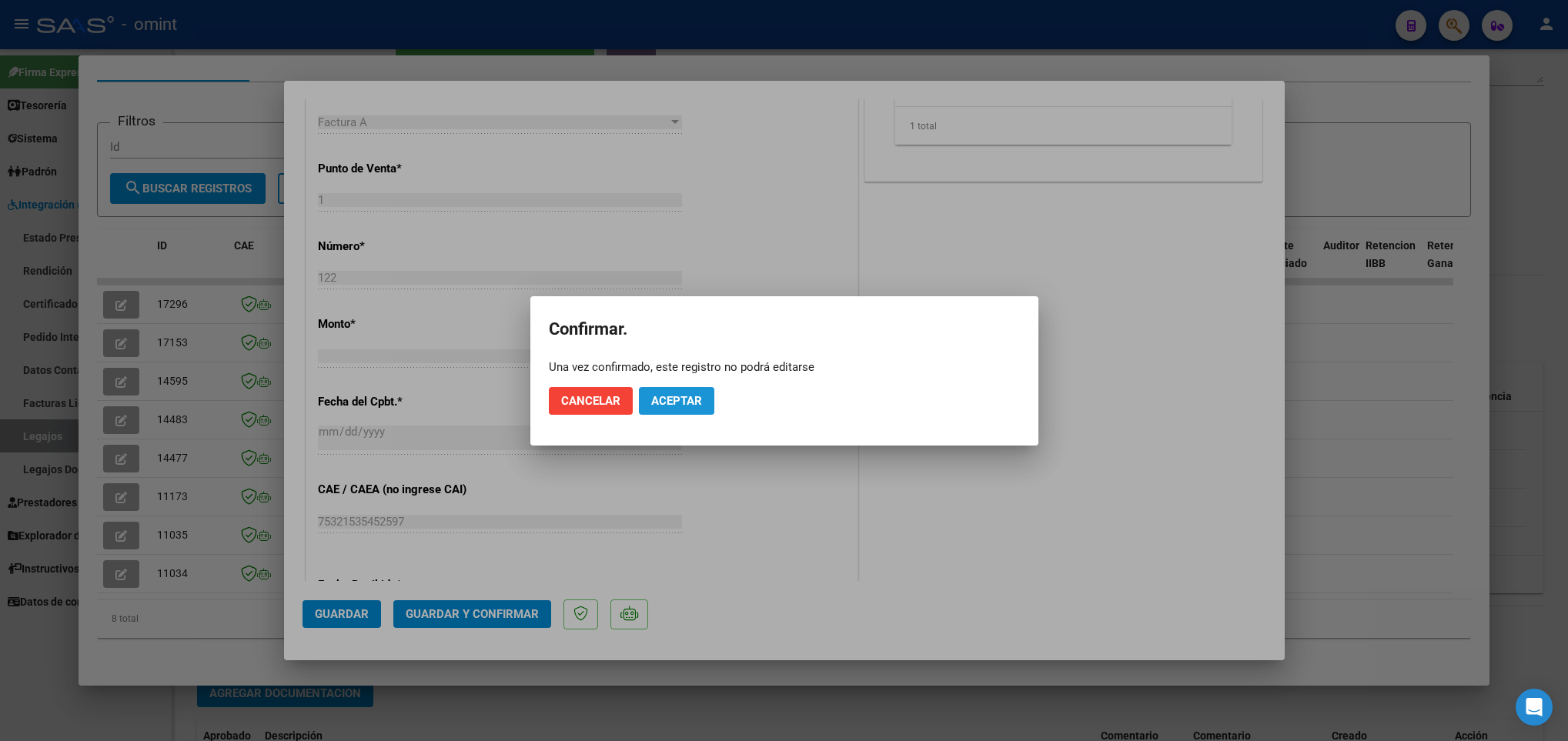
click at [673, 394] on span "Aceptar" at bounding box center [677, 401] width 51 height 14
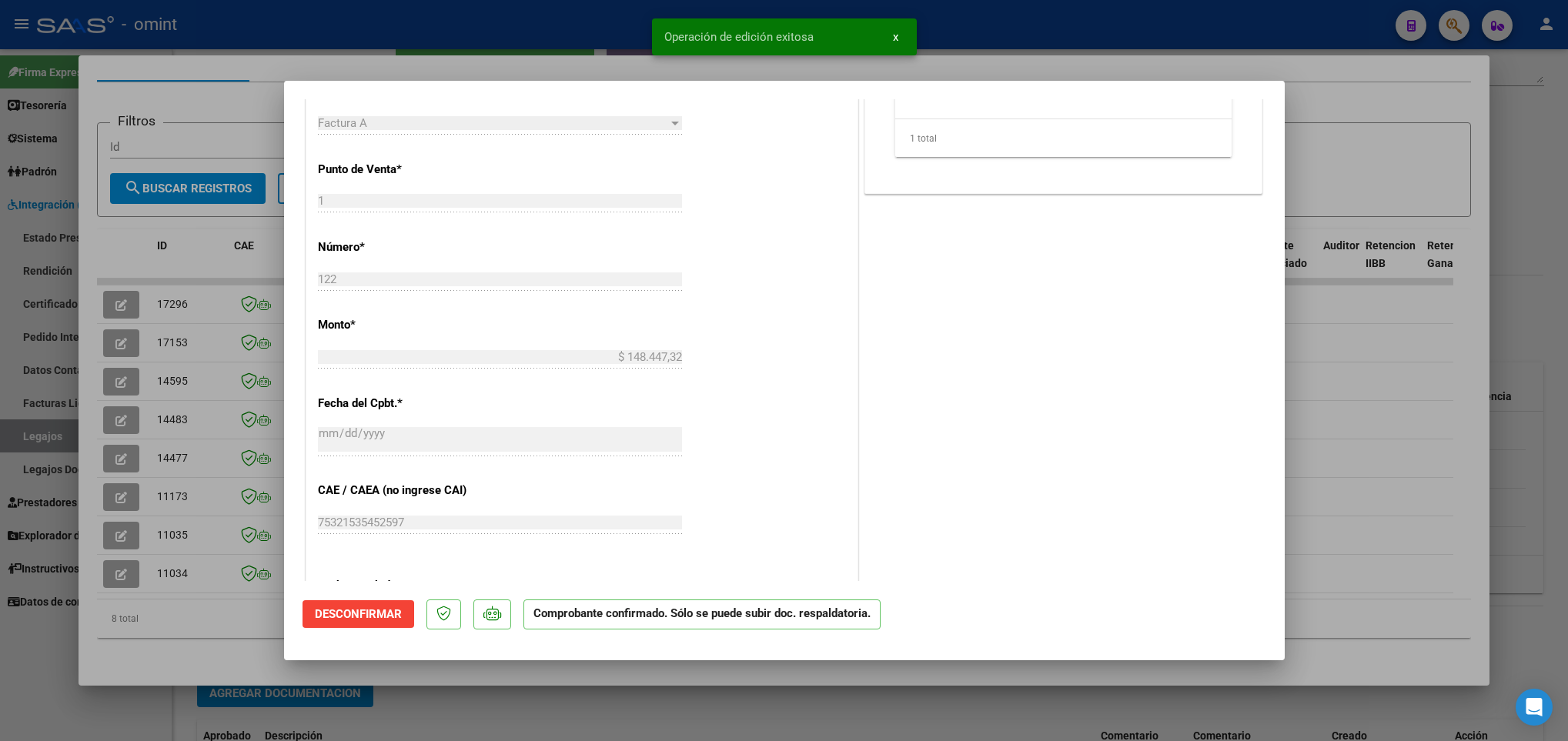
click at [165, 633] on div at bounding box center [784, 370] width 1568 height 741
type input "$ 0,00"
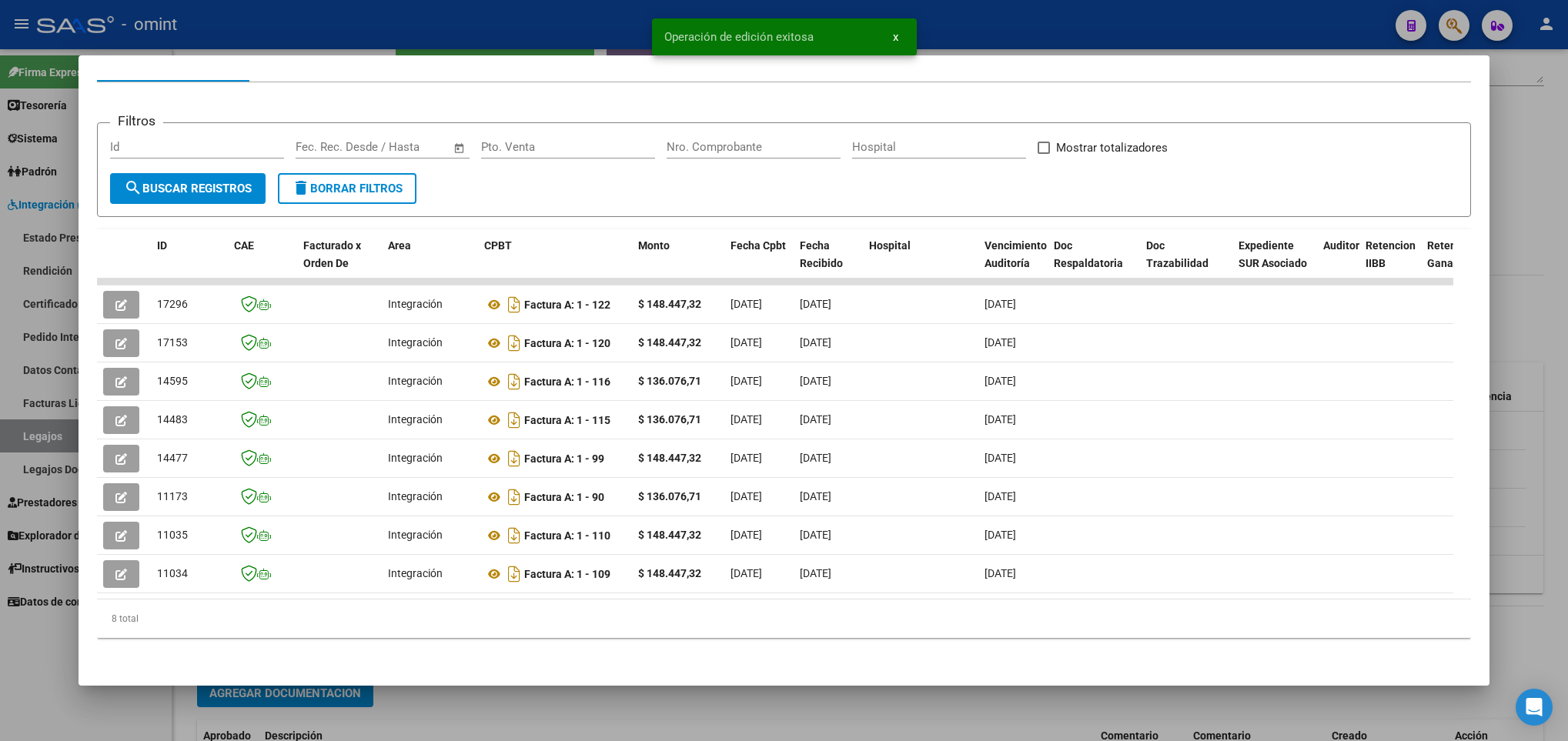
click at [536, 706] on div at bounding box center [784, 370] width 1568 height 741
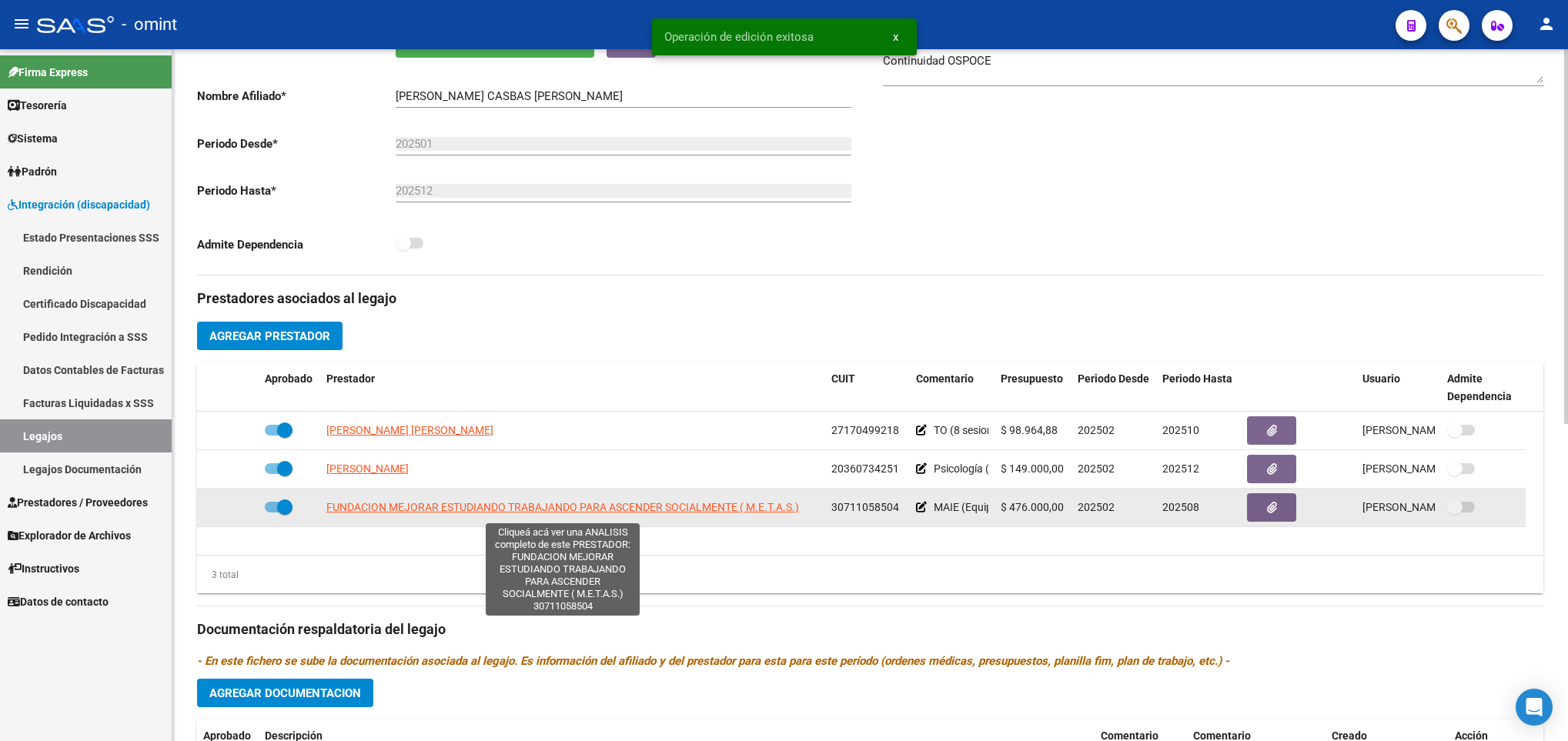
click at [467, 509] on span "FUNDACION MEJORAR ESTUDIANDO TRABAJANDO PARA ASCENDER SOCIALMENTE ( M.E.T.A.S.)" at bounding box center [563, 507] width 473 height 13
type textarea "30711058504"
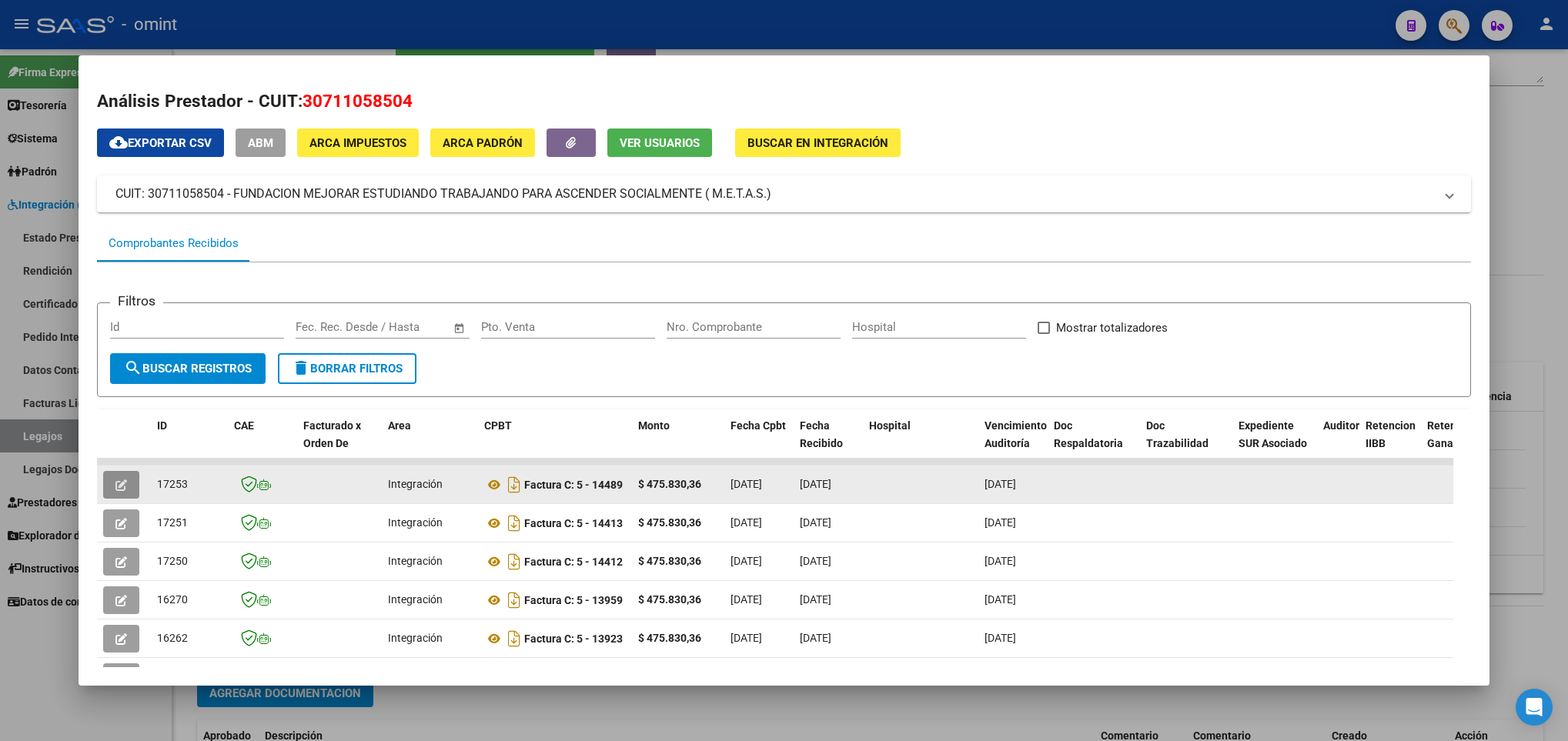
click at [117, 482] on icon "button" at bounding box center [122, 485] width 12 height 12
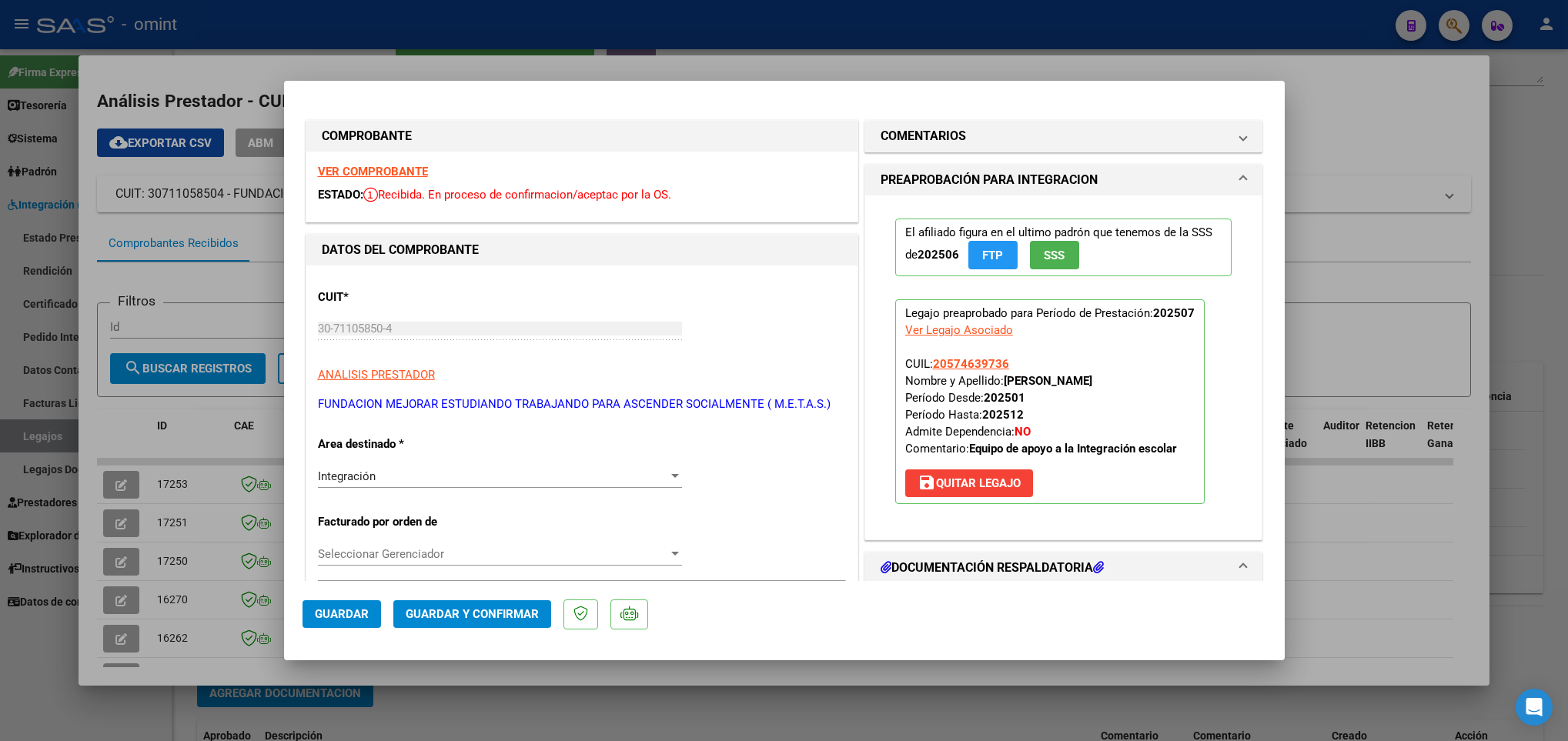
click at [245, 663] on div at bounding box center [784, 370] width 1568 height 741
type input "$ 0,00"
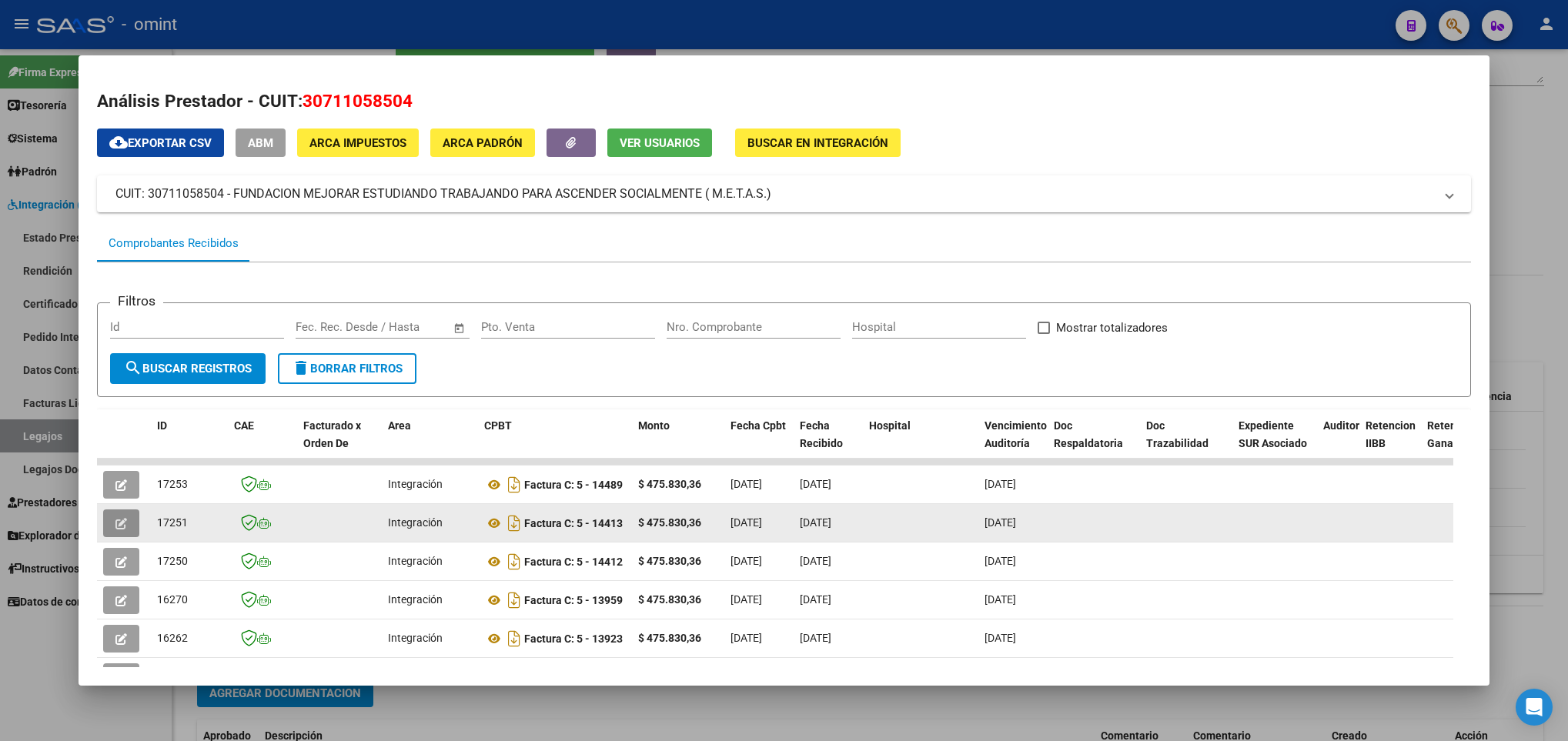
click at [123, 521] on icon "button" at bounding box center [122, 523] width 12 height 12
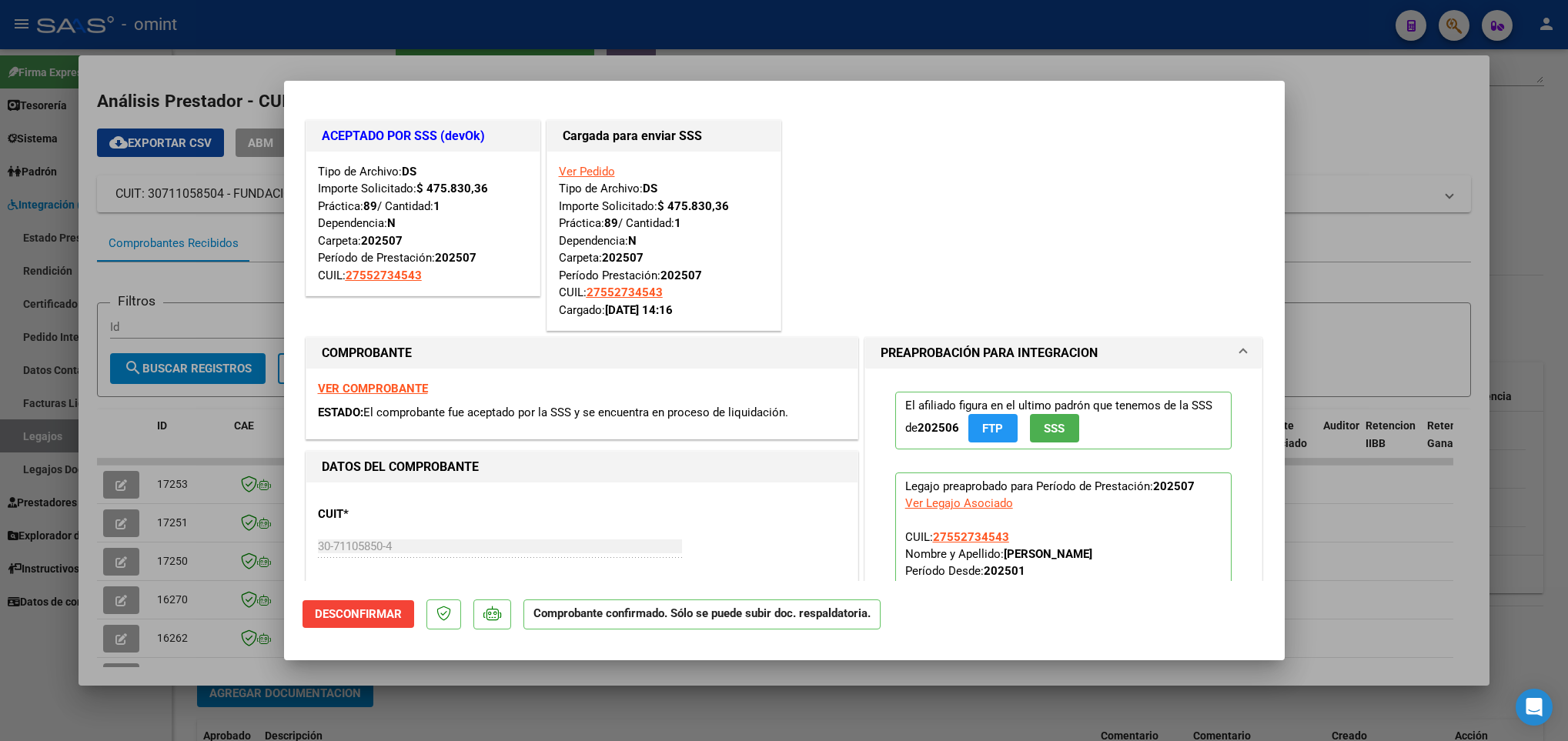
click at [167, 646] on div at bounding box center [784, 370] width 1568 height 741
type input "$ 0,00"
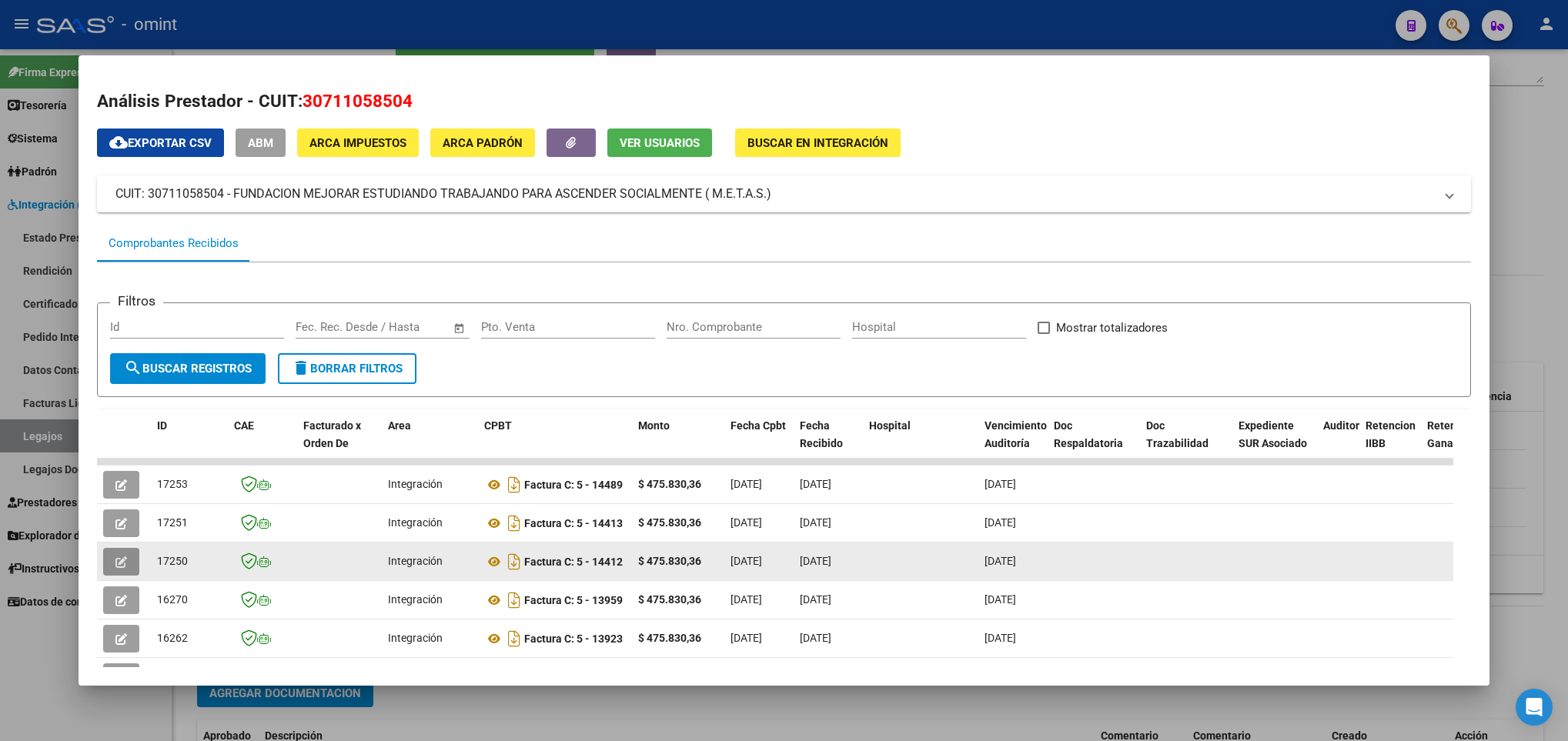
click at [126, 566] on icon "button" at bounding box center [122, 562] width 12 height 12
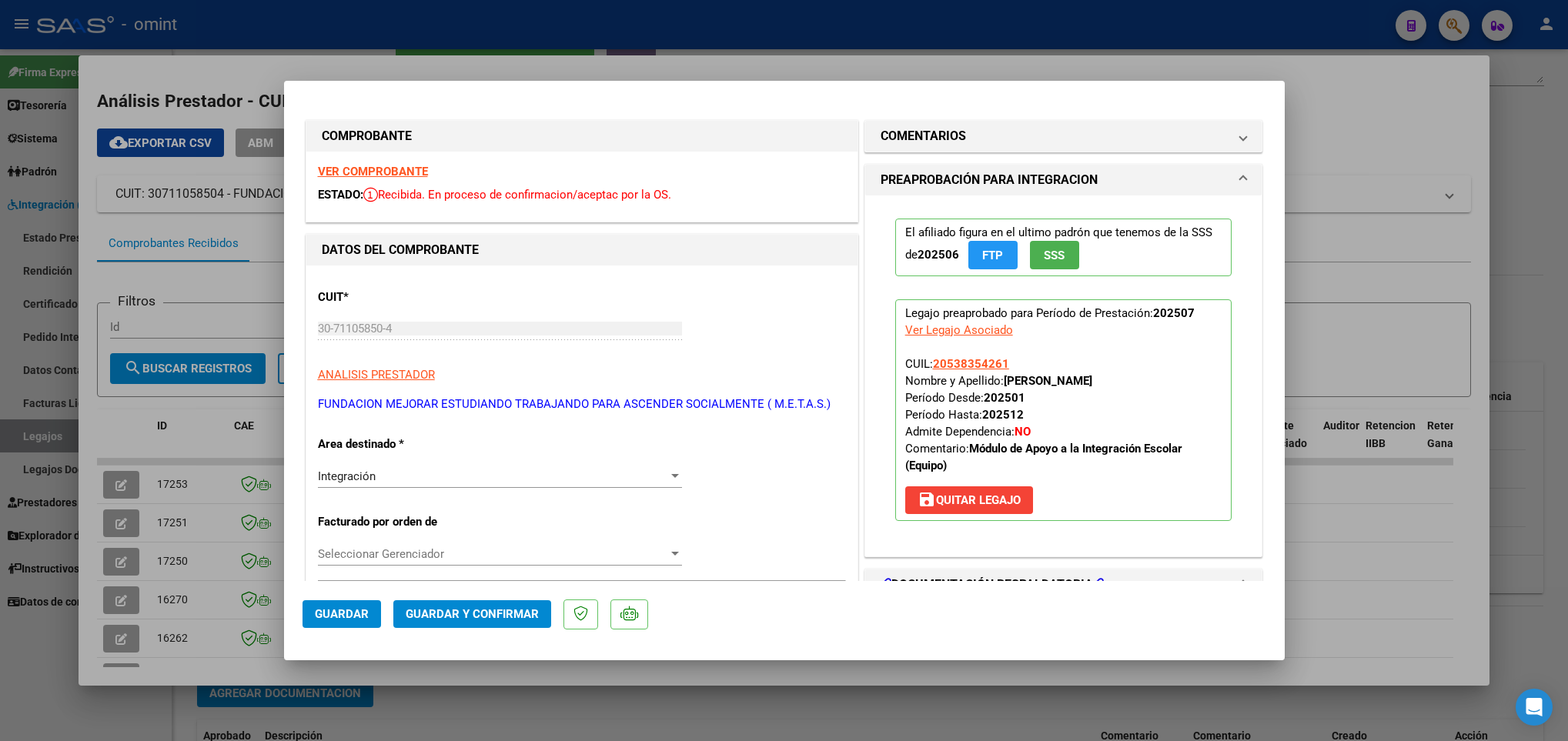
click at [183, 645] on div at bounding box center [784, 370] width 1568 height 741
type input "$ 0,00"
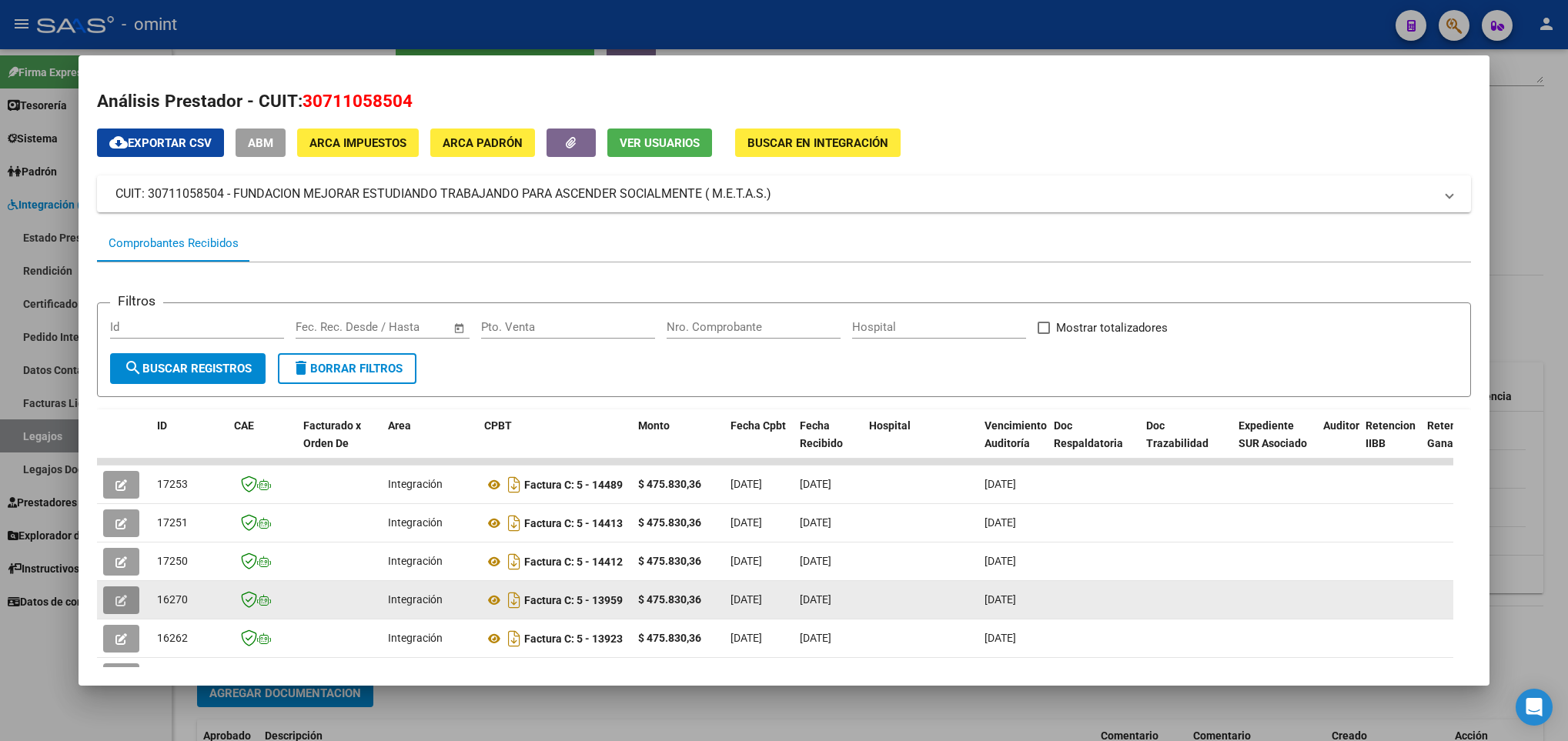
click at [120, 606] on icon "button" at bounding box center [122, 601] width 12 height 12
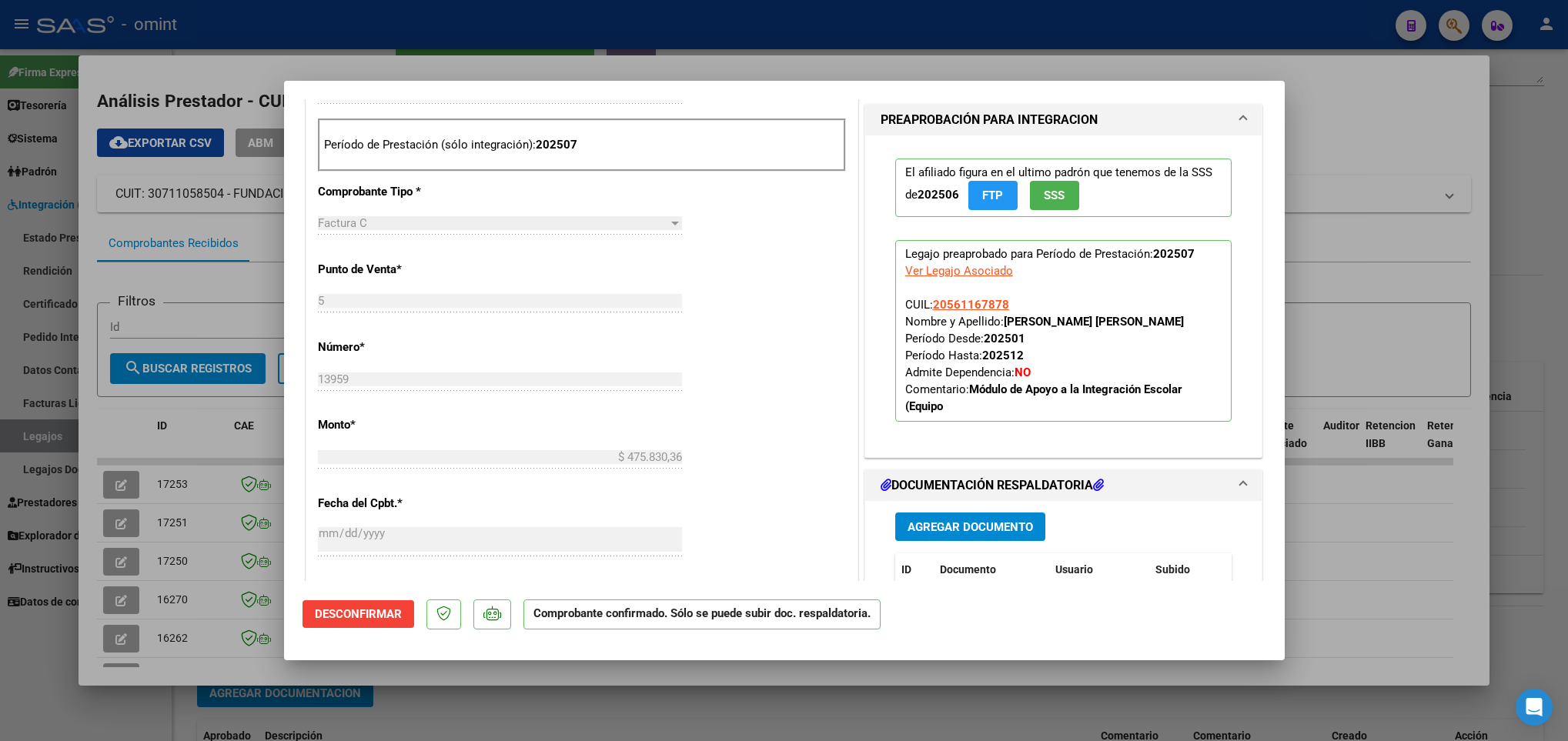
scroll to position [691, 0]
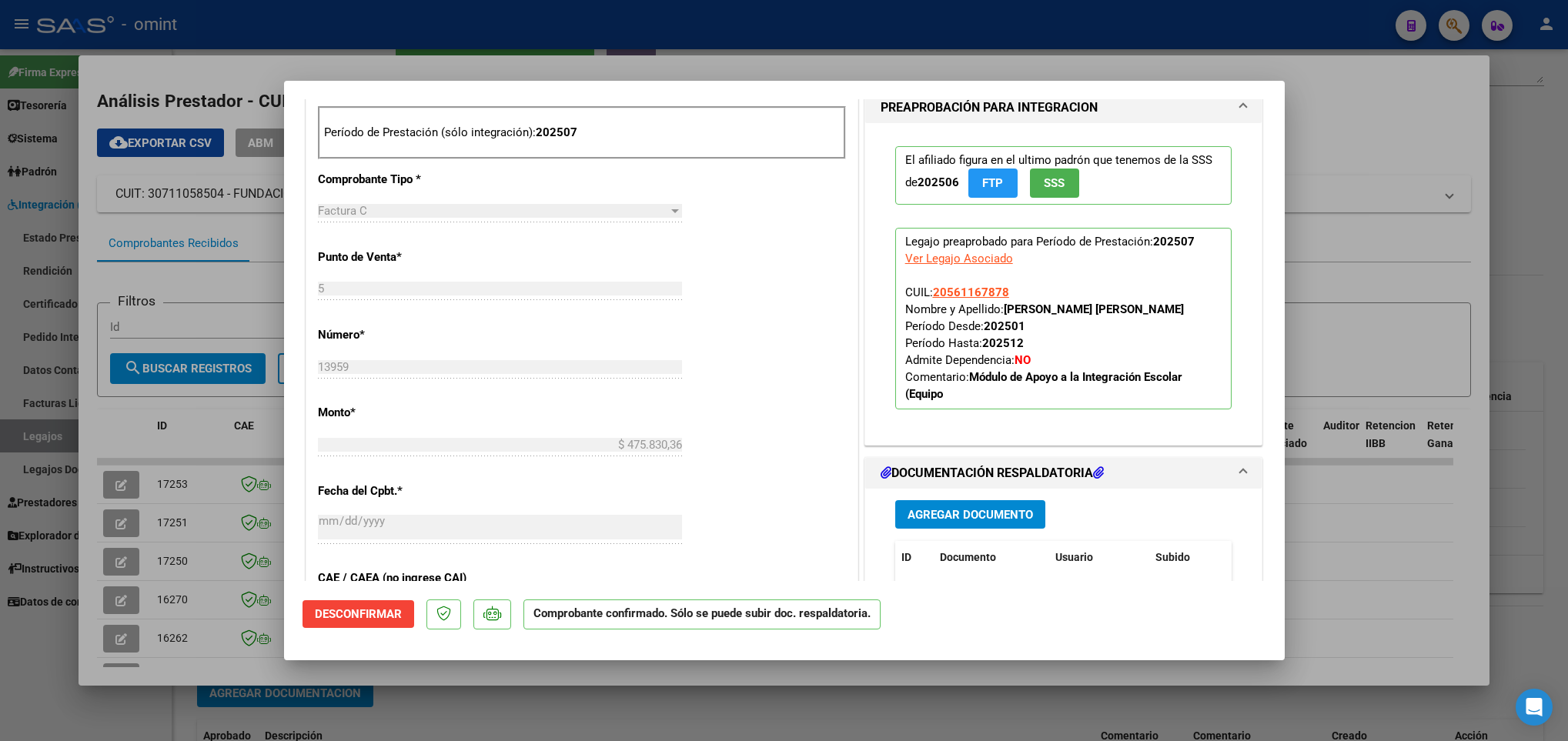
click at [141, 663] on div at bounding box center [784, 370] width 1568 height 741
type input "$ 0,00"
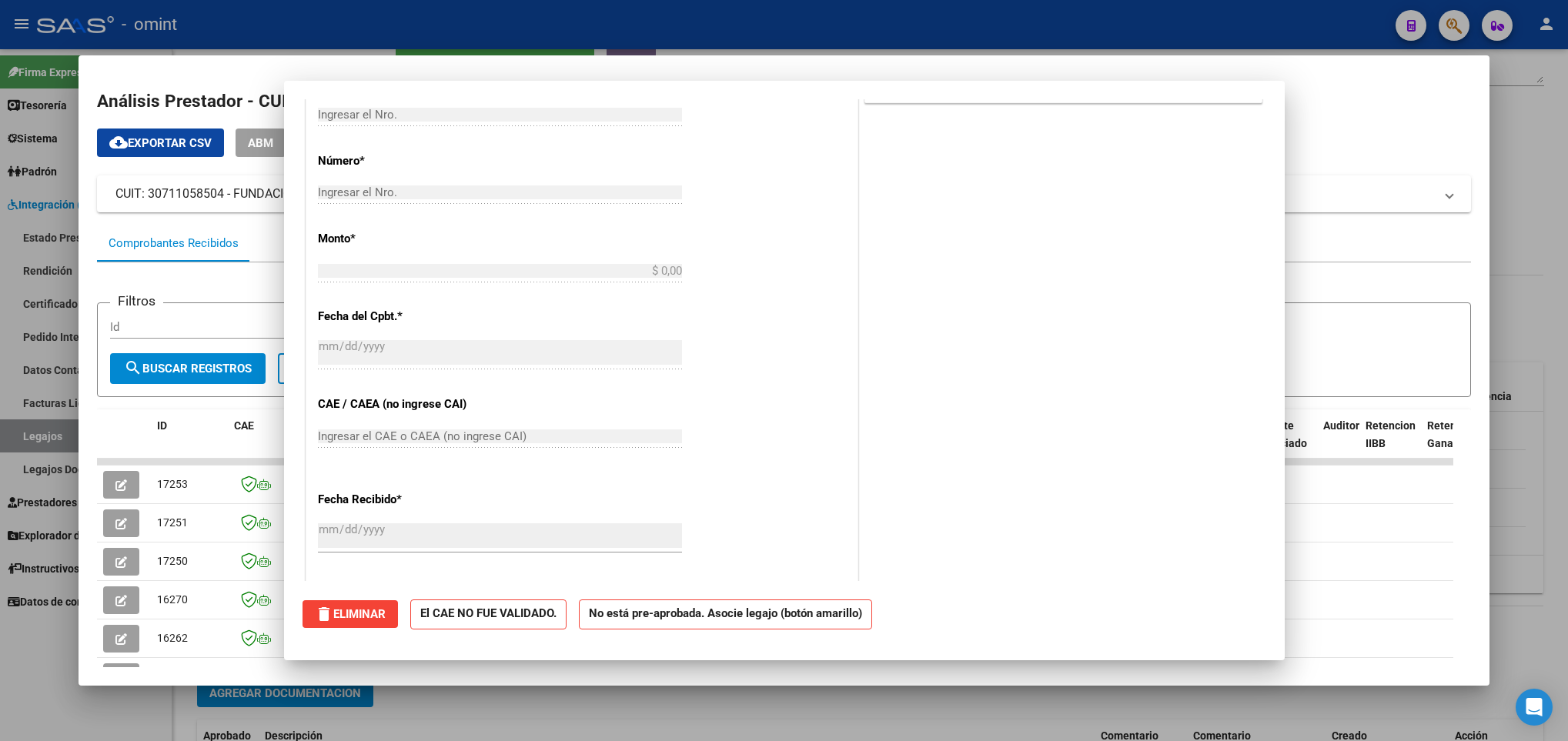
scroll to position [0, 0]
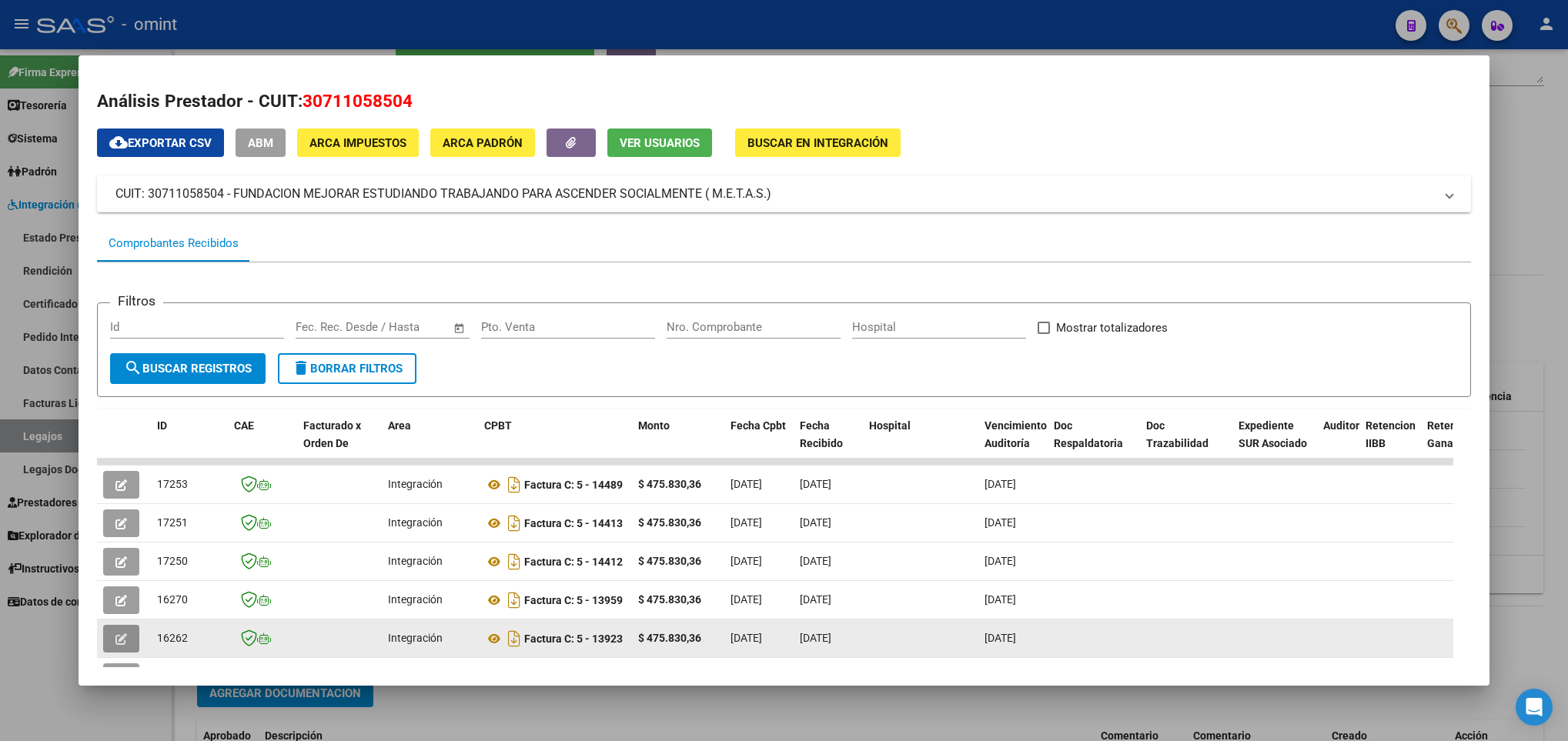
click at [124, 637] on icon "button" at bounding box center [122, 639] width 12 height 12
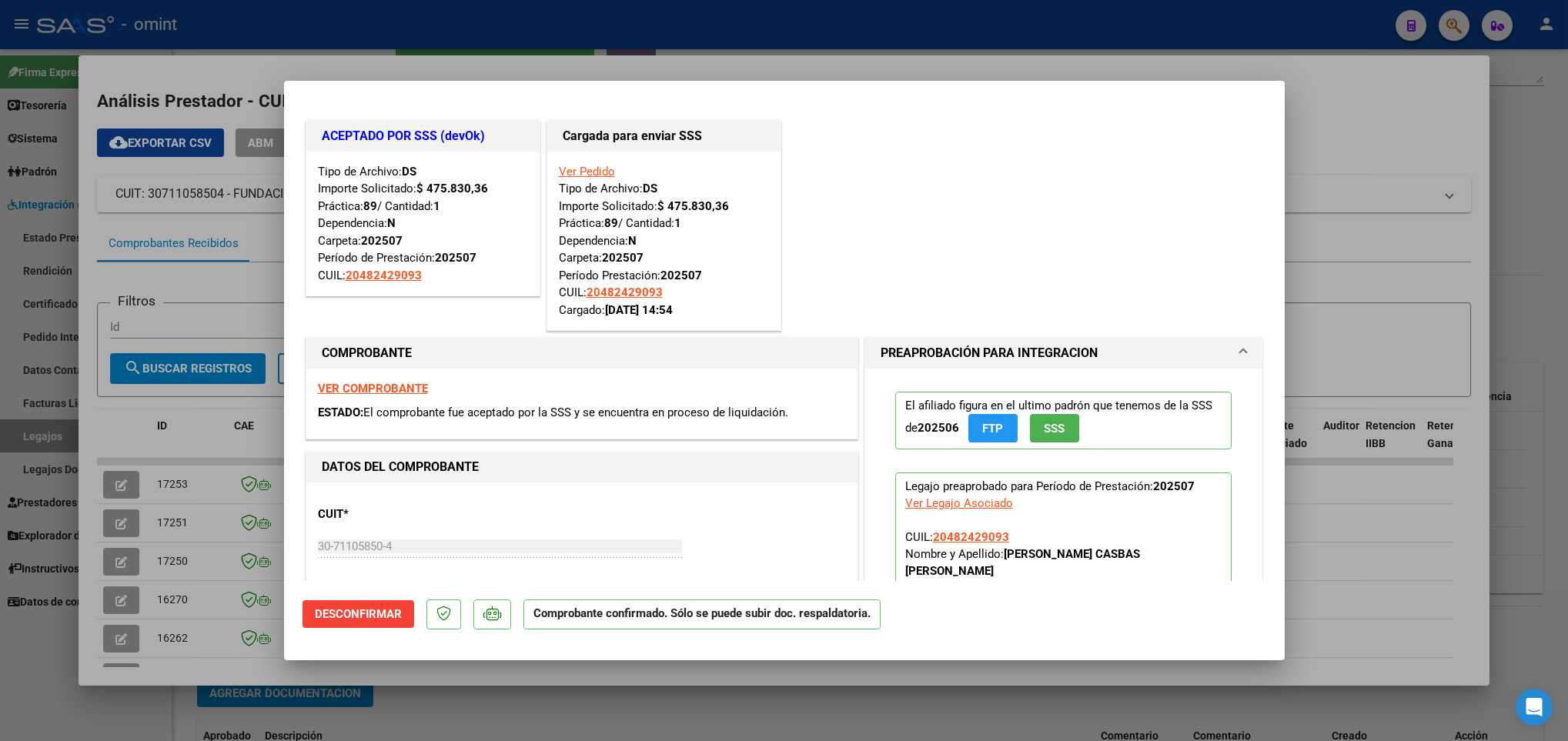
click at [1446, 683] on div at bounding box center [784, 370] width 1568 height 741
type input "$ 0,00"
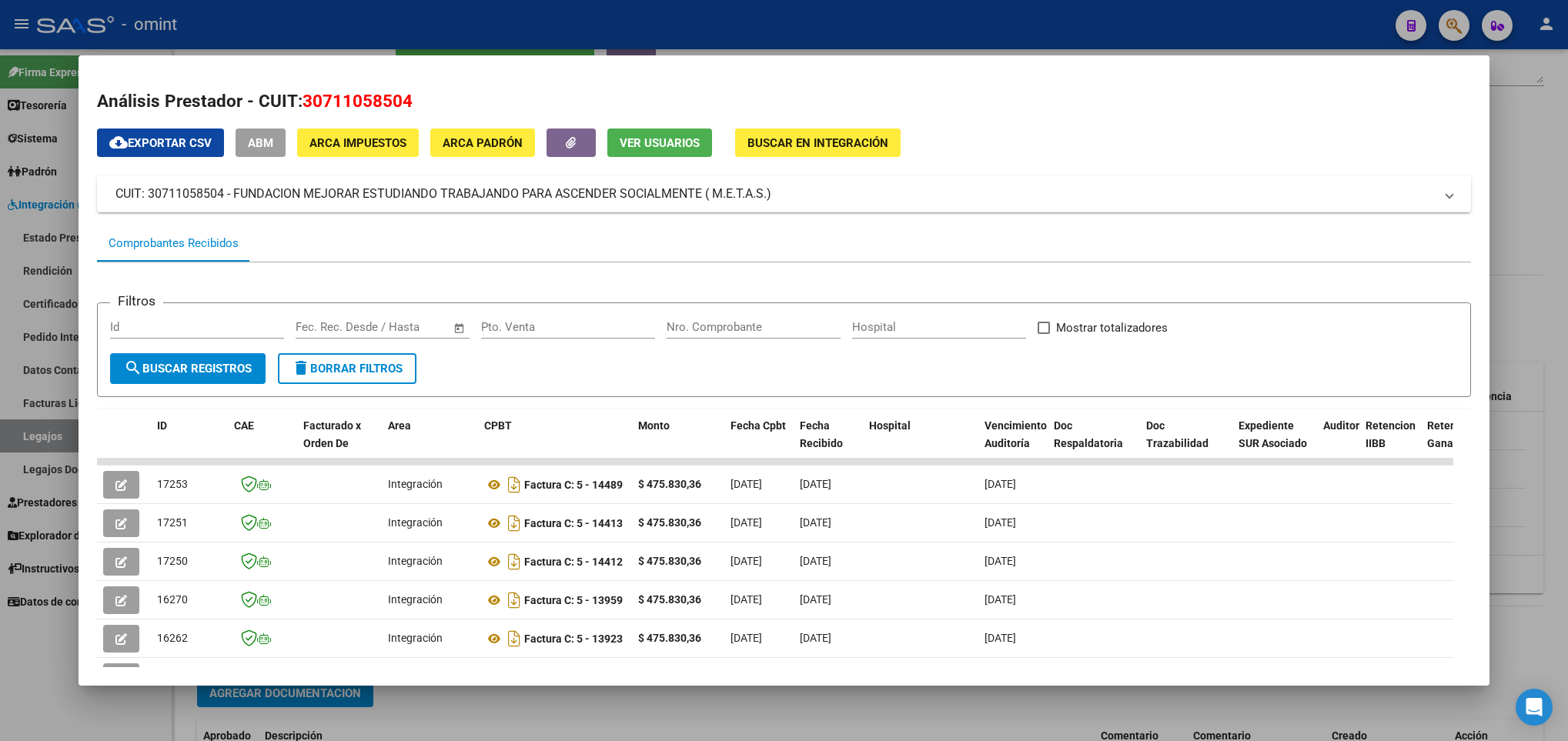
click at [1534, 570] on div at bounding box center [784, 370] width 1568 height 741
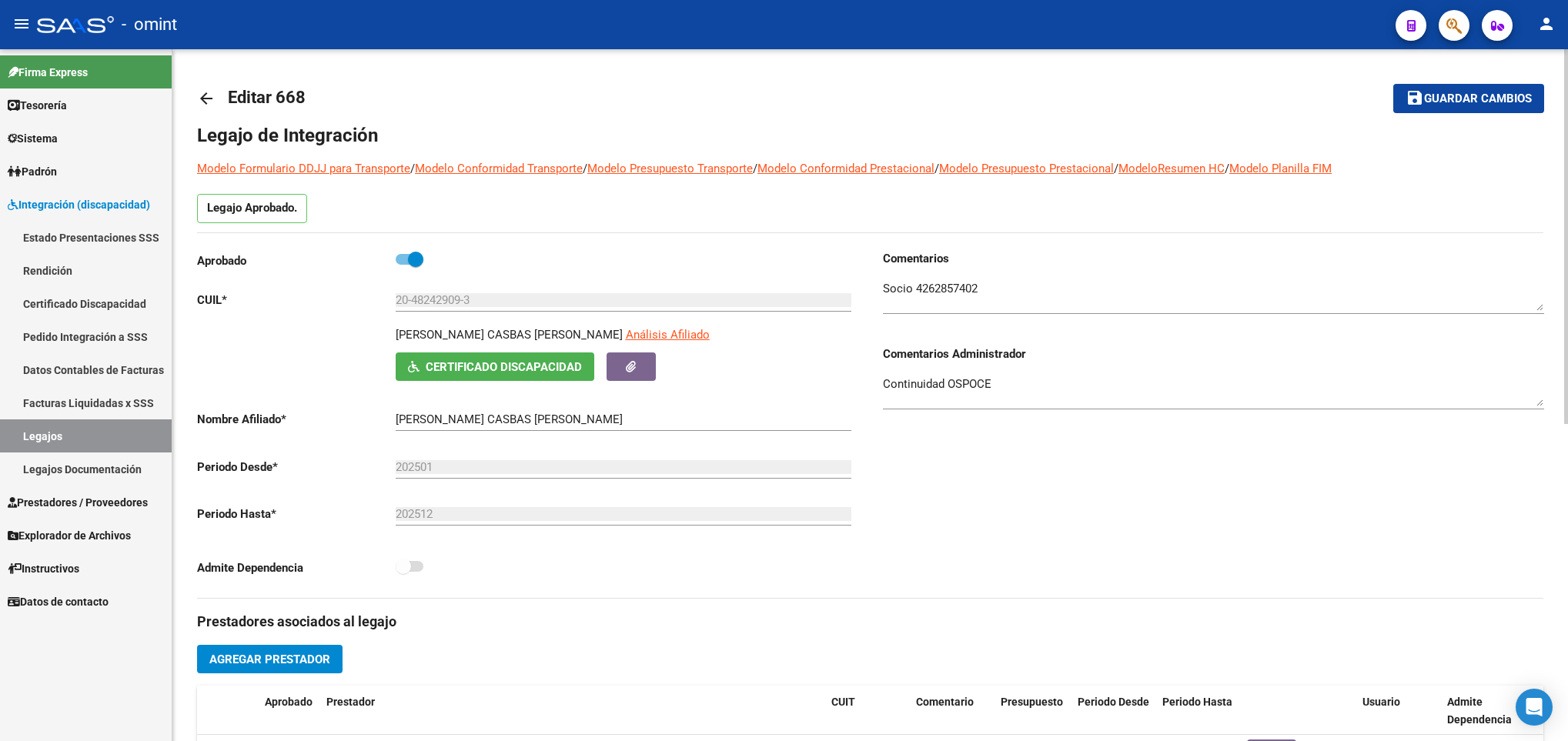
click at [1566, 51] on div at bounding box center [1566, 395] width 4 height 692
click at [220, 92] on link "arrow_back" at bounding box center [212, 98] width 30 height 36
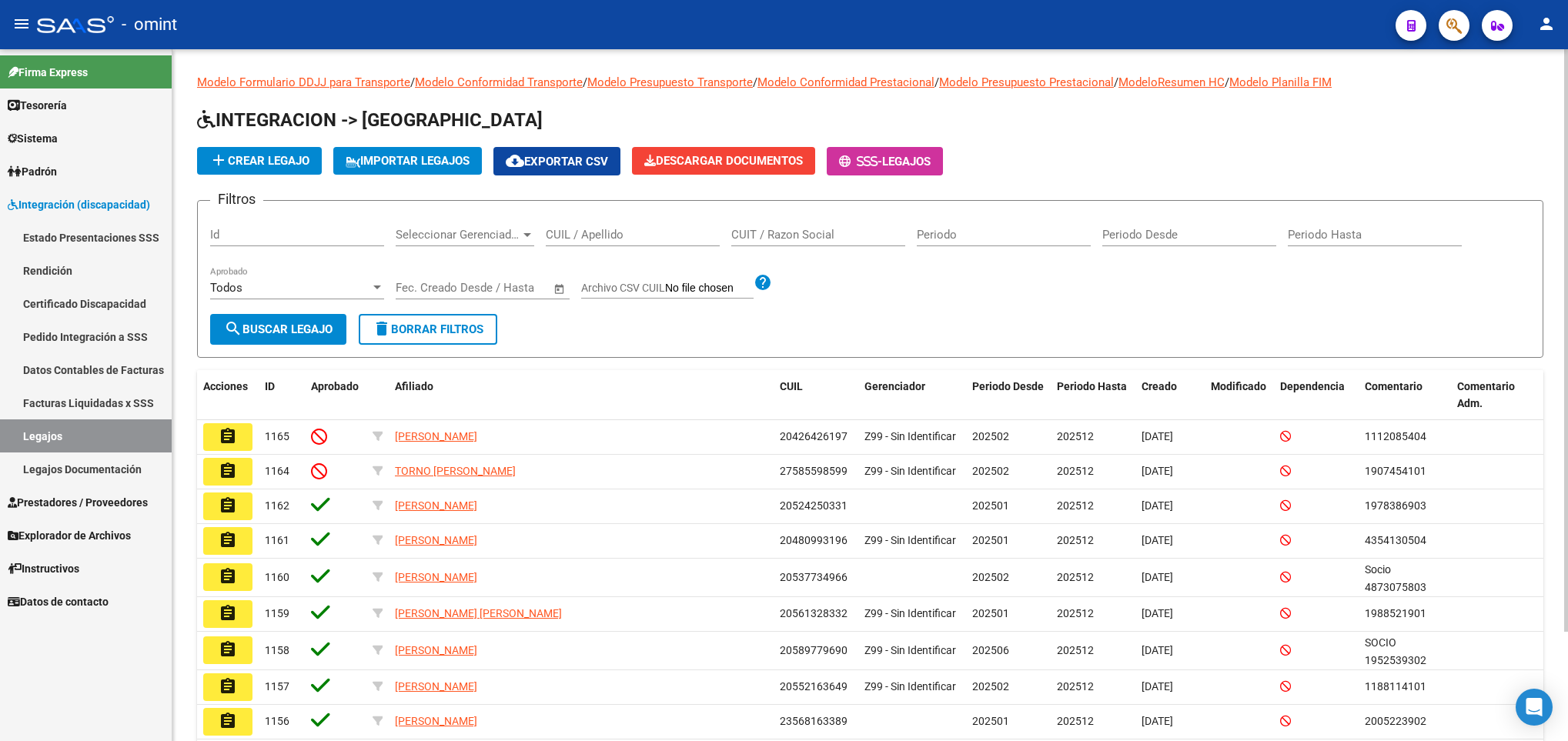
click at [628, 245] on div "CUIL / Apellido" at bounding box center [632, 229] width 174 height 33
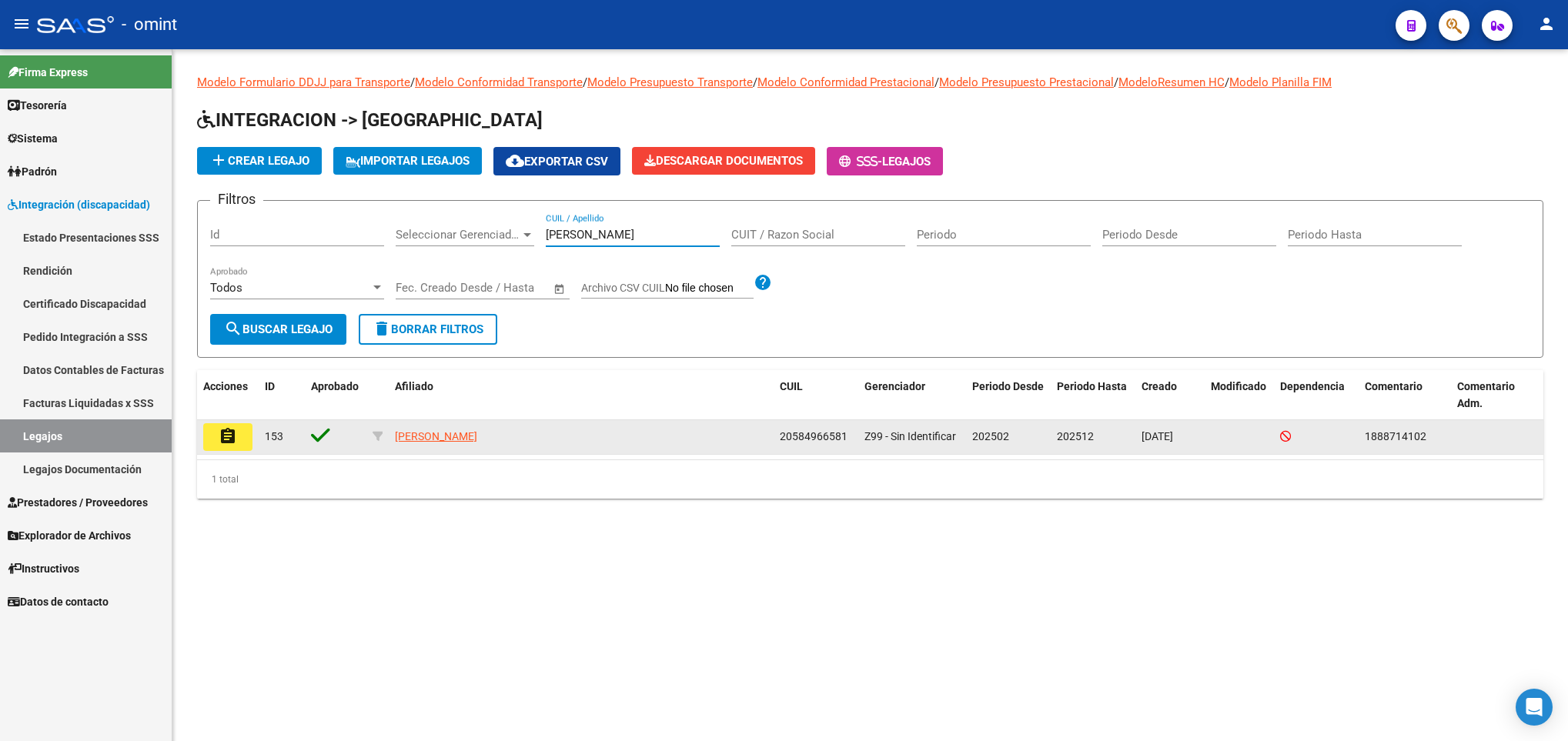
type input "zelonka"
click at [230, 444] on mat-icon "assignment" at bounding box center [228, 436] width 19 height 19
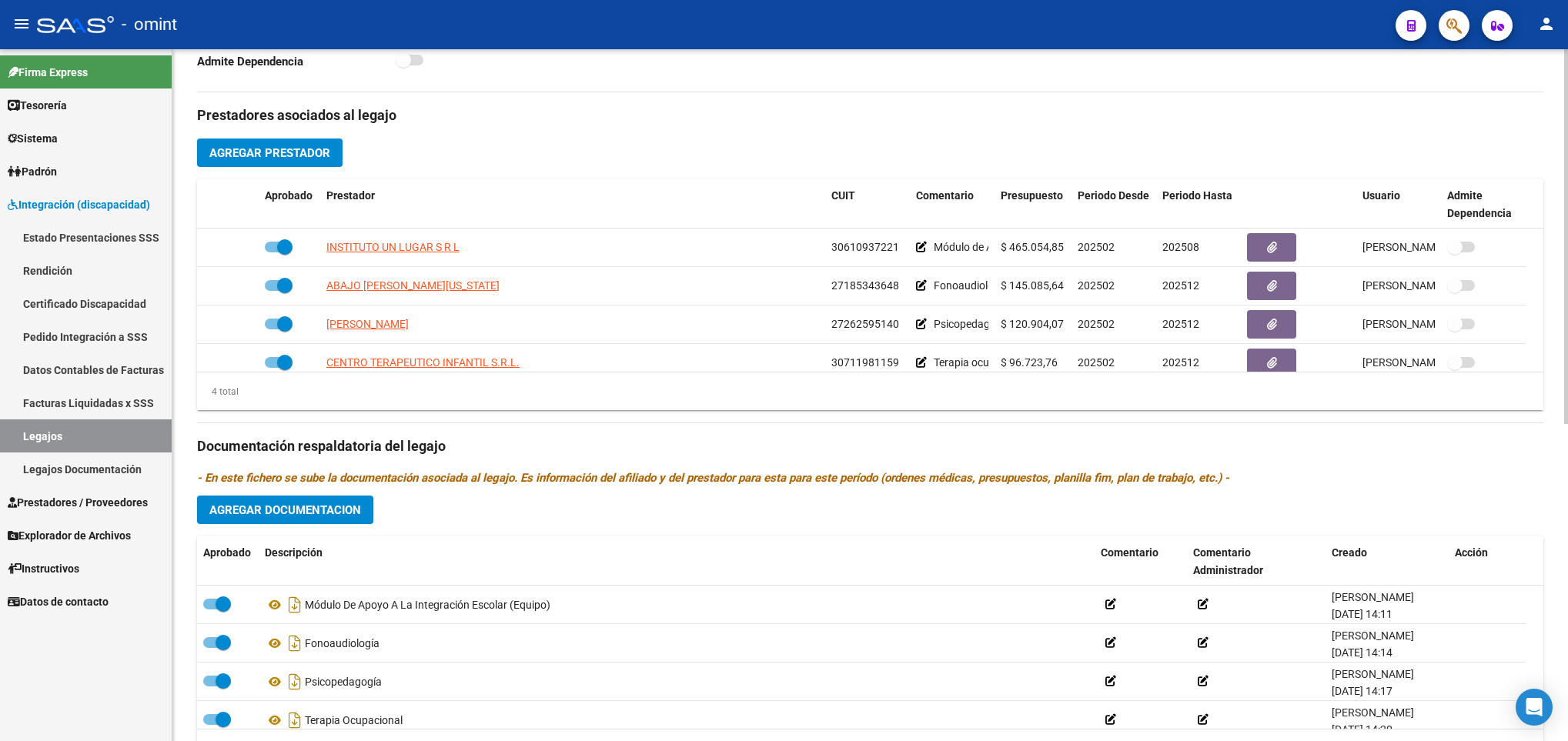
scroll to position [508, 0]
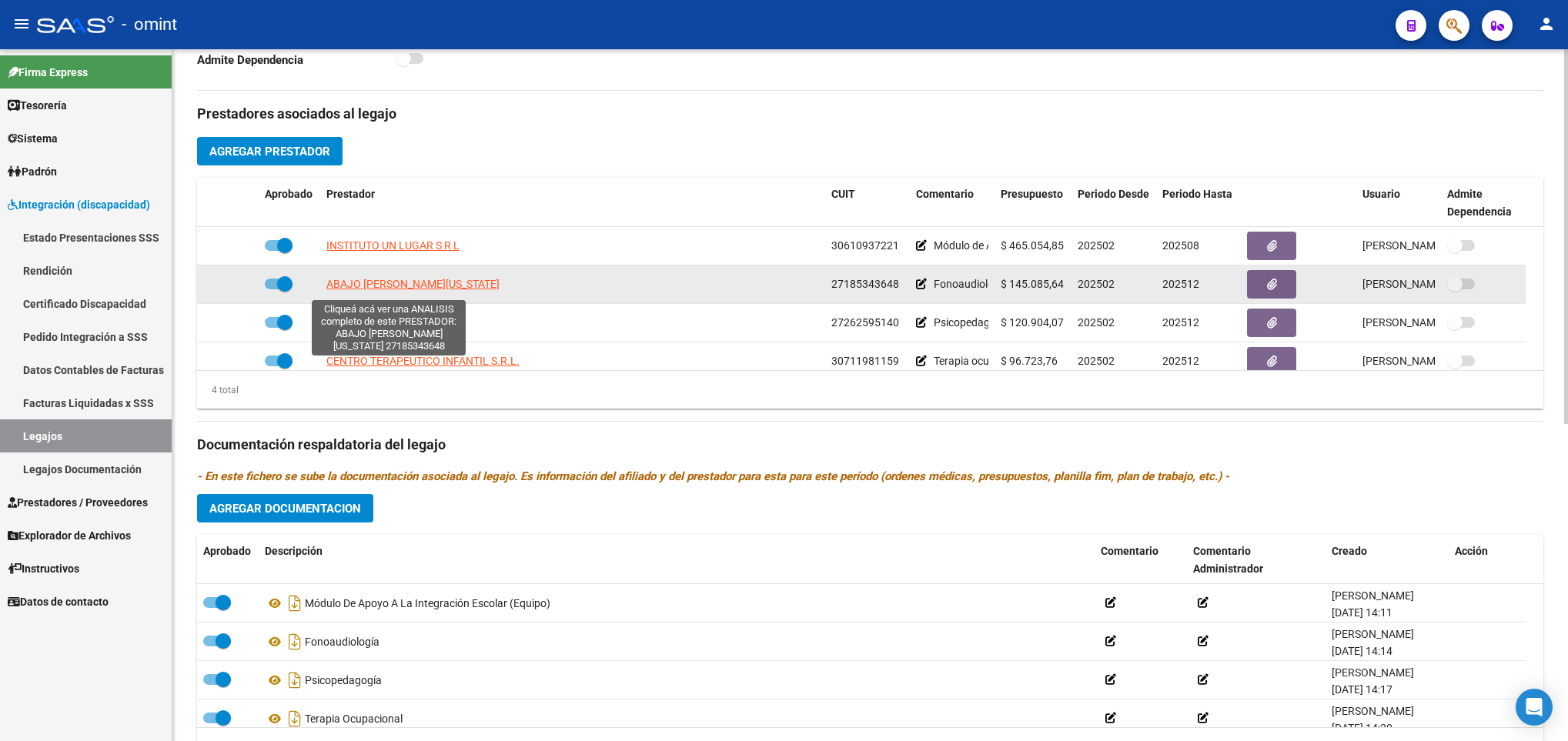
click at [416, 290] on span "ABAJO ANDREA VIRGINIA" at bounding box center [413, 283] width 174 height 13
type textarea "27185343648"
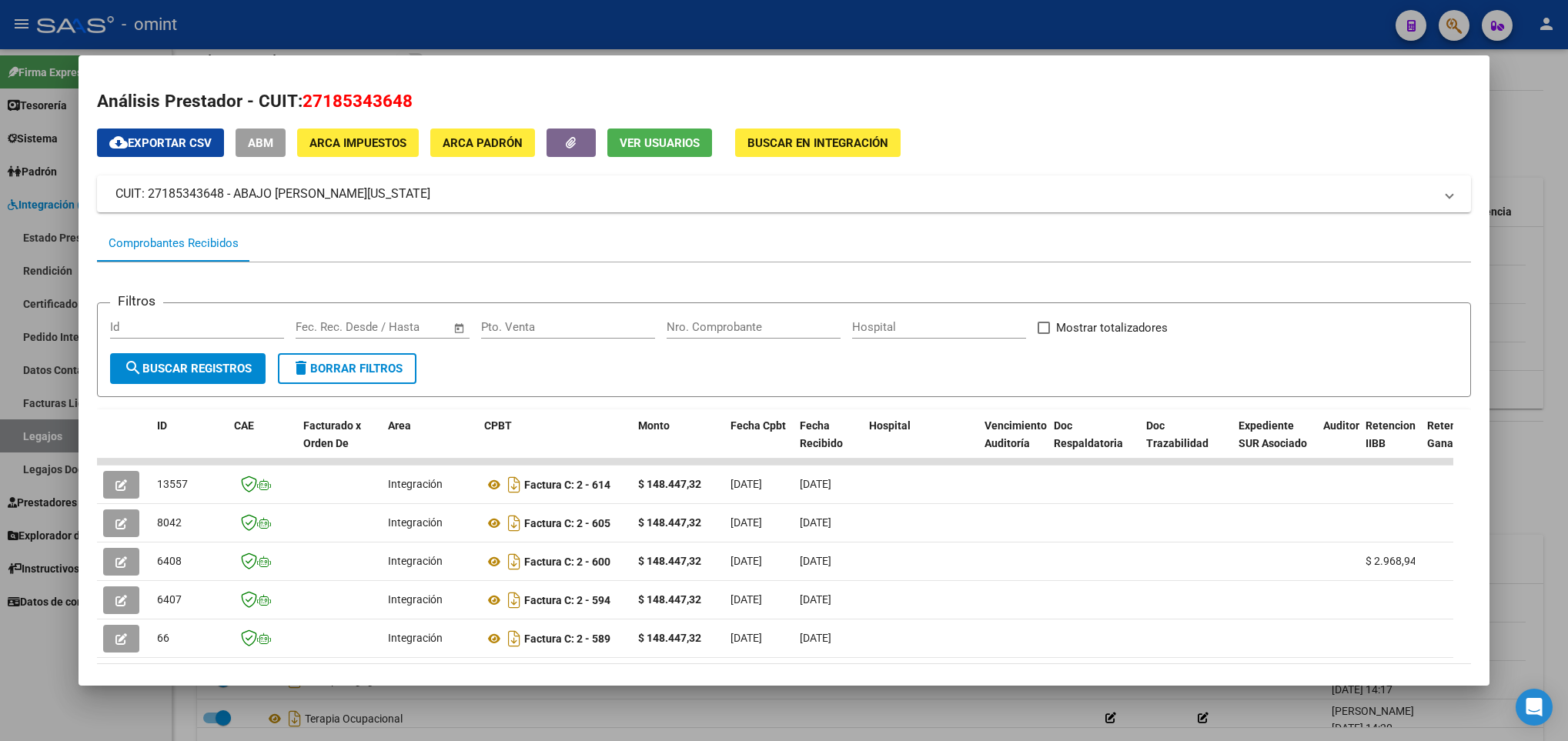
click at [885, 667] on mat-dialog-container "Análisis Prestador - CUIT: 27185343648 cloud_download Exportar CSV ABM ARCA Imp…" at bounding box center [784, 370] width 1411 height 630
click at [958, 669] on mat-dialog-container "Análisis Prestador - CUIT: 27185343648 cloud_download Exportar CSV ABM ARCA Imp…" at bounding box center [784, 370] width 1411 height 630
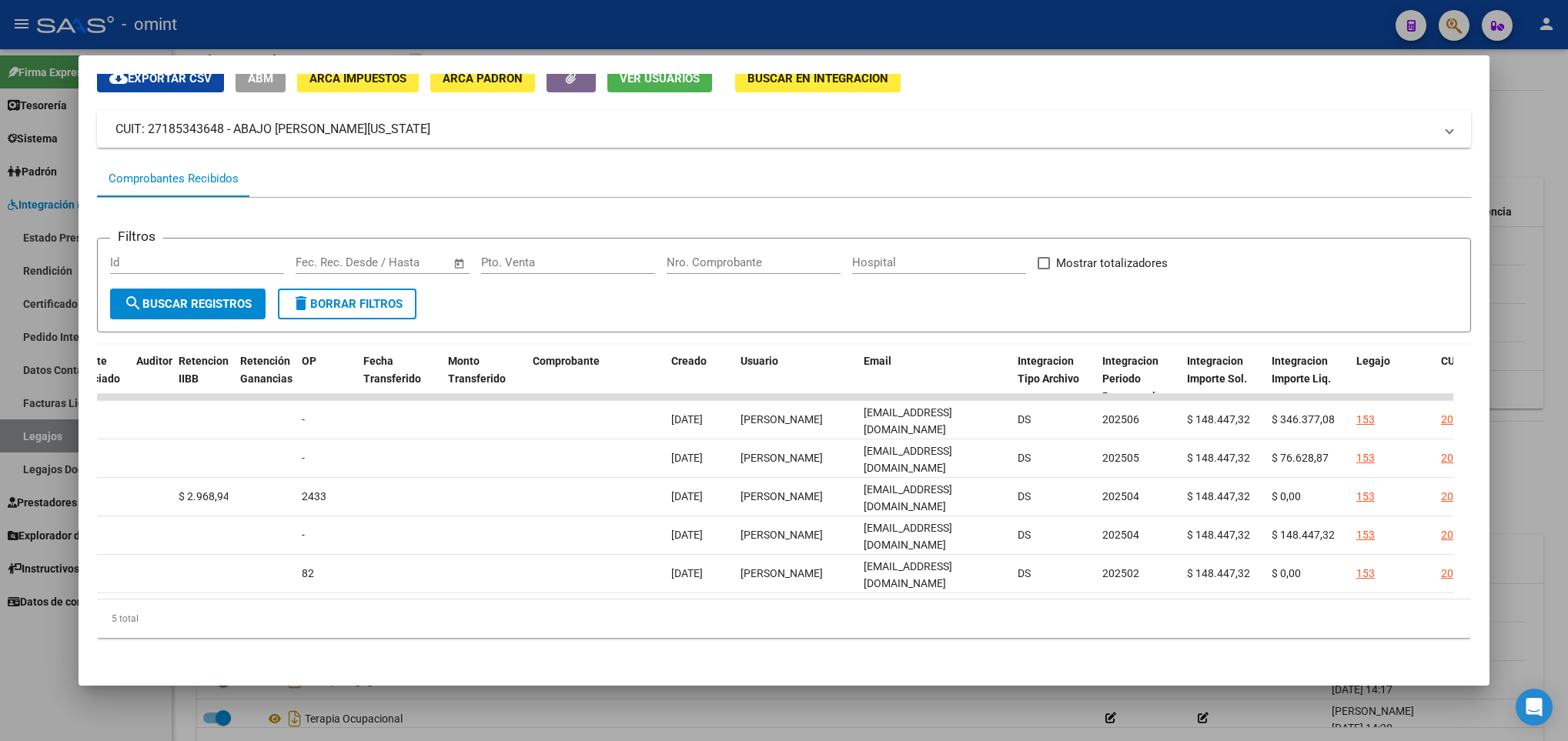
scroll to position [0, 1968]
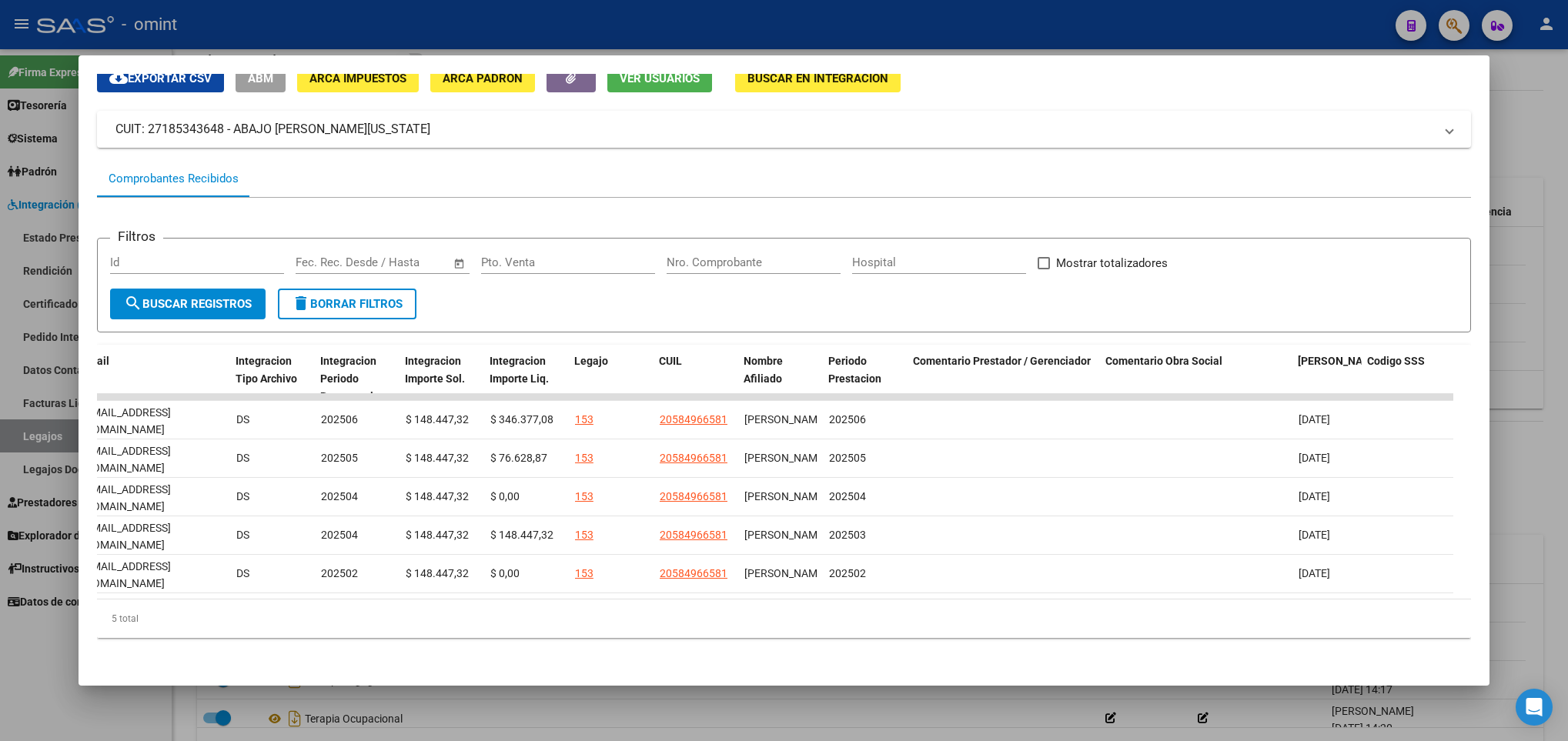
click at [474, 725] on div at bounding box center [784, 370] width 1568 height 741
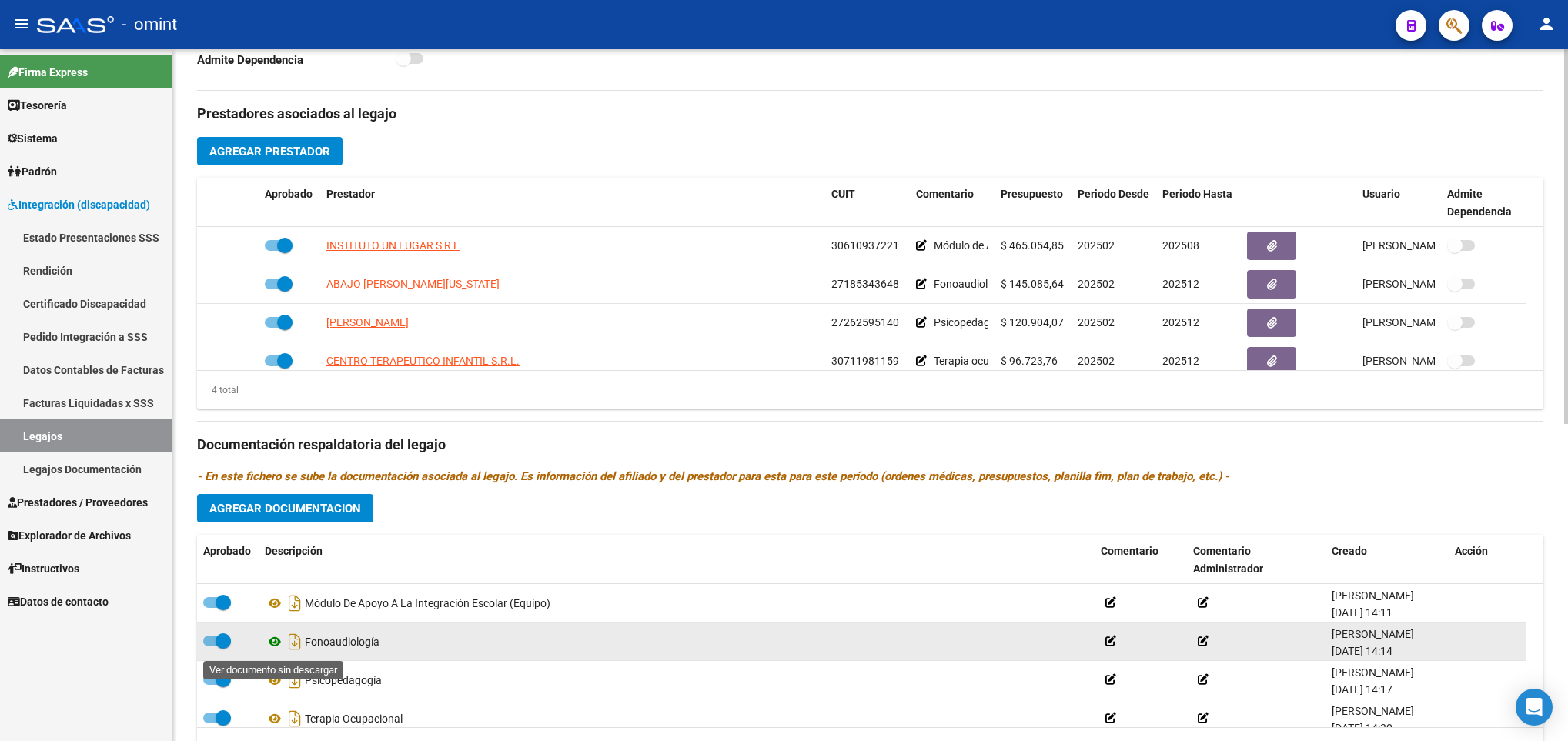
click at [265, 645] on icon at bounding box center [275, 641] width 20 height 19
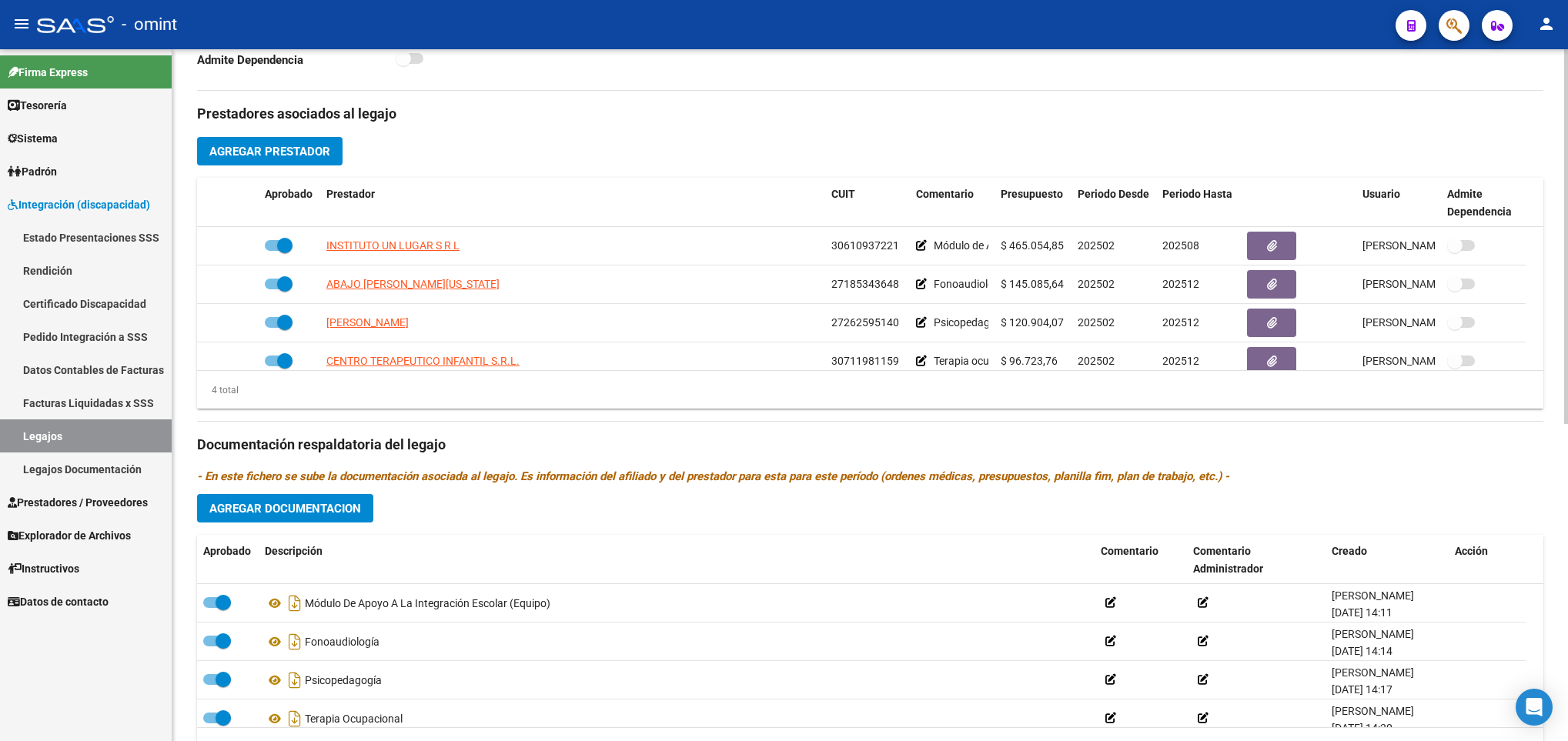
click at [1561, 81] on div "arrow_back Editar 153 save Guardar cambios Legajo de Integración Modelo Formula…" at bounding box center [870, 177] width 1395 height 1273
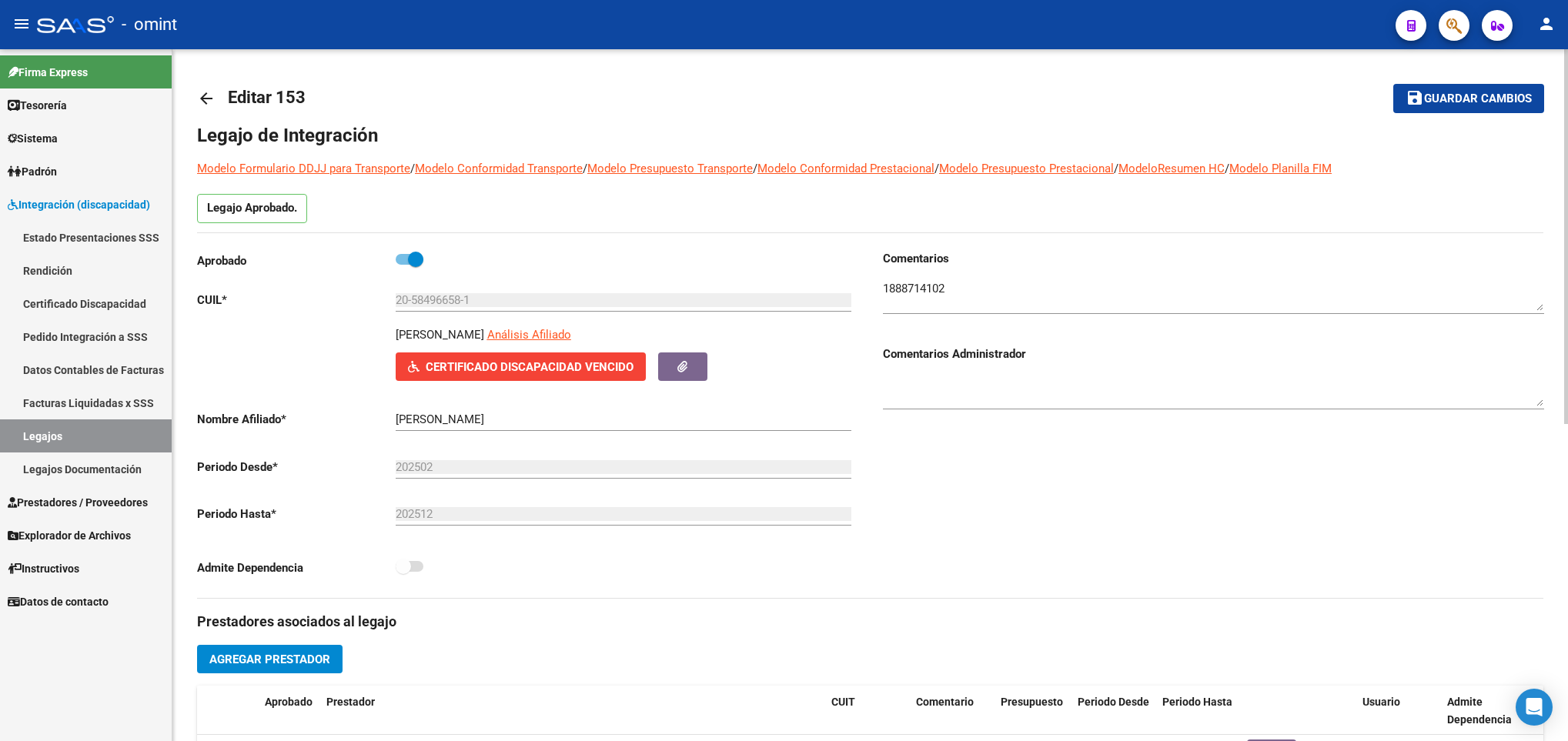
click at [1565, 83] on div at bounding box center [1566, 395] width 4 height 692
click at [417, 343] on p "ZELONKA MANUEL" at bounding box center [439, 334] width 88 height 17
copy p "ZELONKA MANUEL"
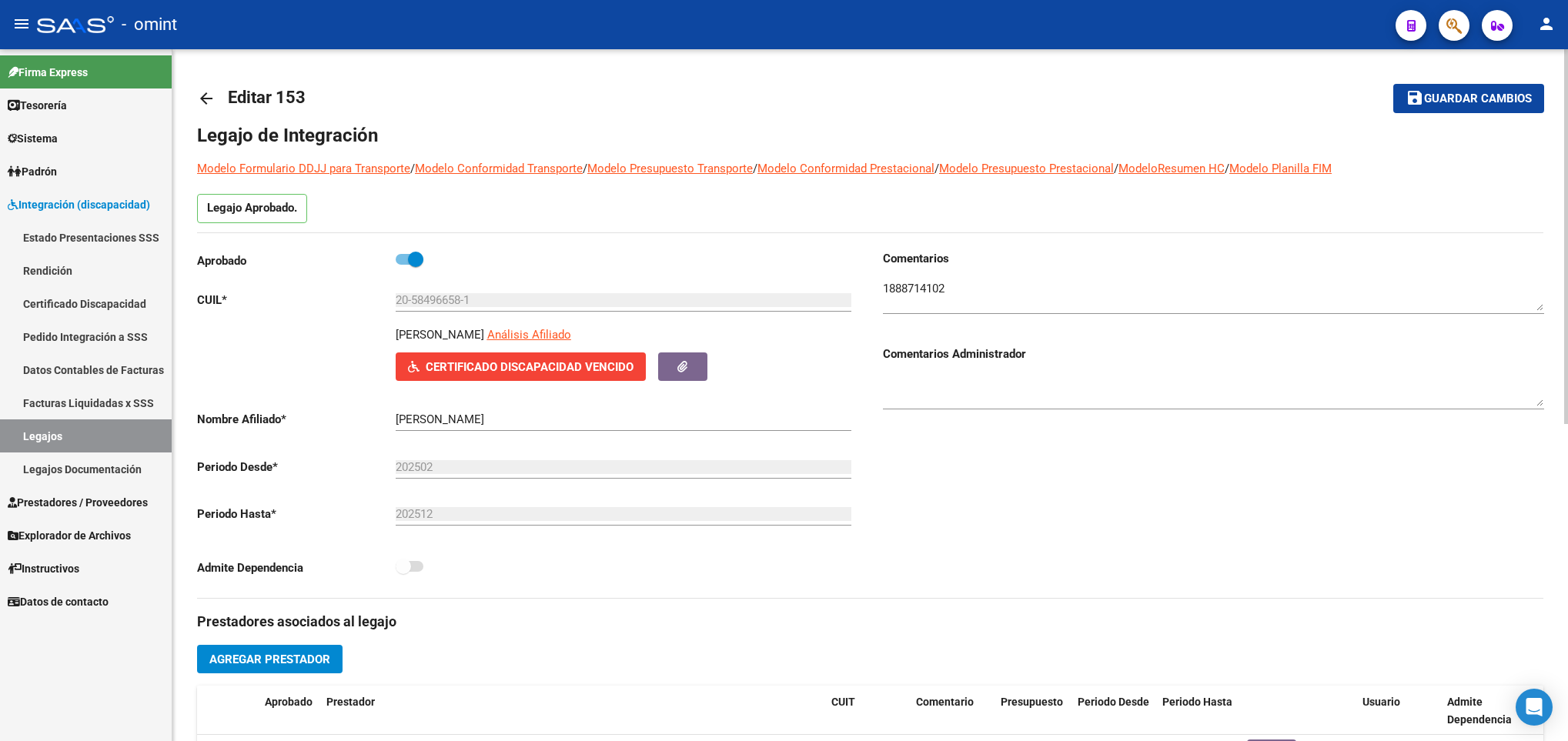
click at [449, 294] on div "20-58496658-1 Ingresar CUIL" at bounding box center [623, 295] width 456 height 33
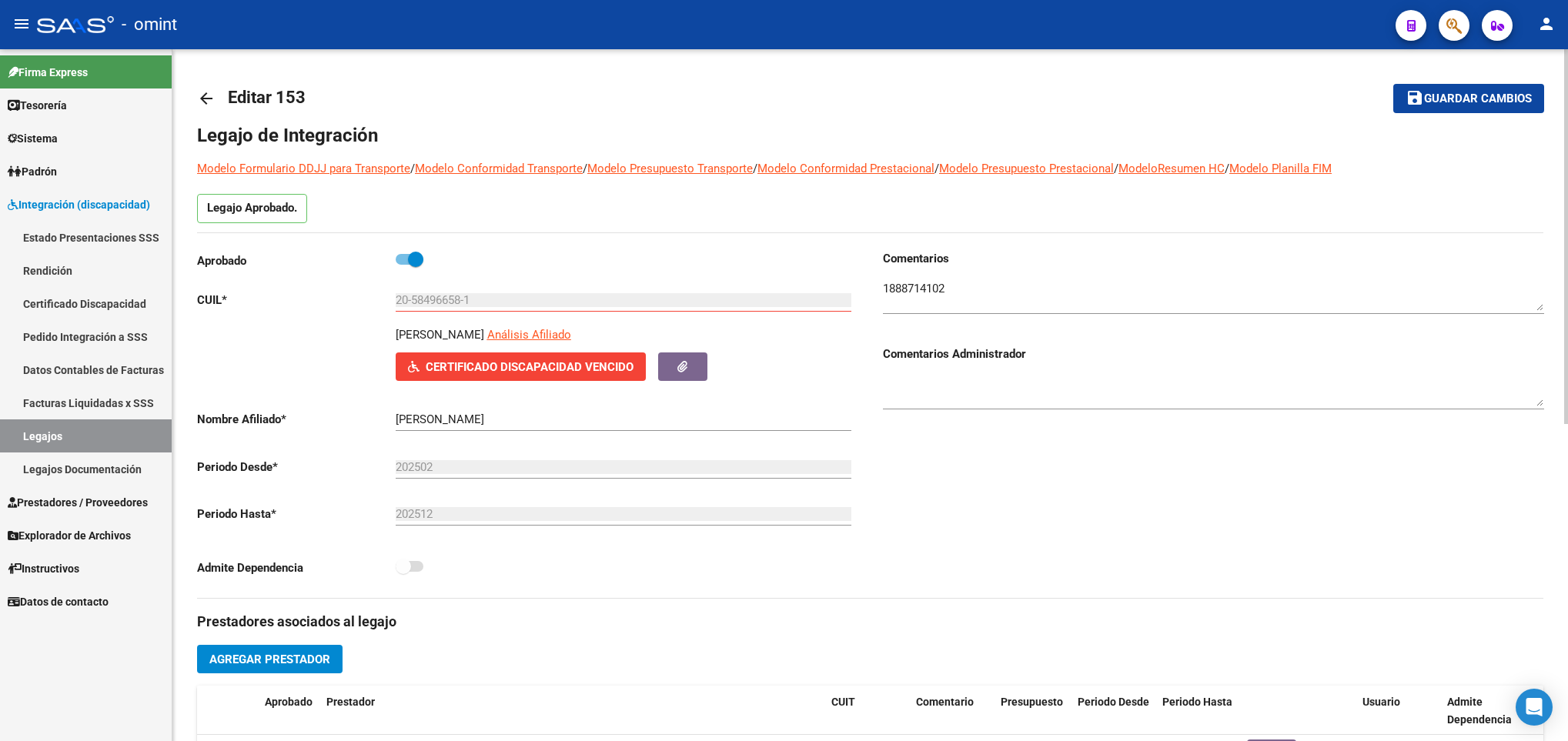
click at [449, 294] on div "20-58496658-1 Ingresar CUIL" at bounding box center [623, 295] width 456 height 33
click at [448, 295] on input "20-58496658-1" at bounding box center [623, 300] width 456 height 14
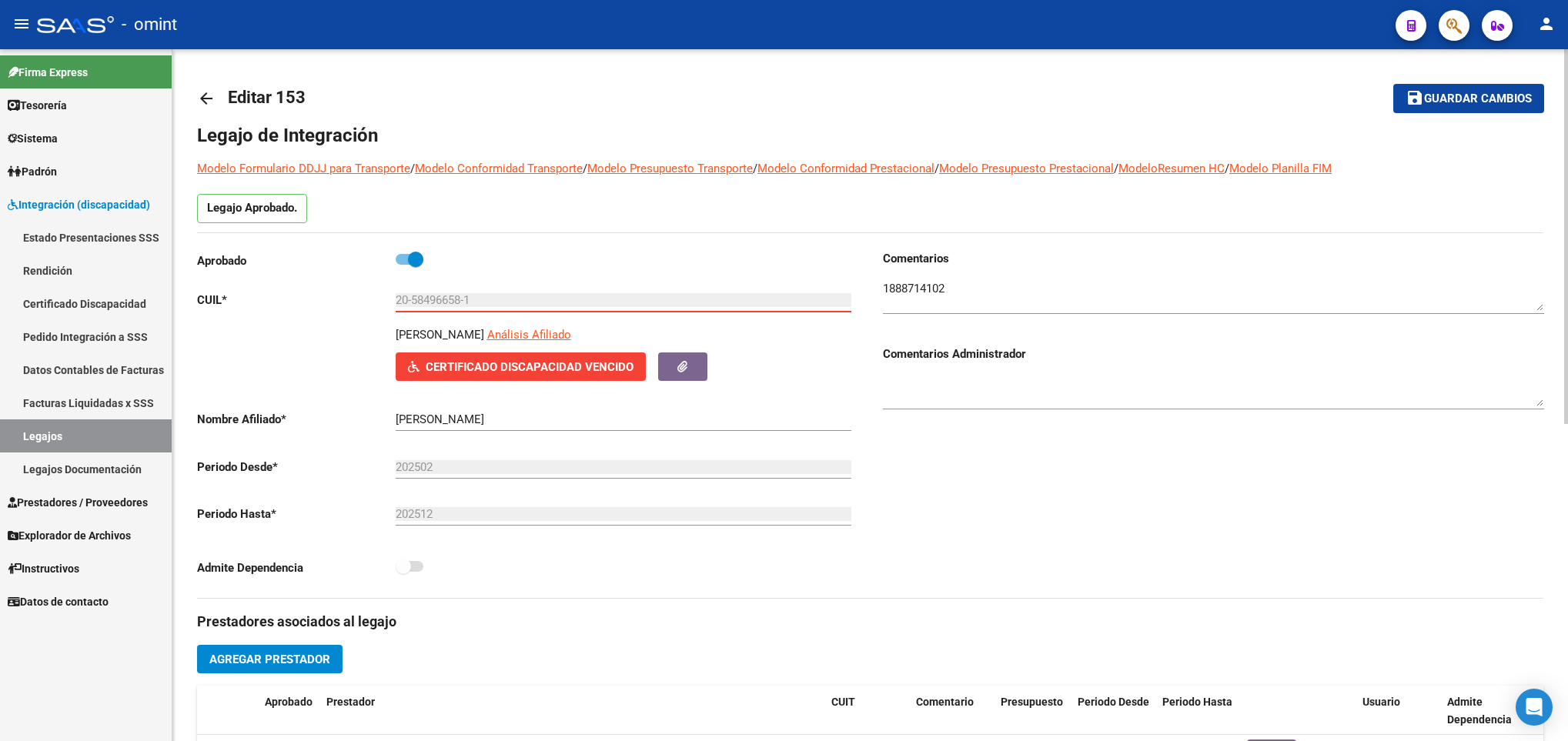
click at [448, 295] on input "20-58496658-1" at bounding box center [623, 300] width 456 height 14
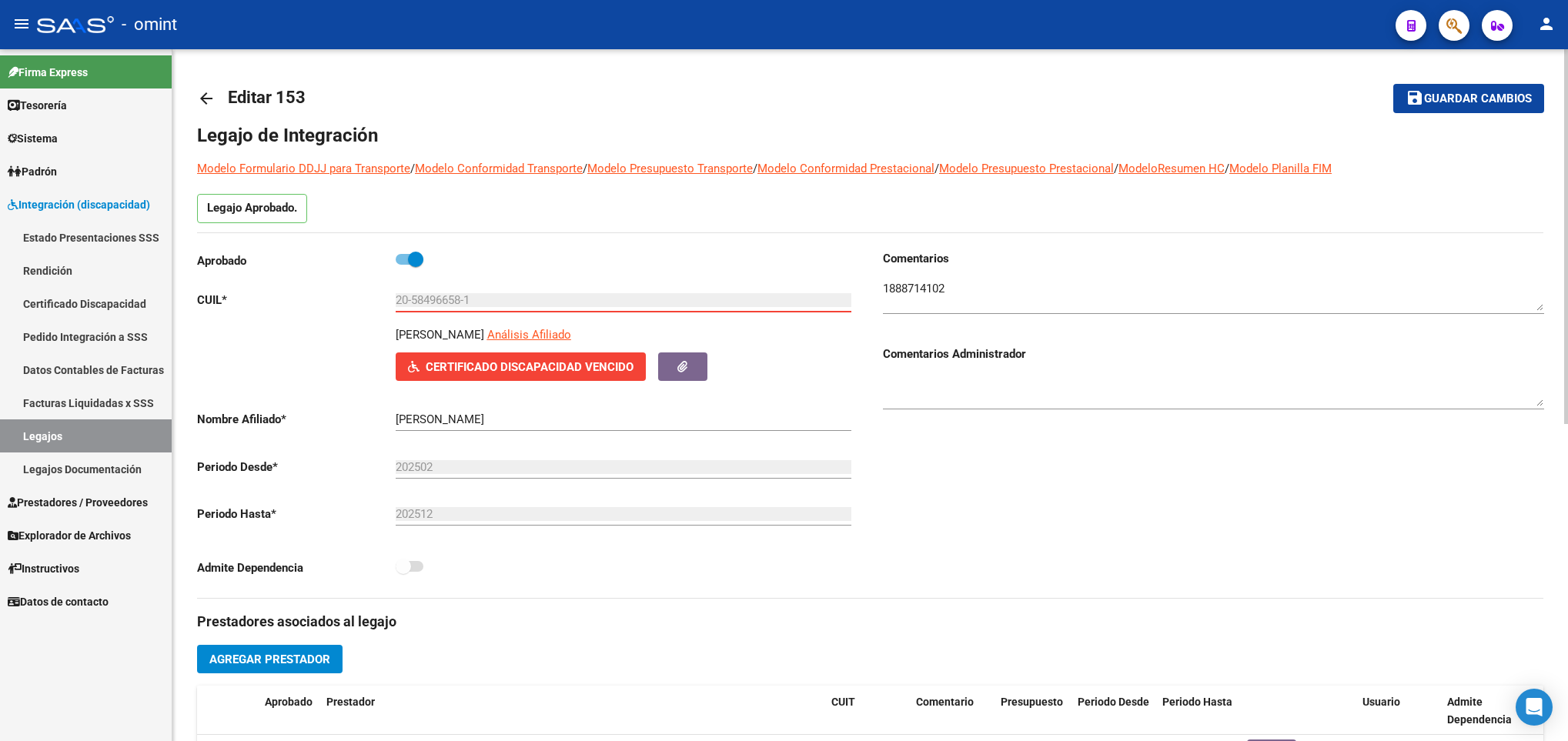
click at [448, 295] on input "20-58496658-1" at bounding box center [623, 300] width 456 height 14
drag, startPoint x: 330, startPoint y: 335, endPoint x: 497, endPoint y: 651, distance: 357.4
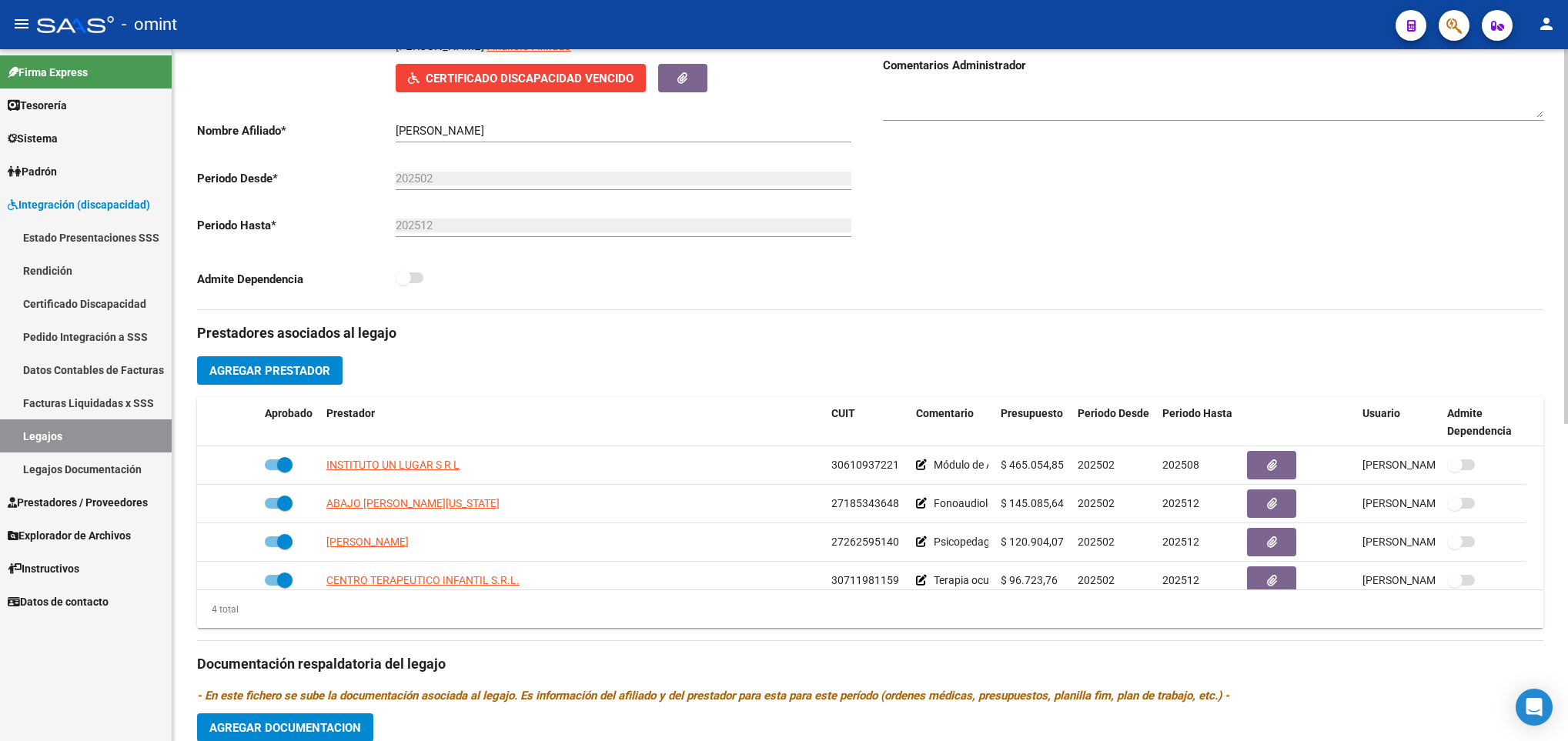
scroll to position [323, 0]
